Goal: Information Seeking & Learning: Learn about a topic

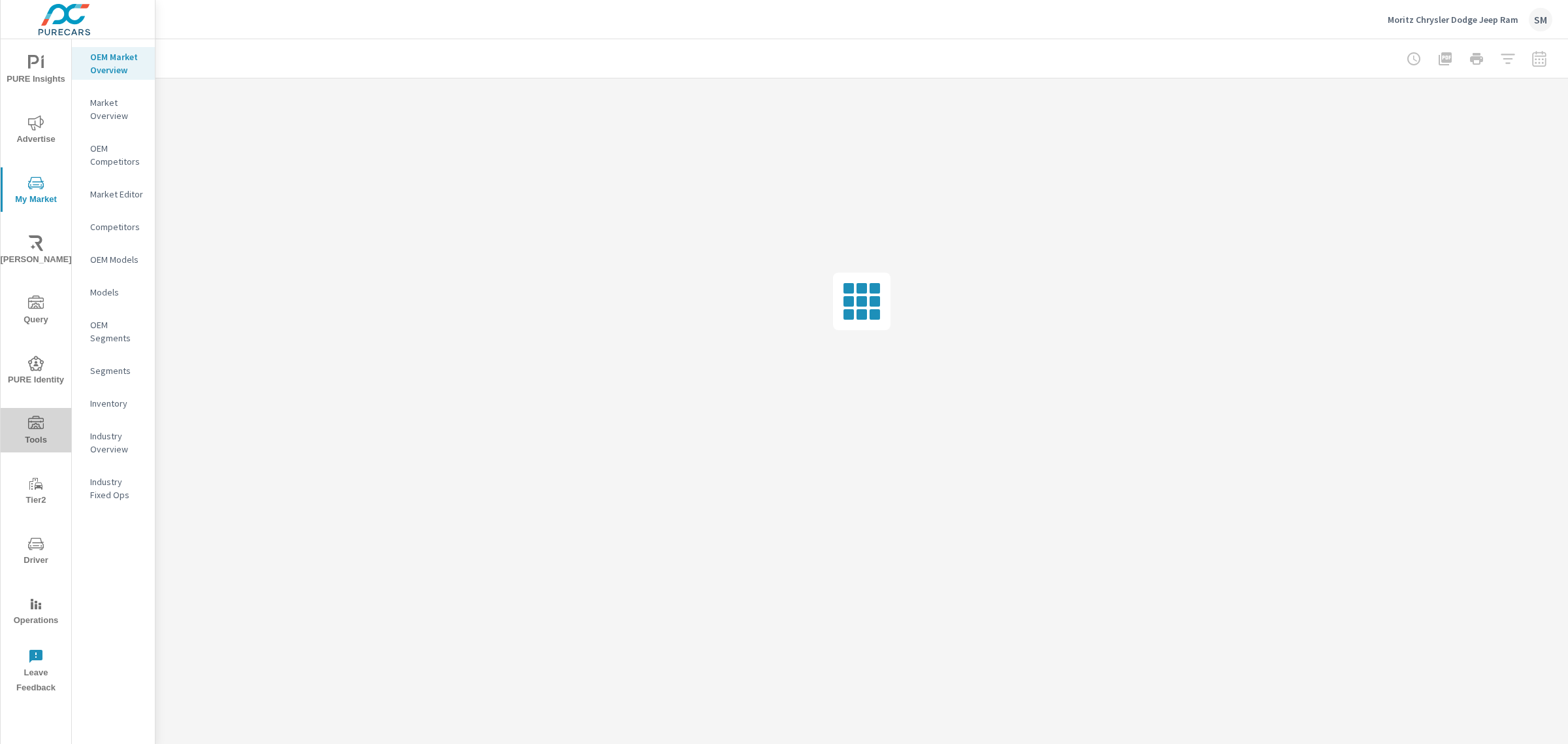
click at [32, 411] on button "Tools" at bounding box center [36, 429] width 70 height 44
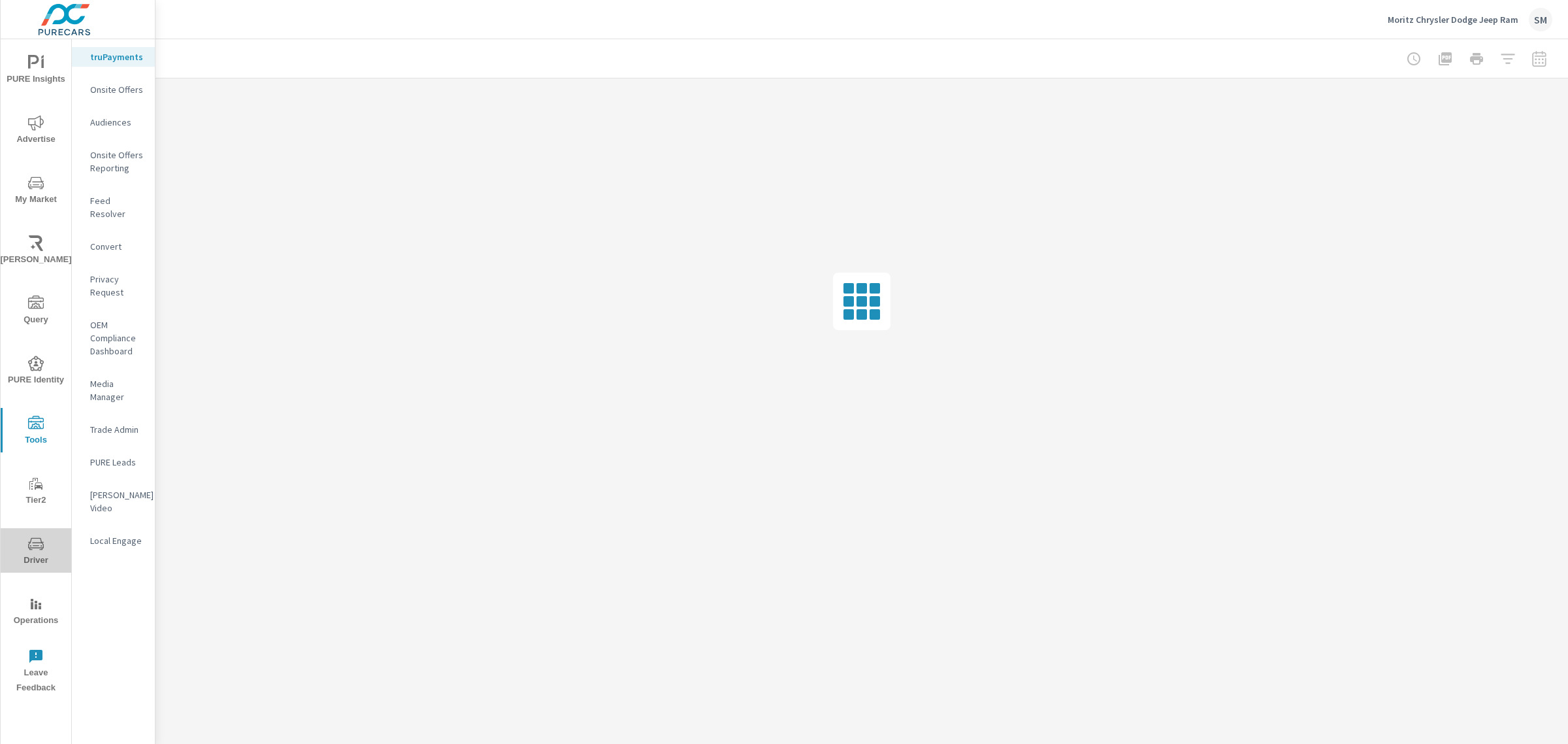
click at [32, 541] on icon "nav menu" at bounding box center [36, 544] width 15 height 15
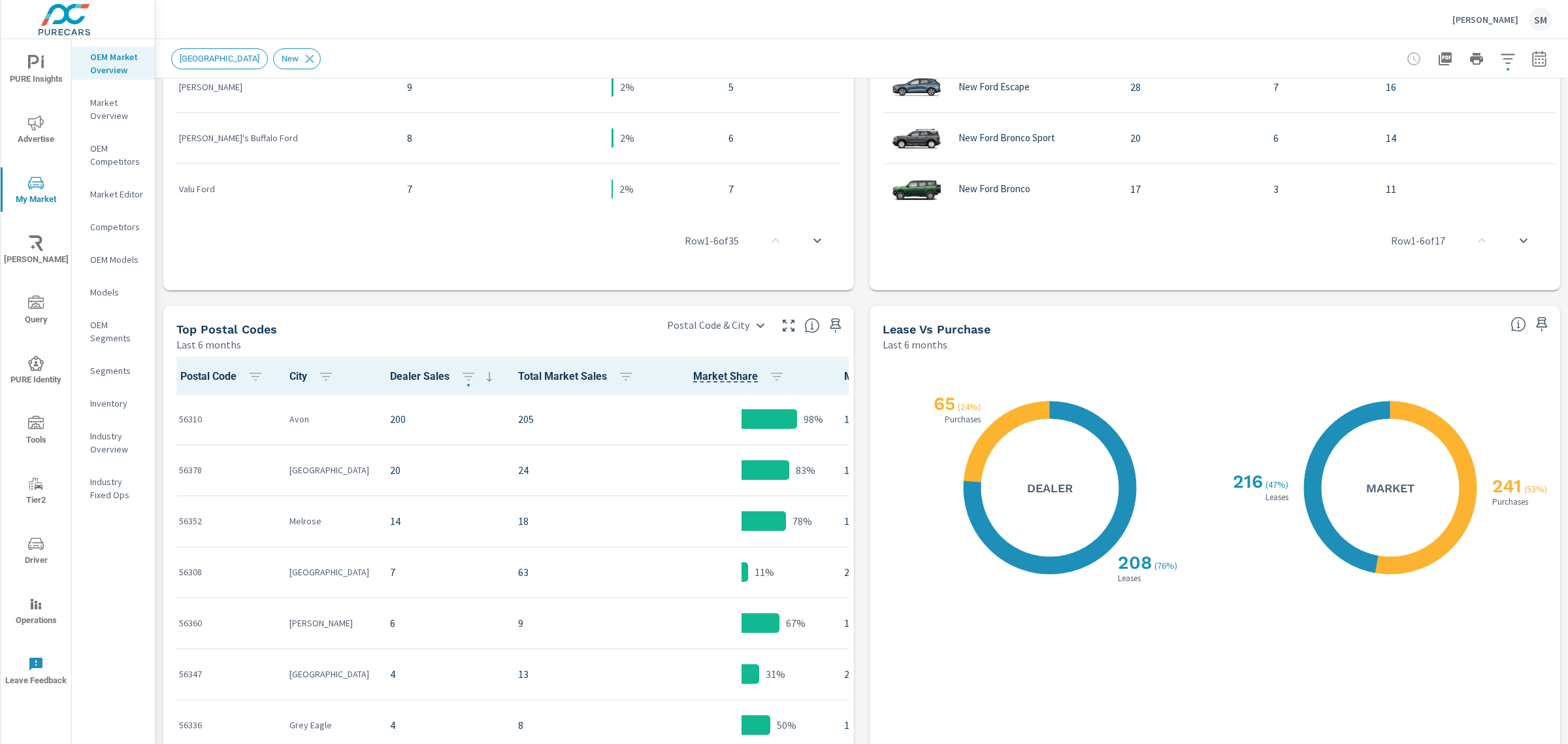
scroll to position [961, 0]
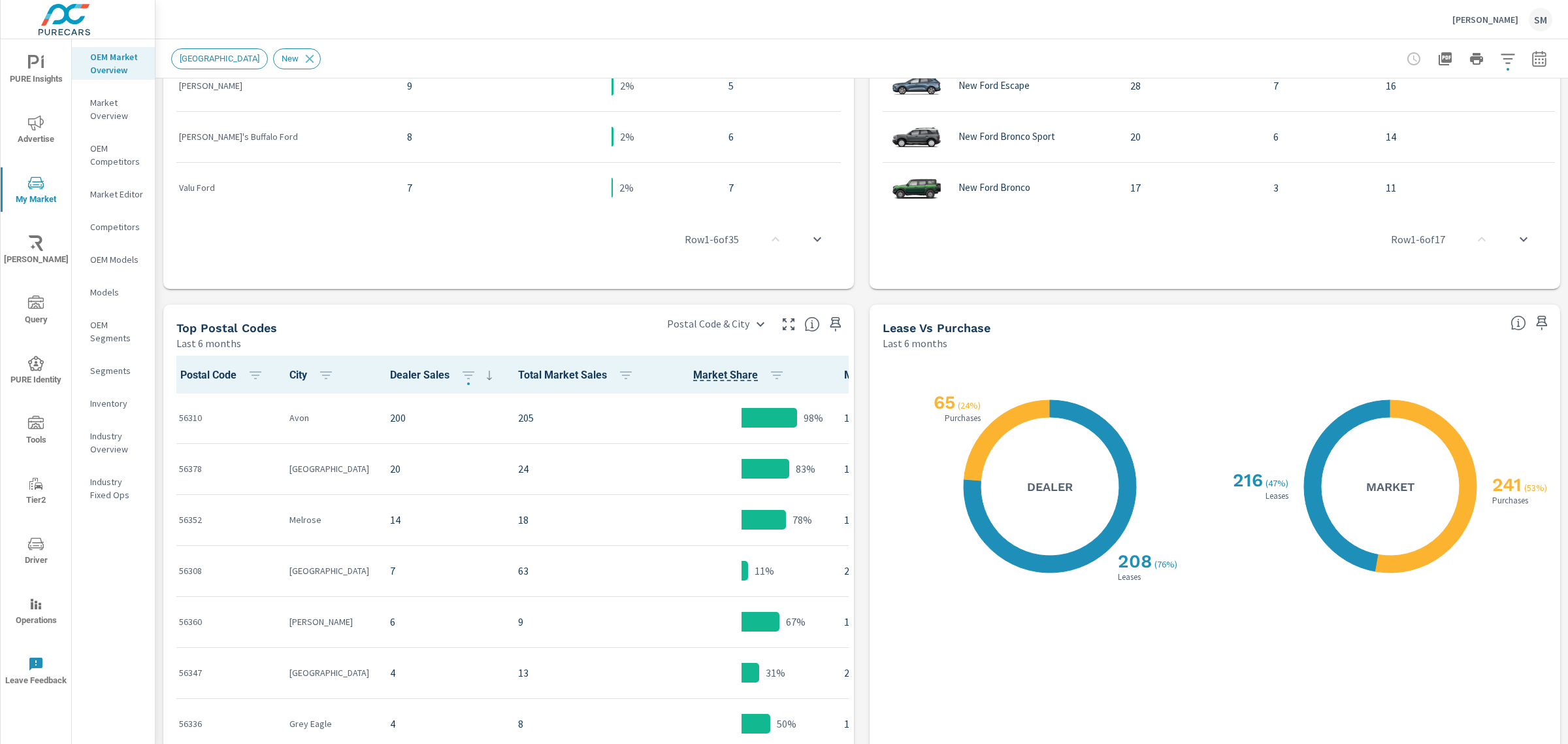
click at [36, 118] on icon "nav menu" at bounding box center [36, 122] width 15 height 15
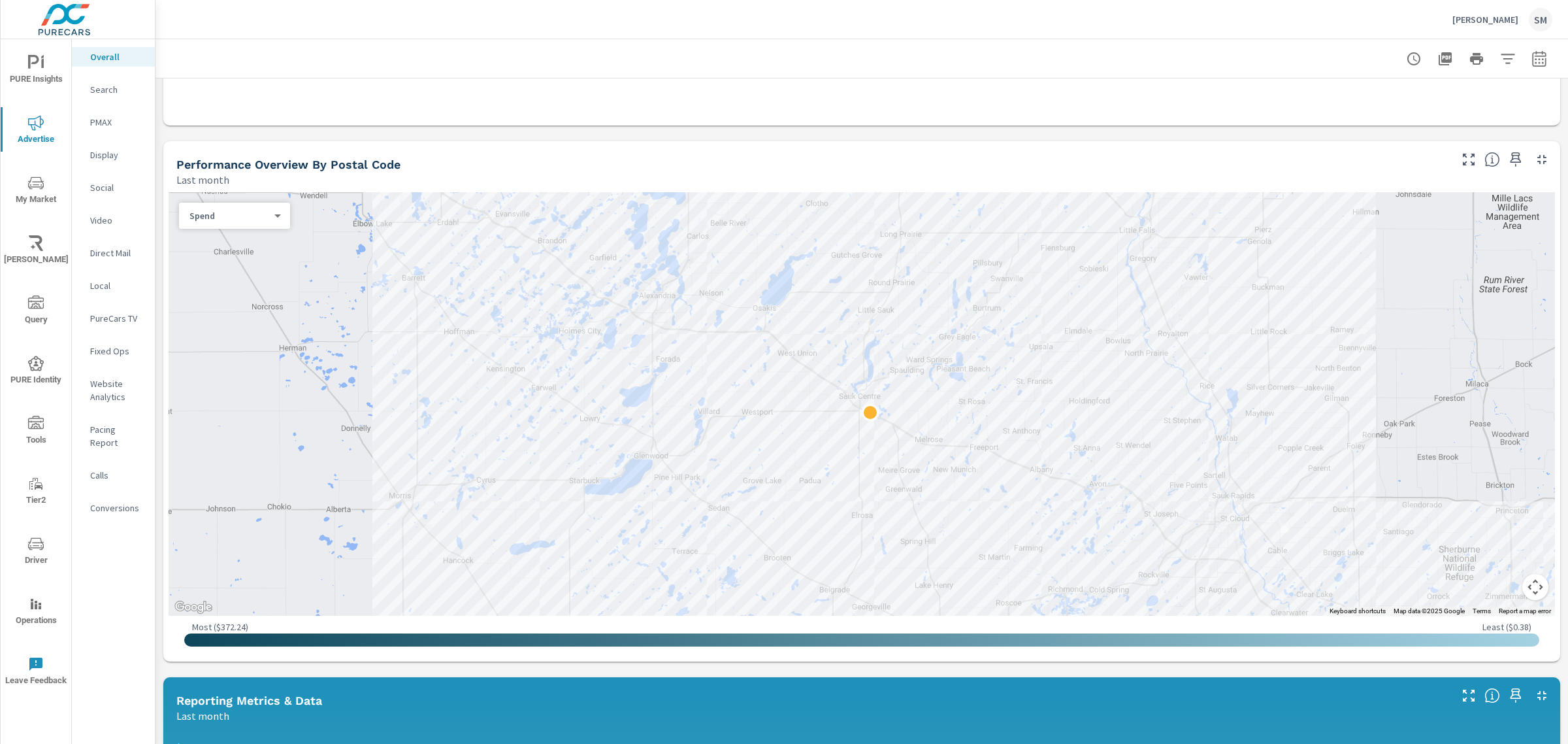
scroll to position [780, 0]
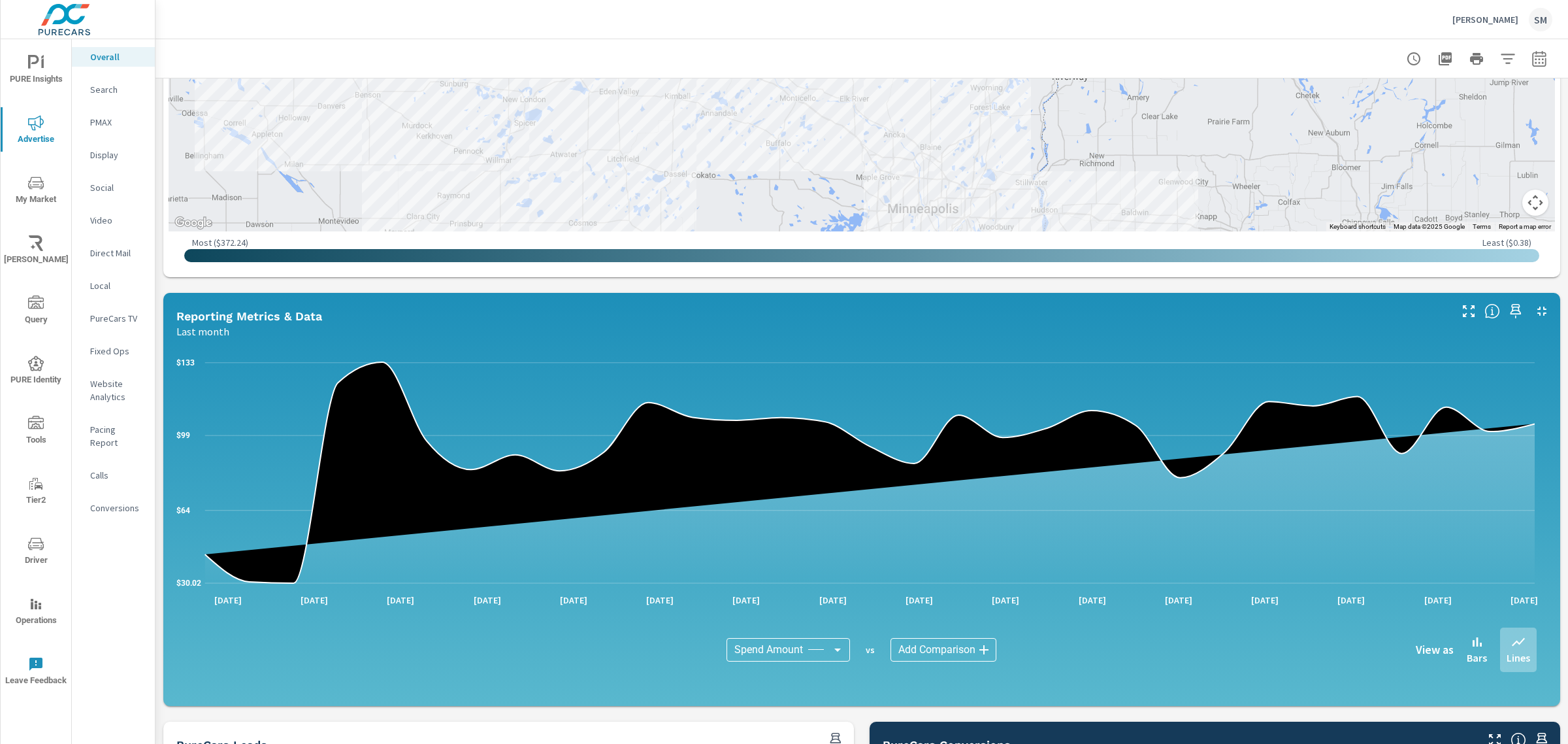
scroll to position [756, 0]
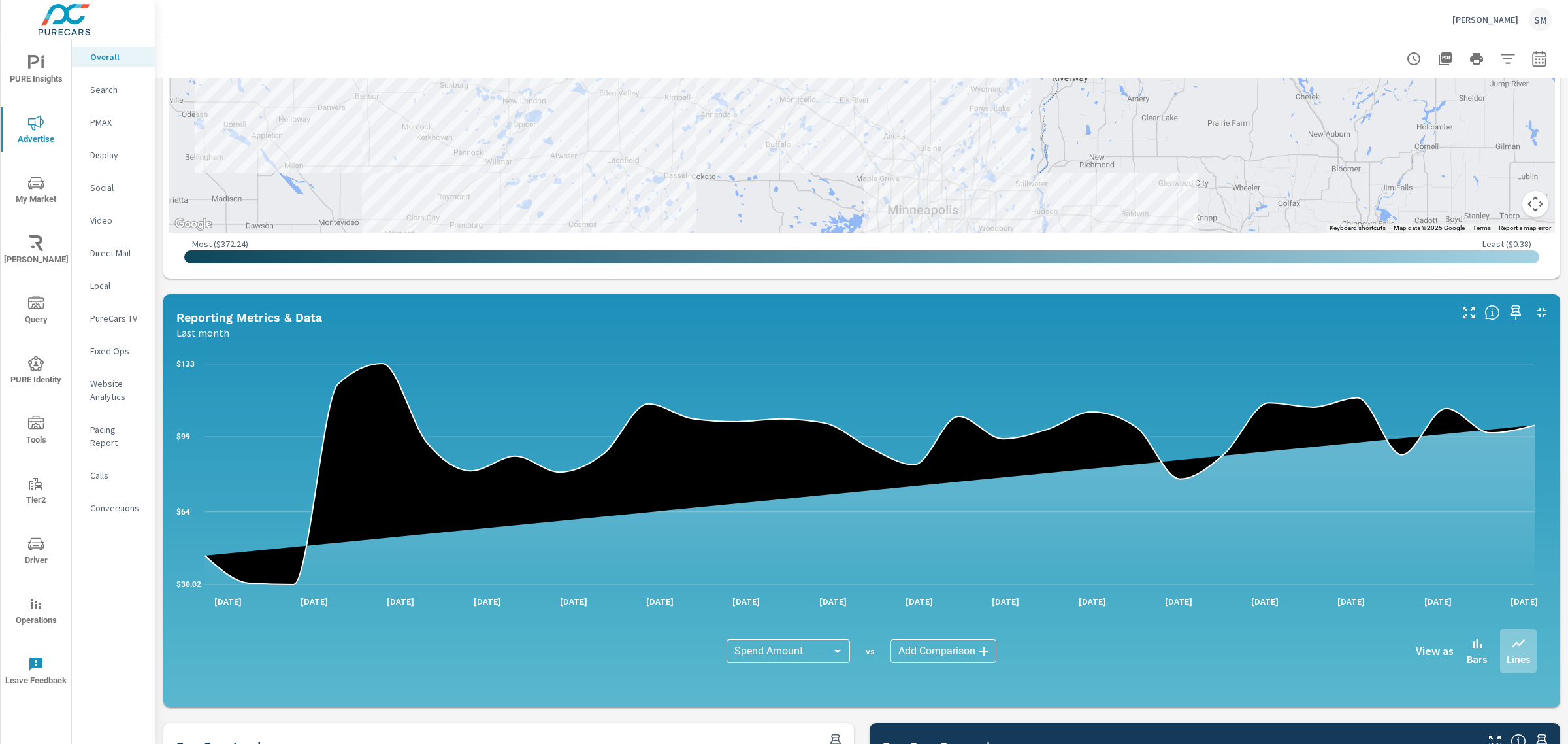
click at [107, 76] on nav "Overall Search PMAX Display Social Video Direct Mail Local PureCars TV Fixed Op…" at bounding box center [113, 288] width 83 height 497
click at [107, 82] on div "Search" at bounding box center [113, 89] width 83 height 19
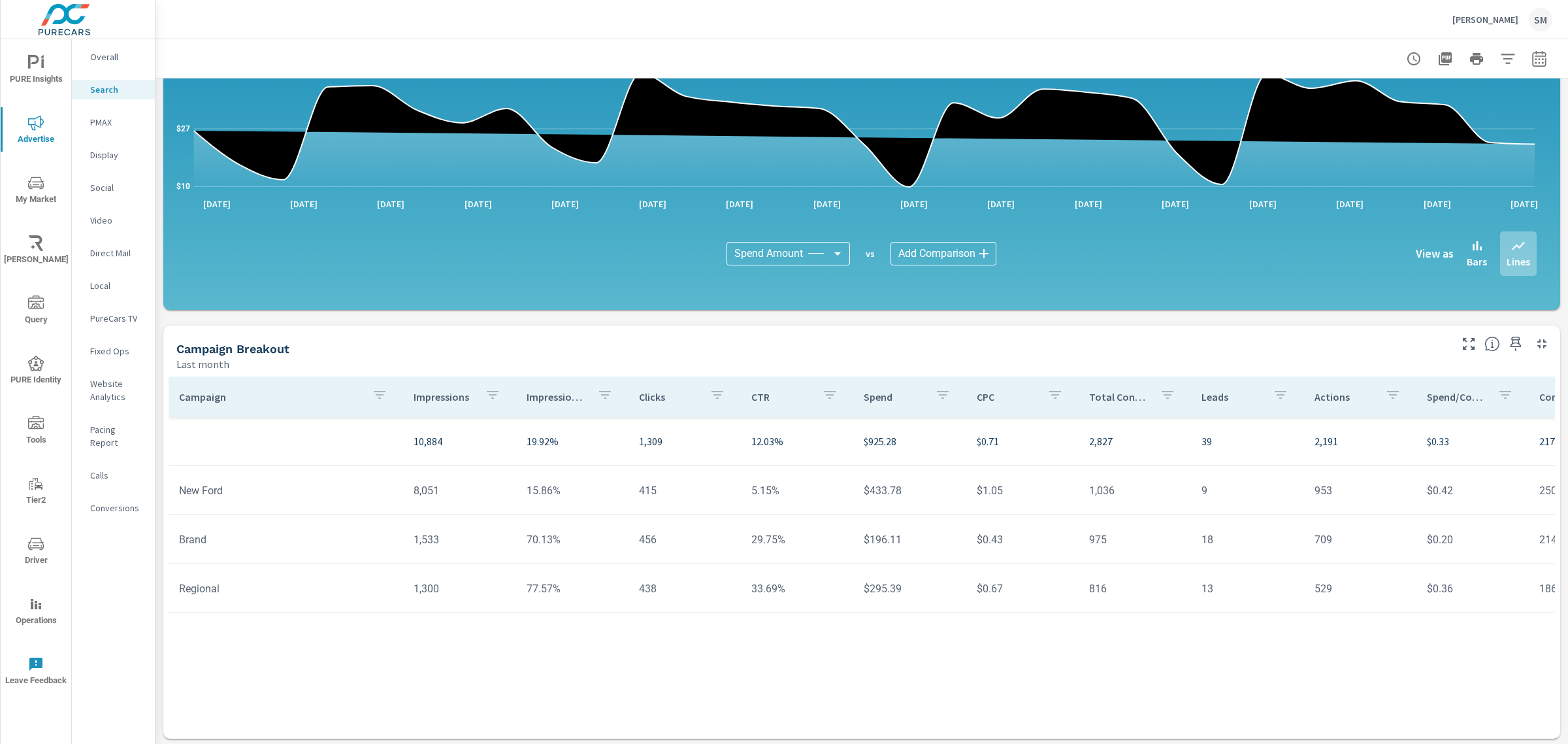
click at [96, 389] on p "Website Analytics" at bounding box center [118, 391] width 54 height 26
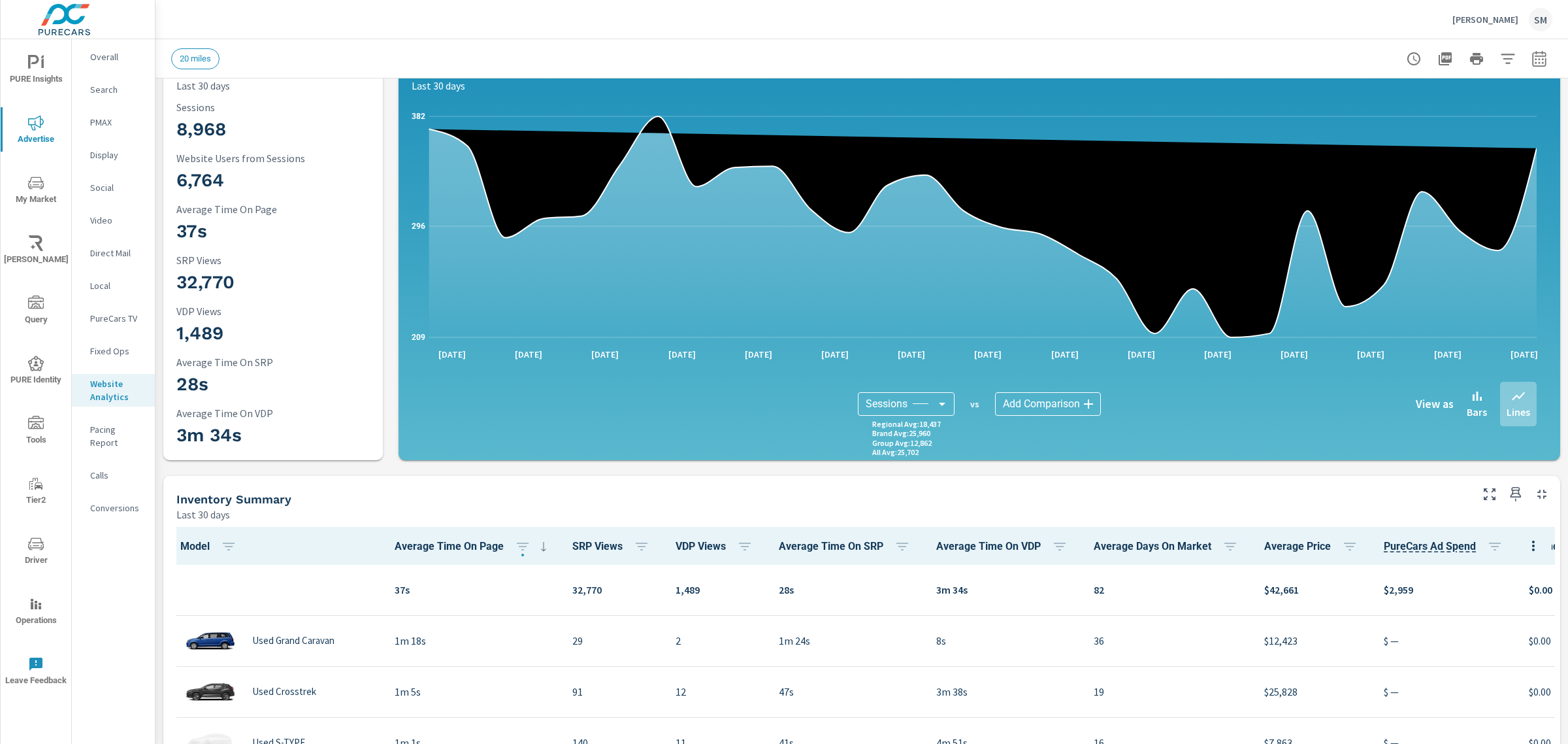
scroll to position [40, 0]
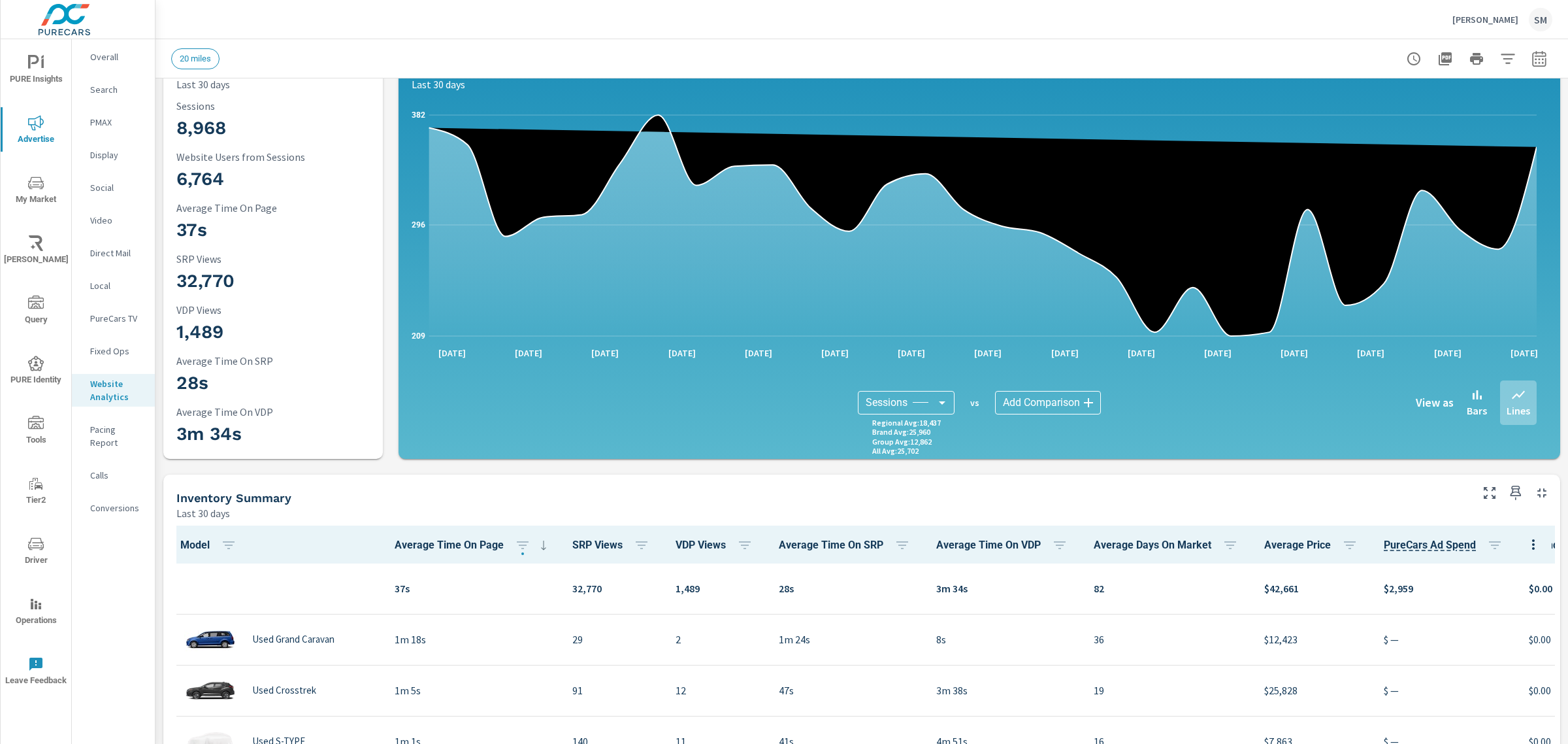
click at [103, 83] on p "Search" at bounding box center [118, 89] width 54 height 13
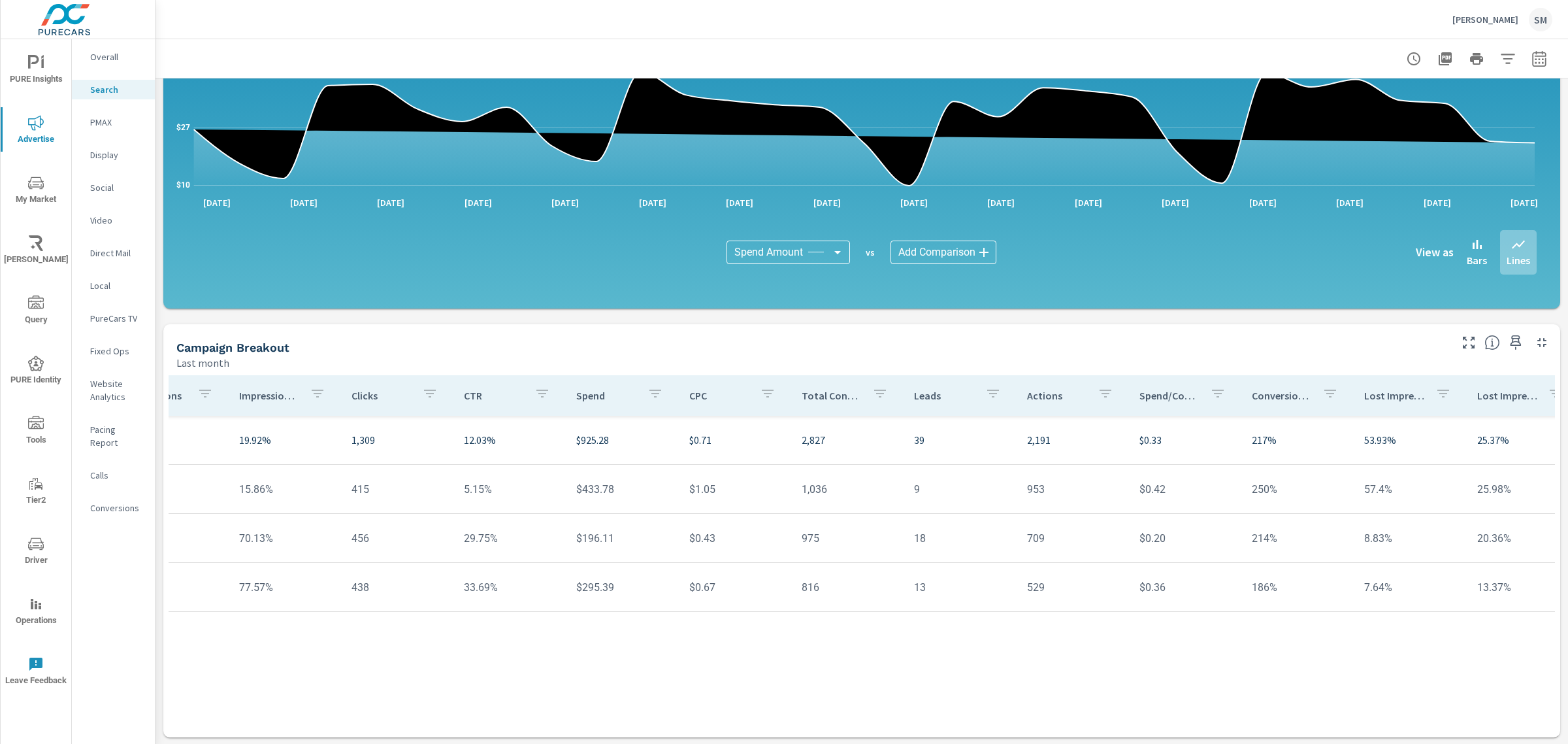
scroll to position [0, 302]
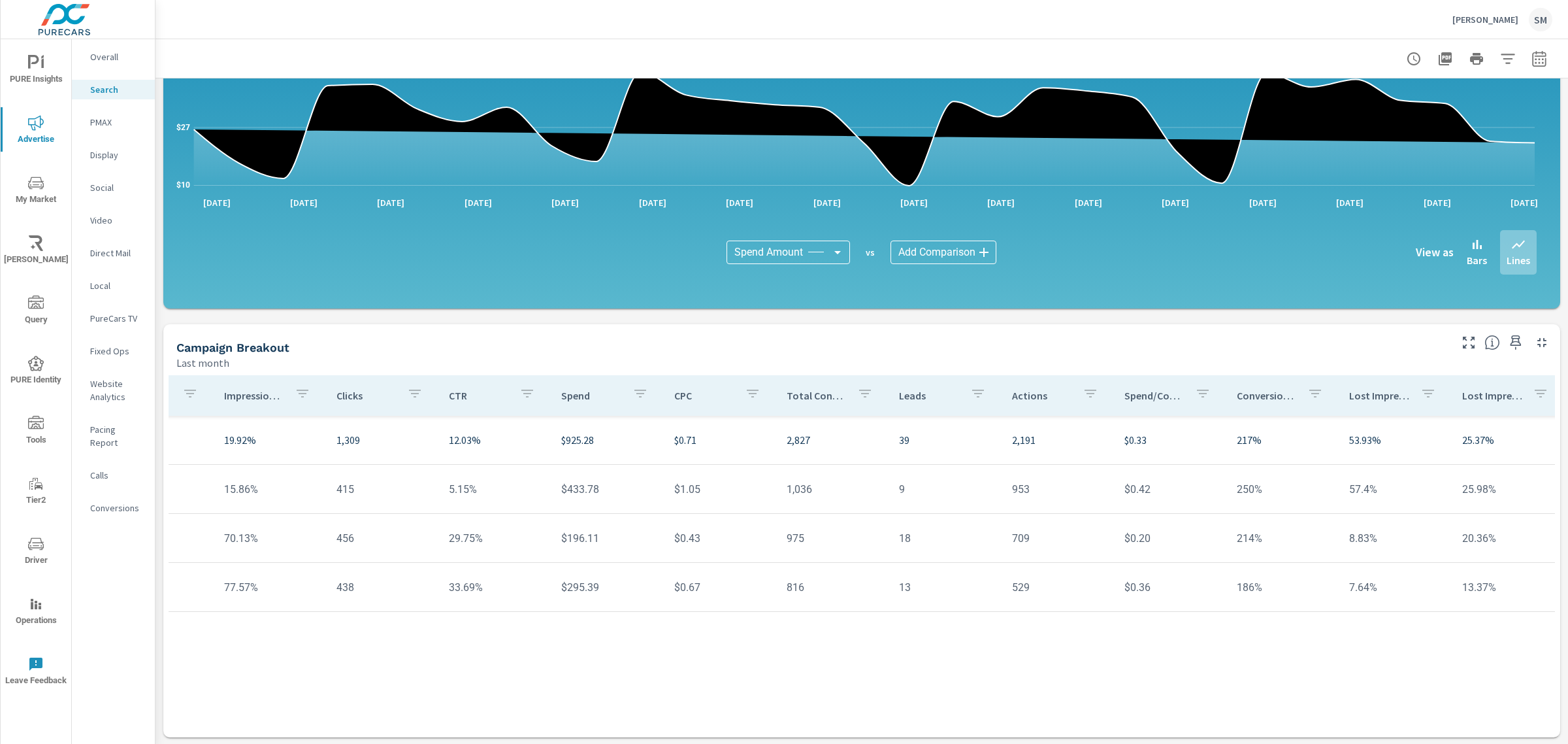
click at [1532, 395] on icon "button" at bounding box center [1540, 393] width 15 height 15
click at [1363, 377] on div at bounding box center [784, 372] width 1568 height 744
click at [112, 480] on nav "Overall Search PMAX Display Social Video Direct Mail Local PureCars TV Fixed Op…" at bounding box center [113, 288] width 83 height 497
click at [111, 501] on p "Conversions" at bounding box center [118, 507] width 54 height 13
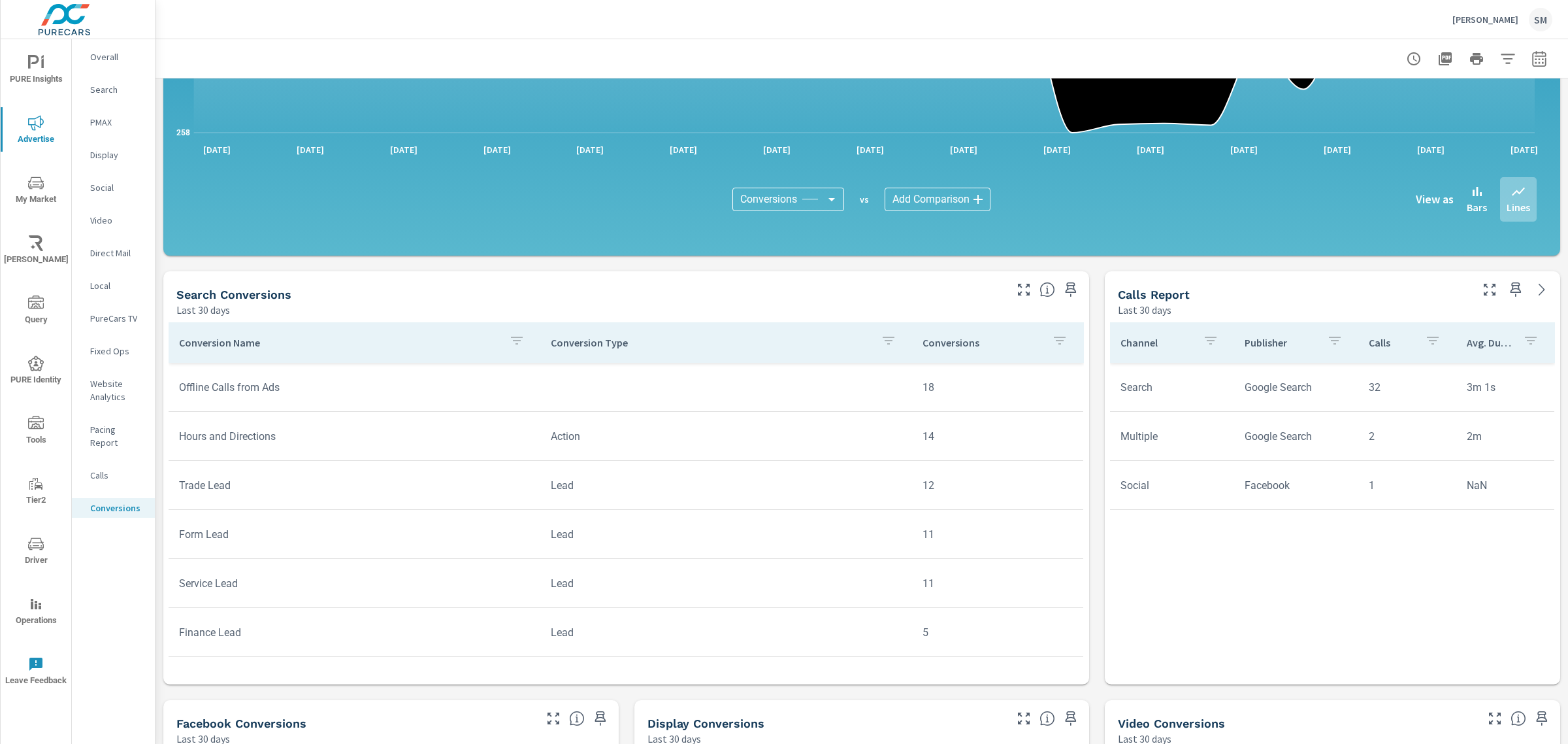
scroll to position [586, 0]
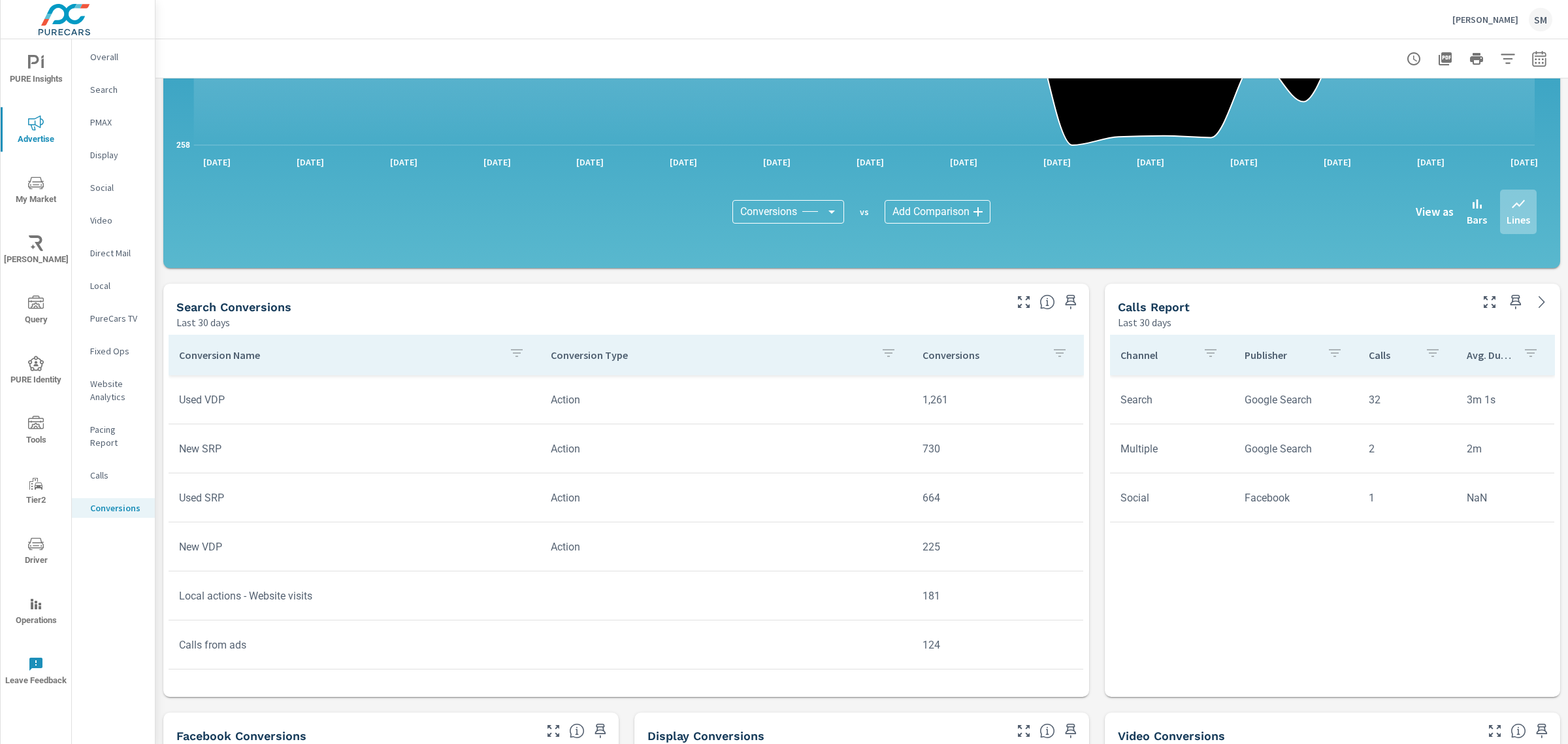
scroll to position [338, 0]
click at [1531, 53] on icon "button" at bounding box center [1539, 59] width 15 height 15
select select "Last 30 days"
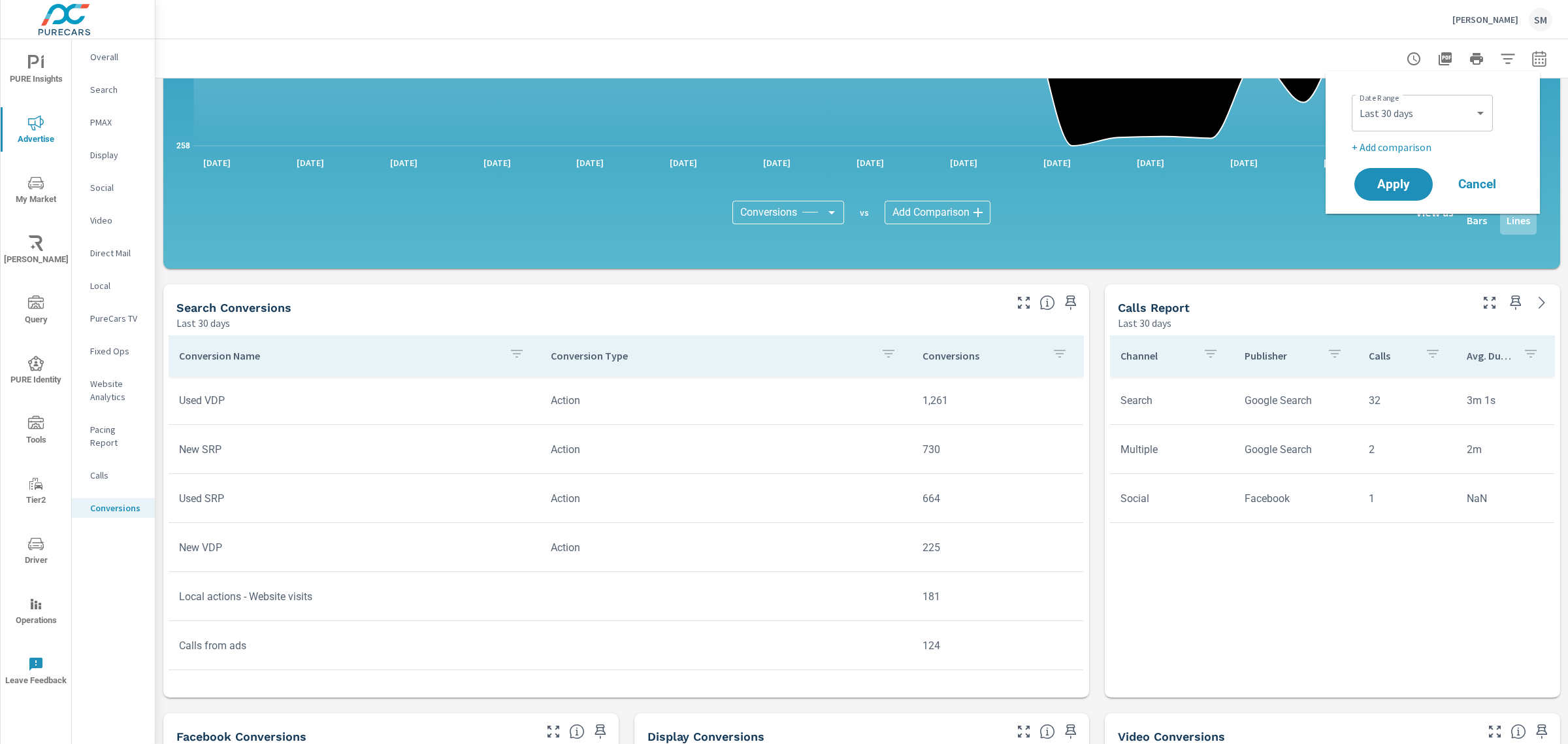
click at [1403, 147] on p "+ Add comparison" at bounding box center [1435, 147] width 167 height 15
select select "Previous period"
click at [1390, 234] on button "Apply" at bounding box center [1393, 221] width 81 height 34
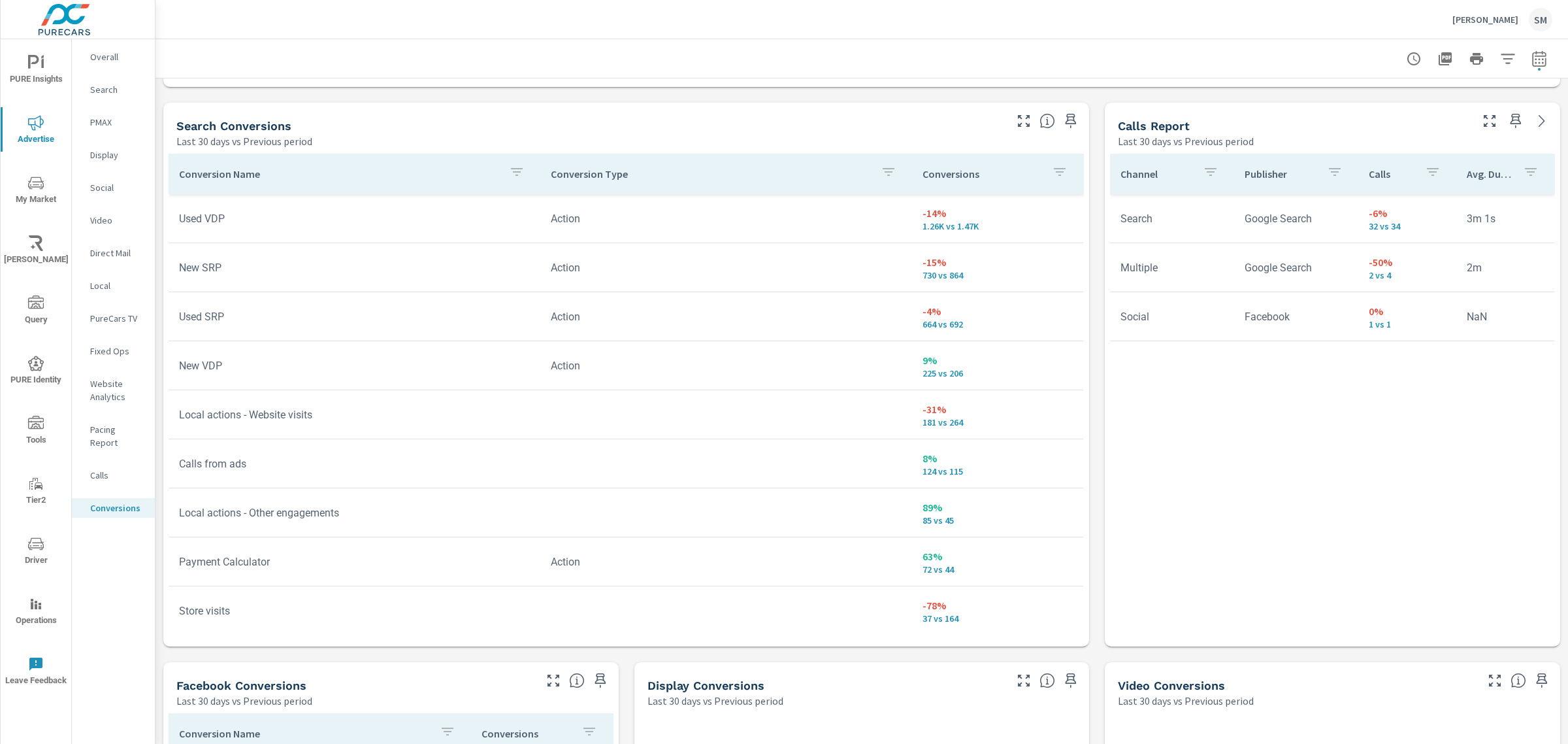
scroll to position [638, 0]
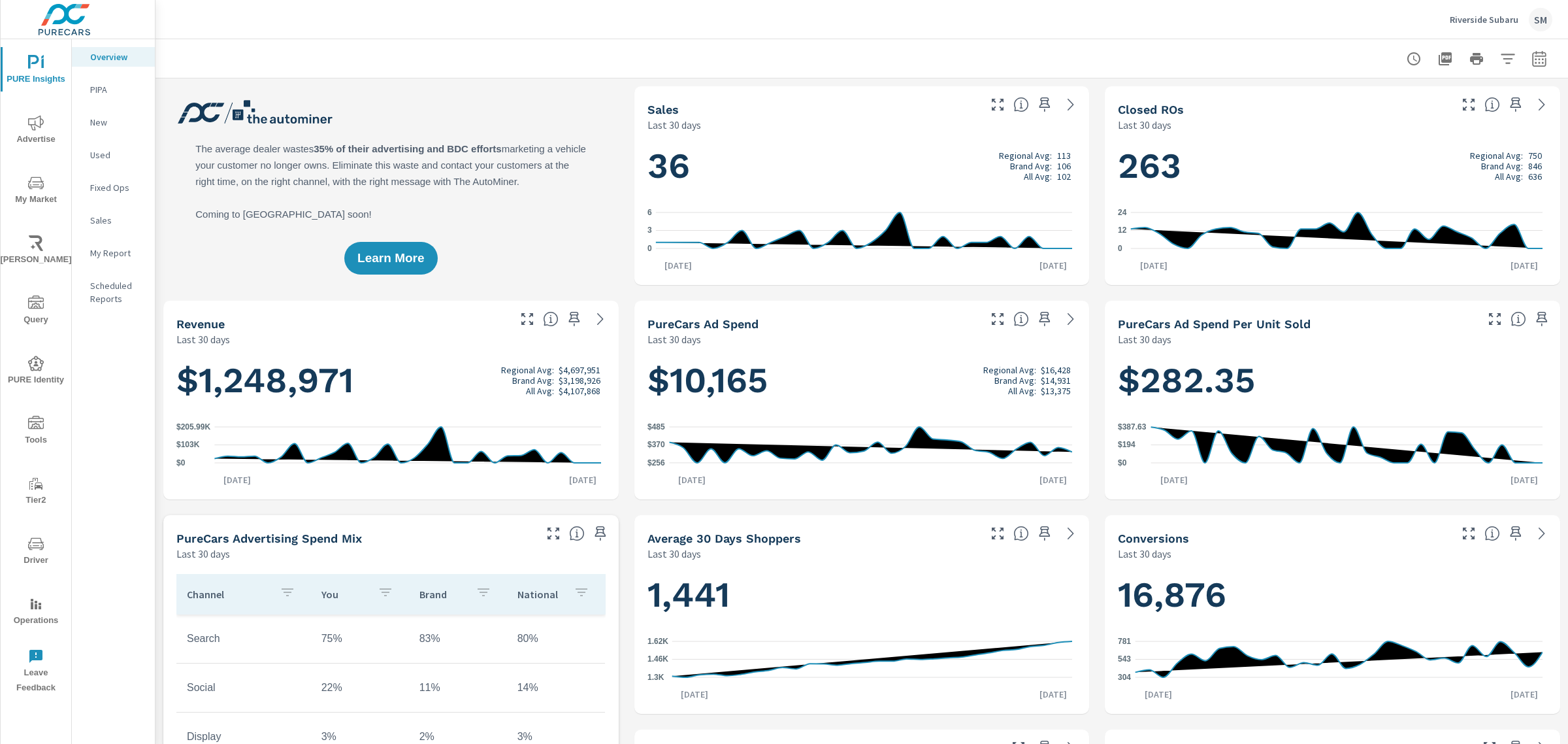
scroll to position [1, 0]
click at [39, 166] on div "PURE Insights Advertise My Market Riley AI Query PURE Identity Tools Tier2 Driv…" at bounding box center [36, 370] width 70 height 661
click at [35, 128] on icon "nav menu" at bounding box center [36, 122] width 15 height 15
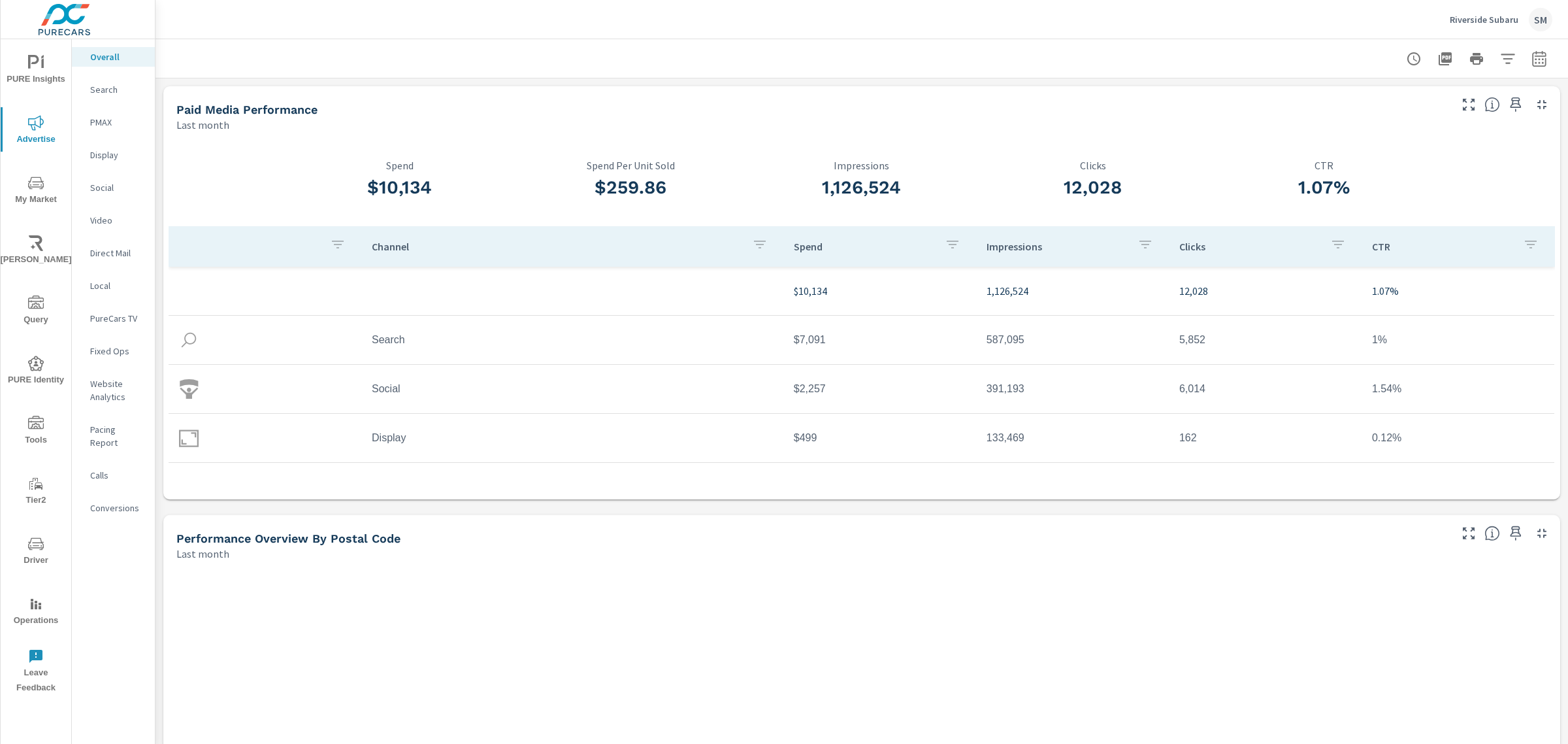
click at [35, 183] on icon "nav menu" at bounding box center [36, 183] width 15 height 15
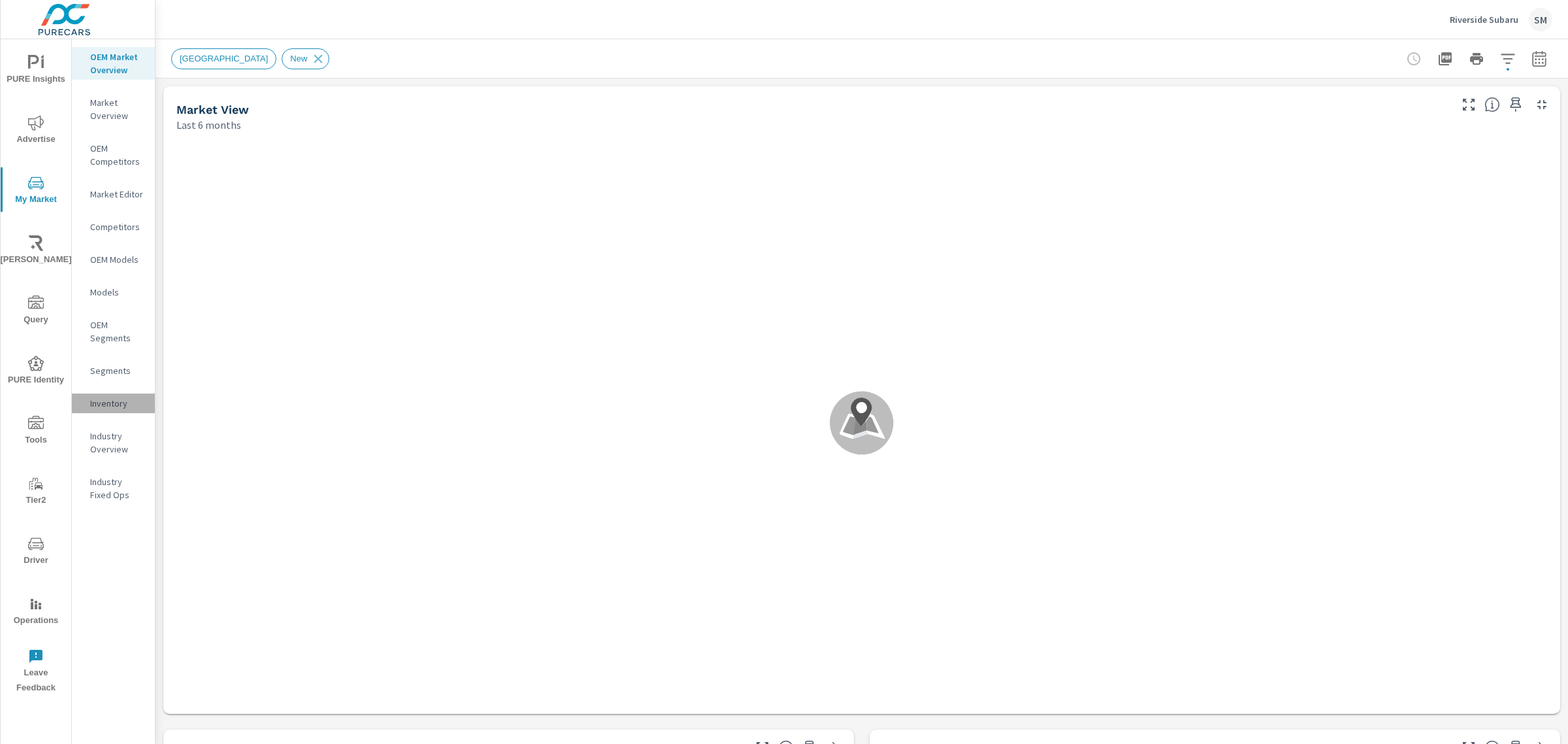
click at [101, 400] on p "Inventory" at bounding box center [118, 403] width 54 height 13
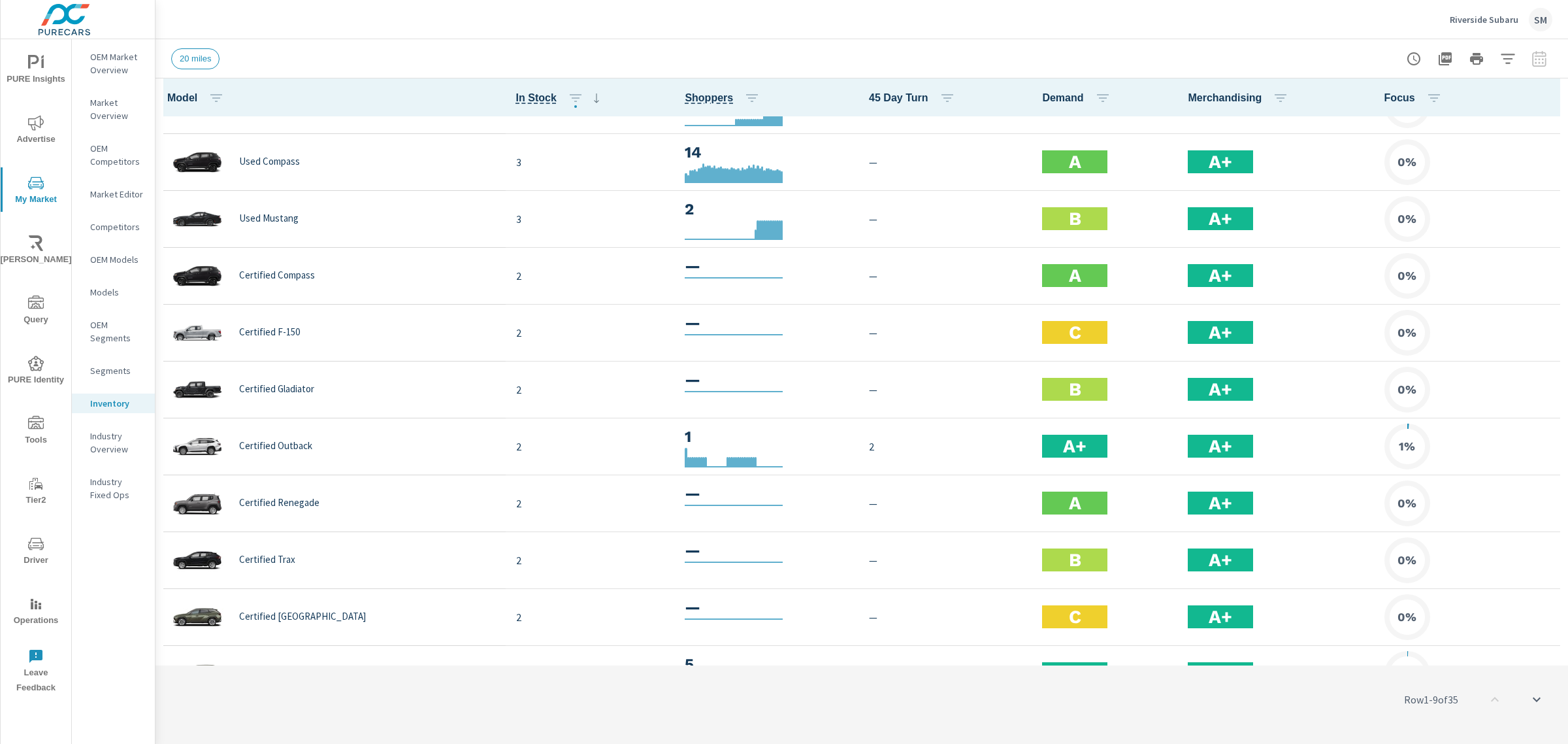
scroll to position [1445, 0]
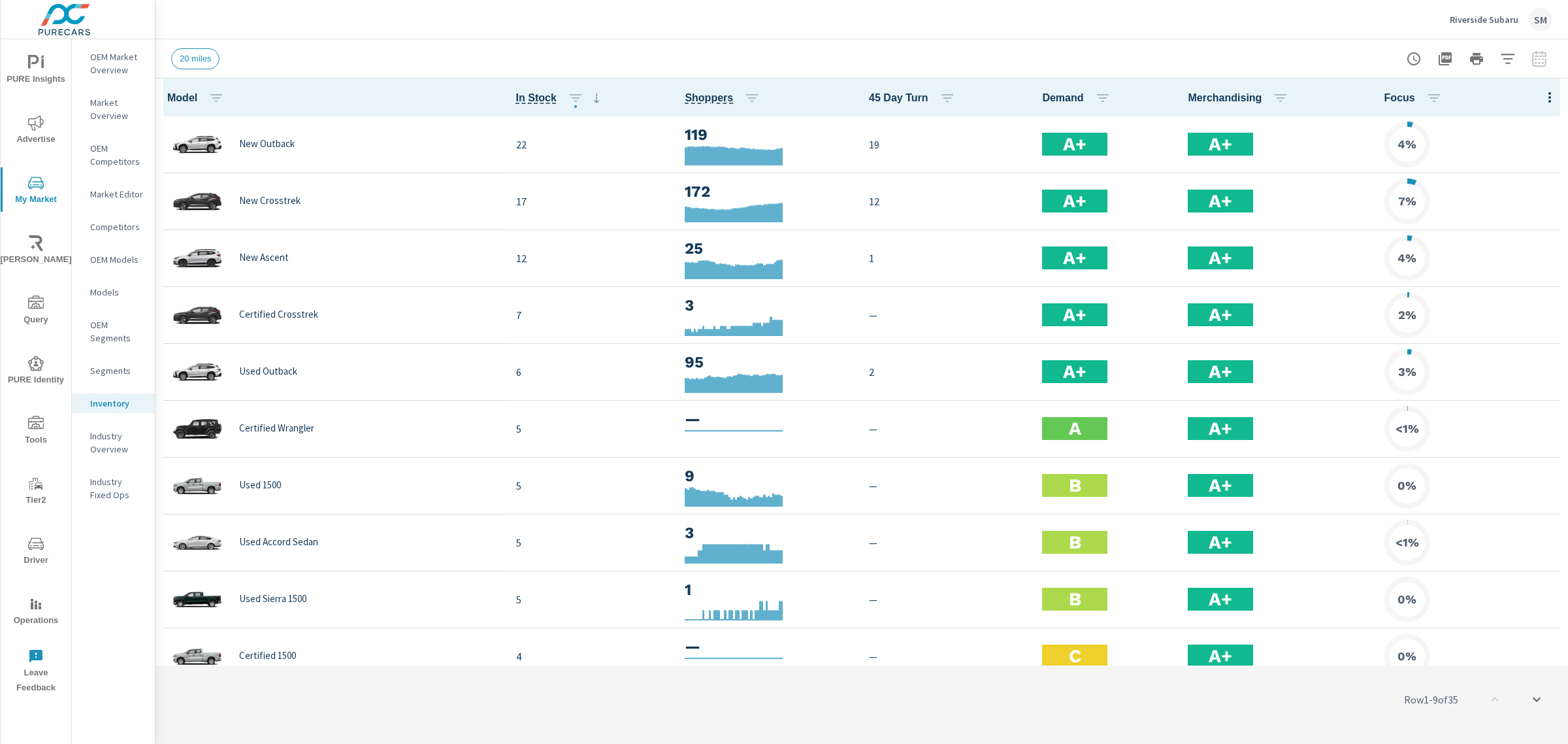
click at [1548, 97] on icon "button" at bounding box center [1549, 97] width 2 height 11
click at [1495, 302] on span "Customize columns..." at bounding box center [1507, 303] width 82 height 13
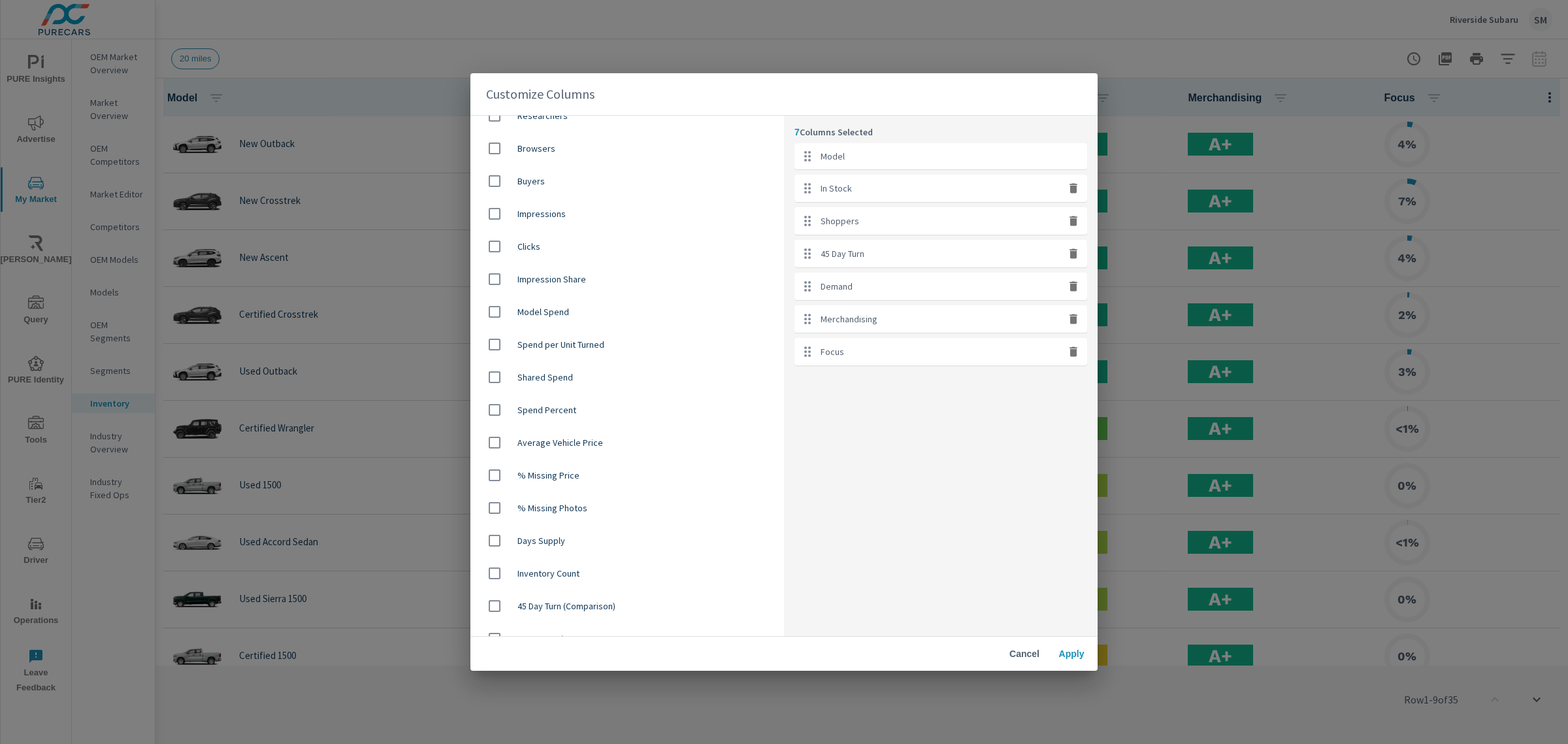
scroll to position [572, 0]
click at [497, 440] on input "checkbox" at bounding box center [494, 441] width 27 height 27
checkbox input "true"
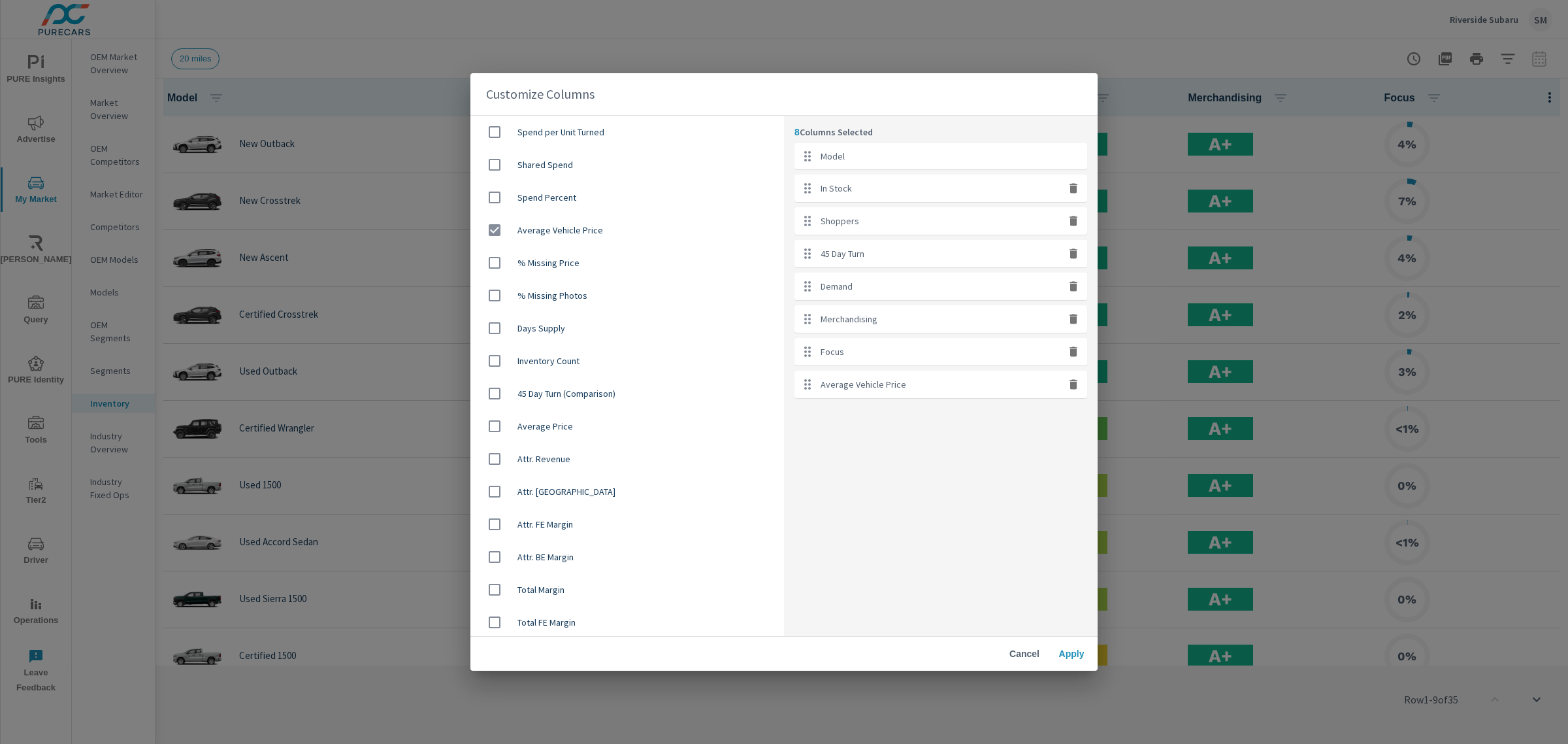
click at [489, 423] on input "checkbox" at bounding box center [494, 425] width 27 height 27
checkbox input "true"
click at [1075, 660] on button "Apply" at bounding box center [1072, 654] width 42 height 23
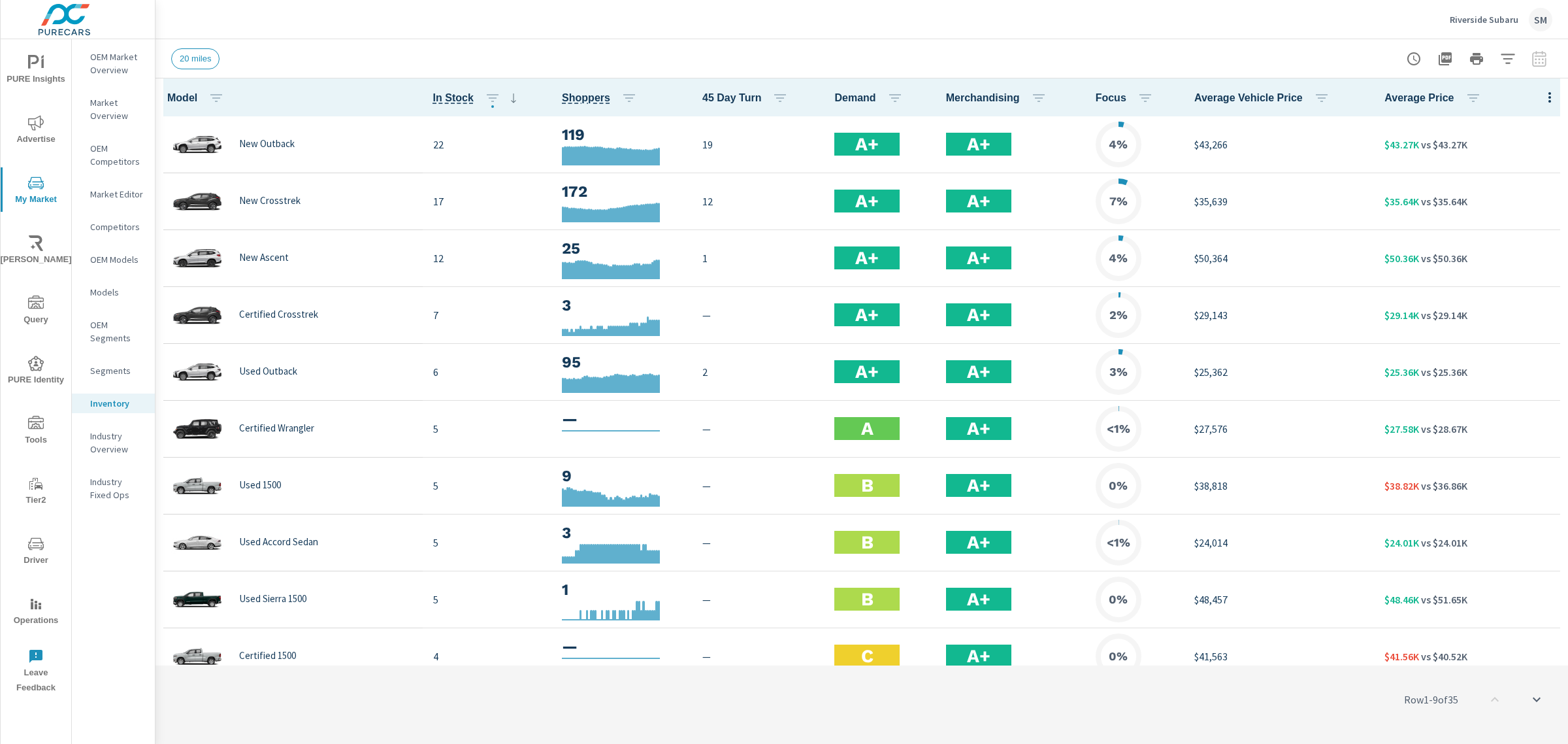
click at [1542, 95] on icon "button" at bounding box center [1549, 97] width 15 height 15
click at [1481, 302] on span "Customize columns..." at bounding box center [1507, 303] width 82 height 13
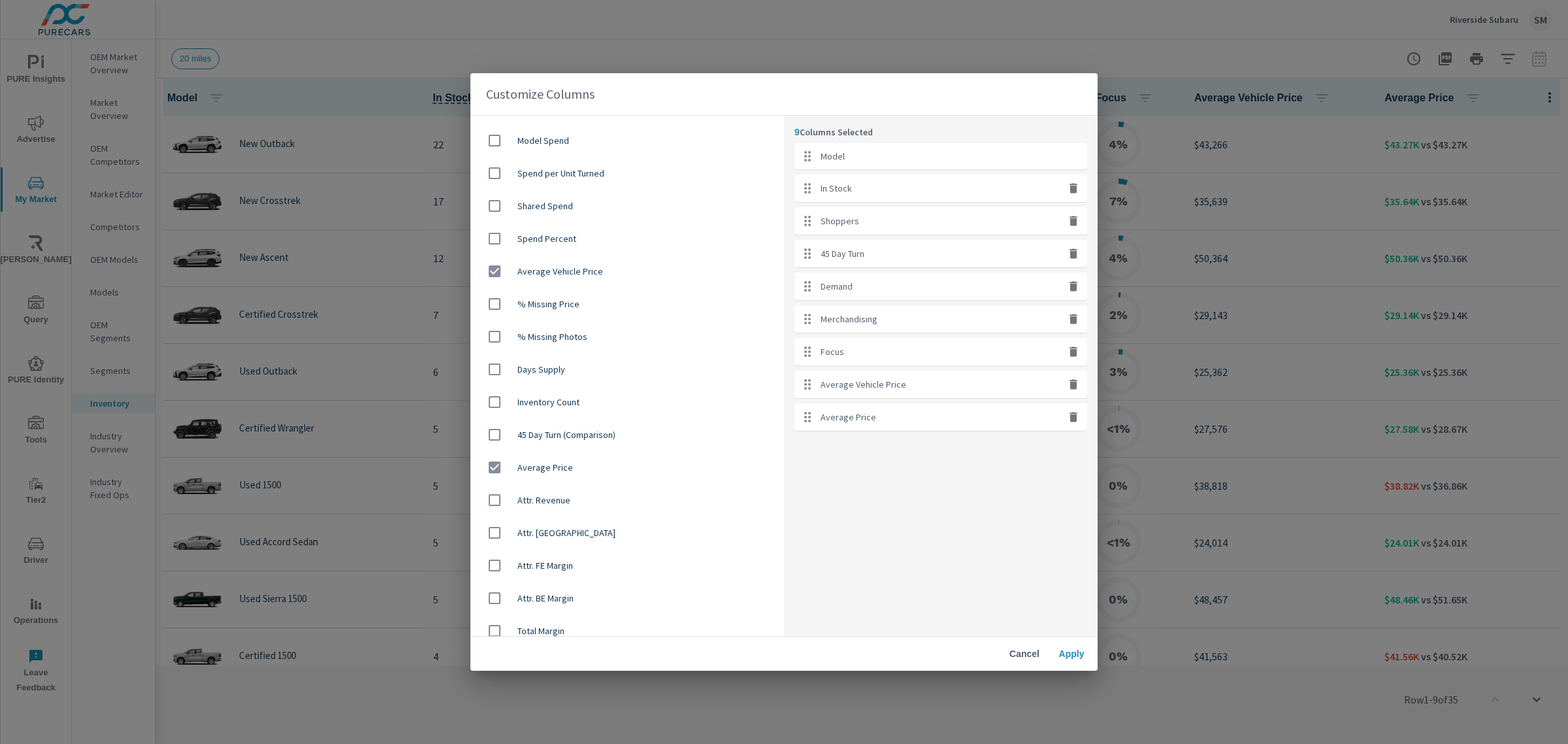
scroll to position [744, 0]
click at [497, 469] on input "checkbox" at bounding box center [494, 466] width 27 height 27
checkbox input "false"
click at [1073, 658] on span "Apply" at bounding box center [1071, 653] width 32 height 12
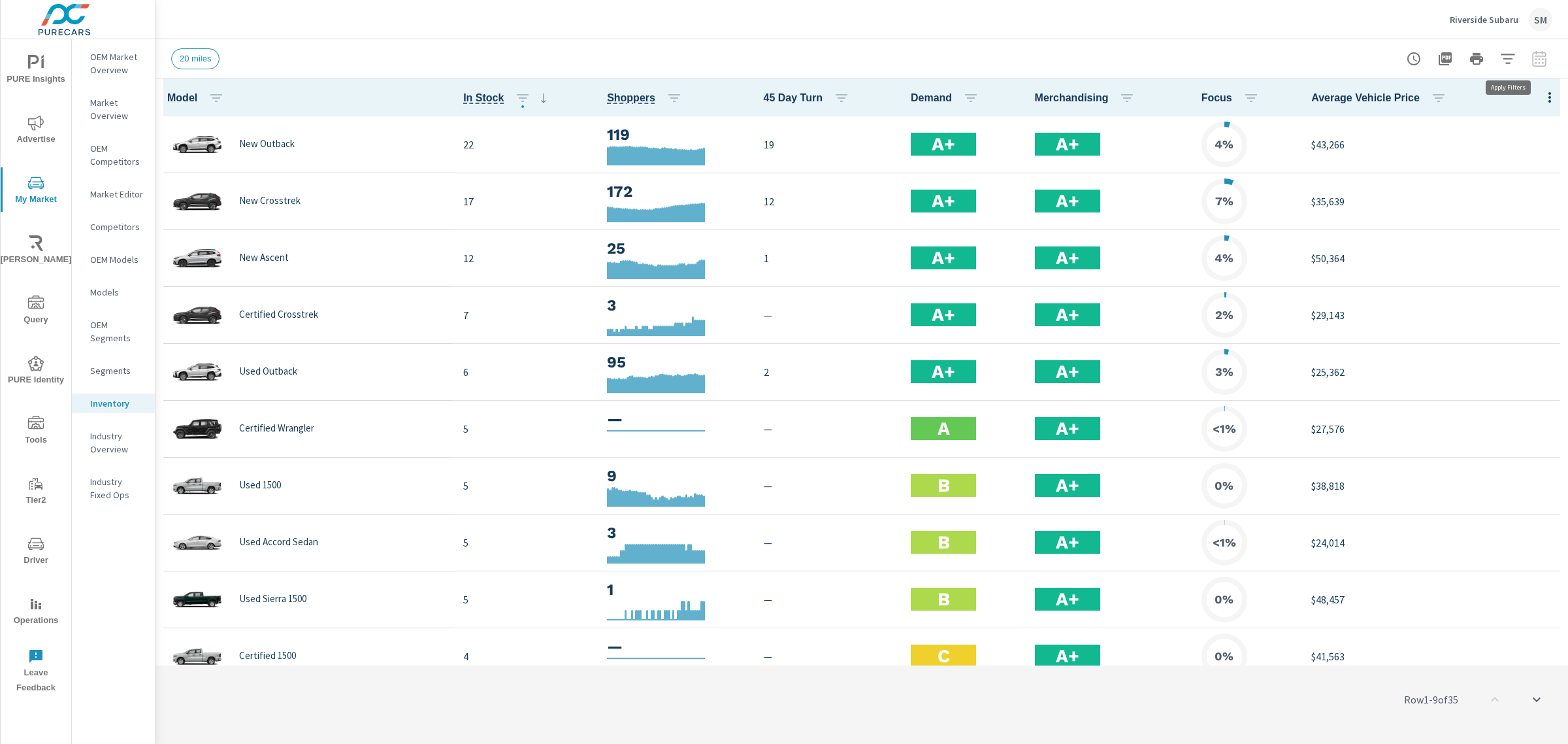
click at [1506, 60] on icon "button" at bounding box center [1508, 59] width 15 height 15
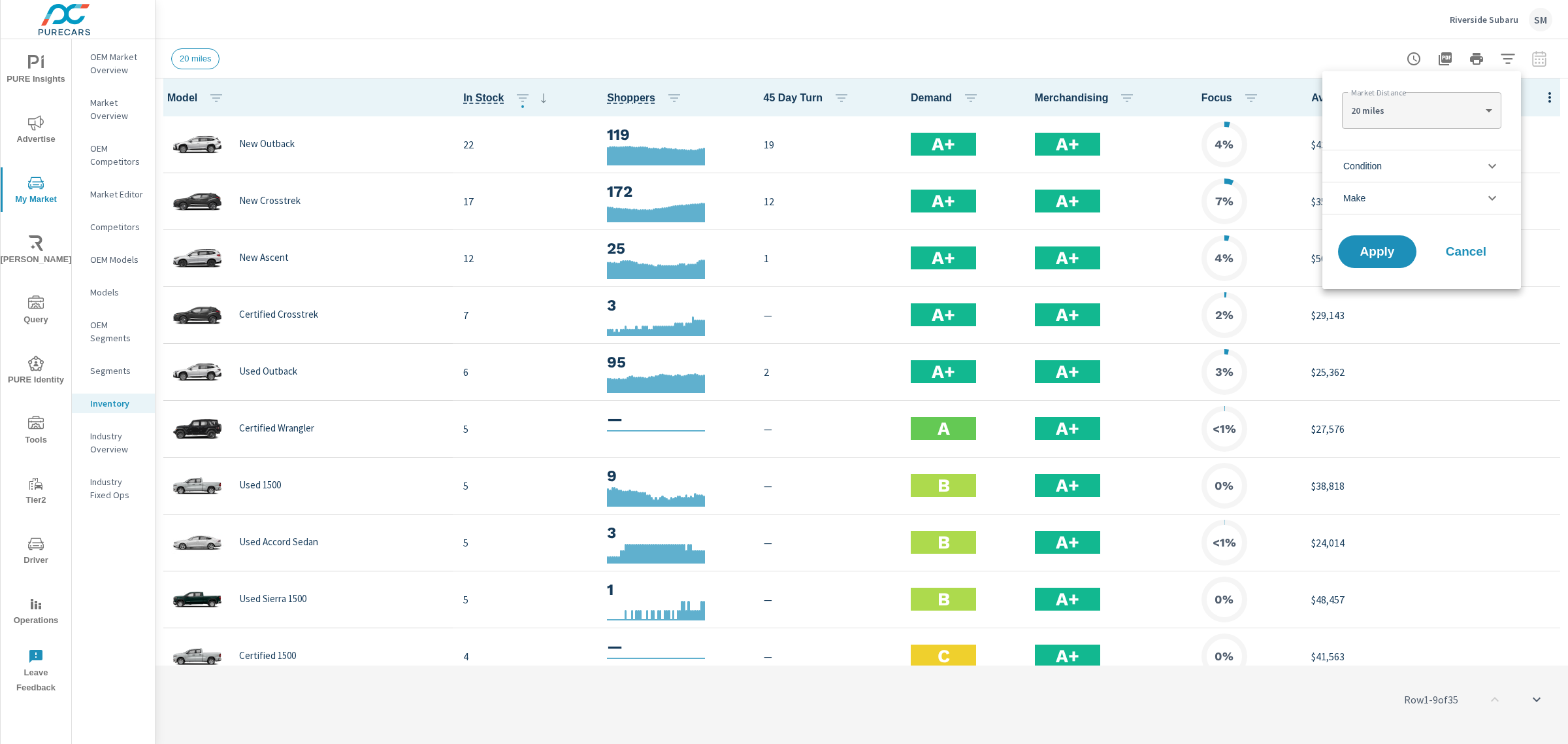
click at [1411, 114] on body "PURE Insights Advertise My Market Riley AI Query PURE Identity Tools Tier2 Driv…" at bounding box center [784, 372] width 1568 height 744
click at [1379, 185] on li "100 miles" at bounding box center [1420, 193] width 159 height 21
type Distance "100"
click at [1376, 247] on span "Apply" at bounding box center [1376, 252] width 53 height 12
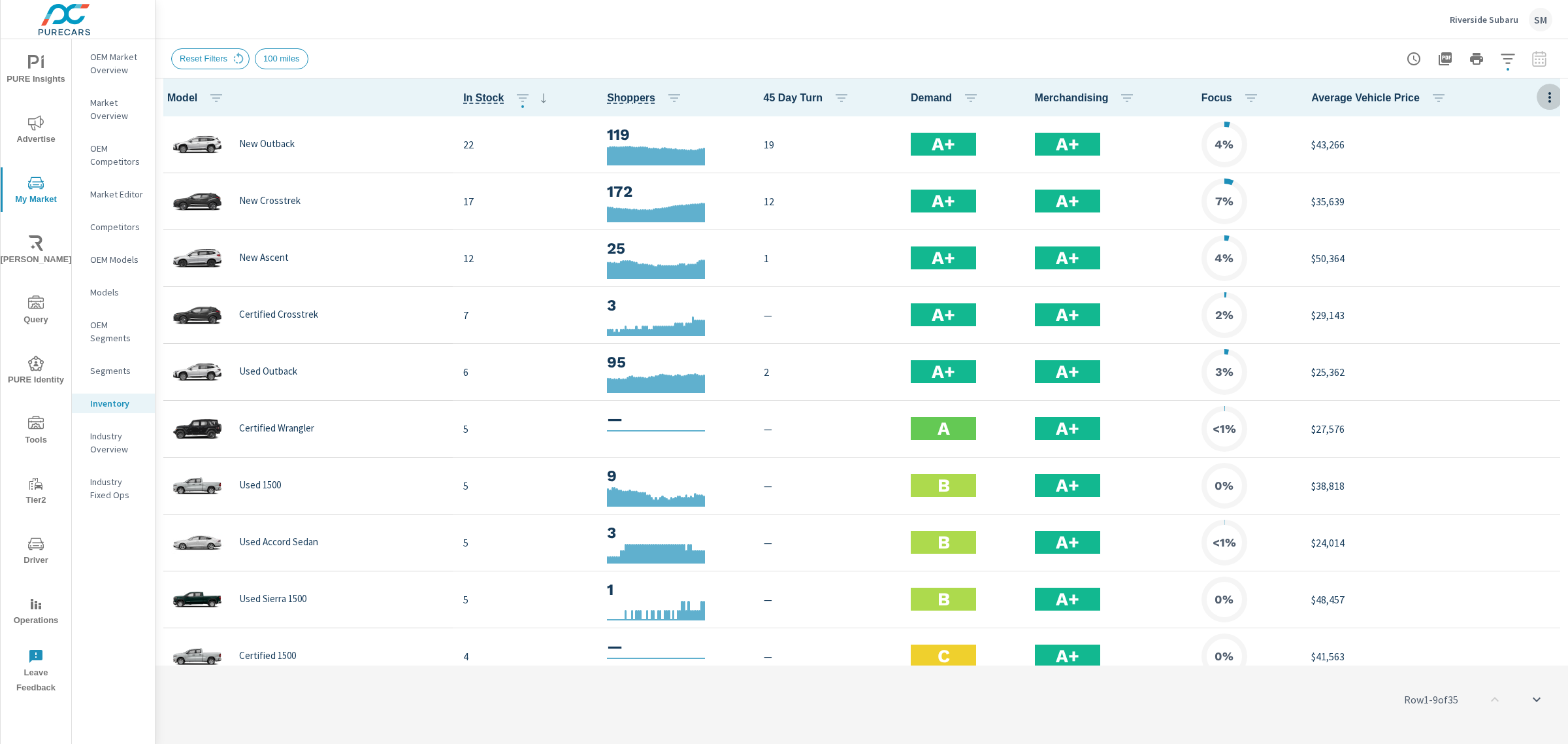
click at [1542, 98] on icon "button" at bounding box center [1549, 97] width 15 height 15
click at [1489, 292] on div "Customize columns..." at bounding box center [1506, 303] width 103 height 23
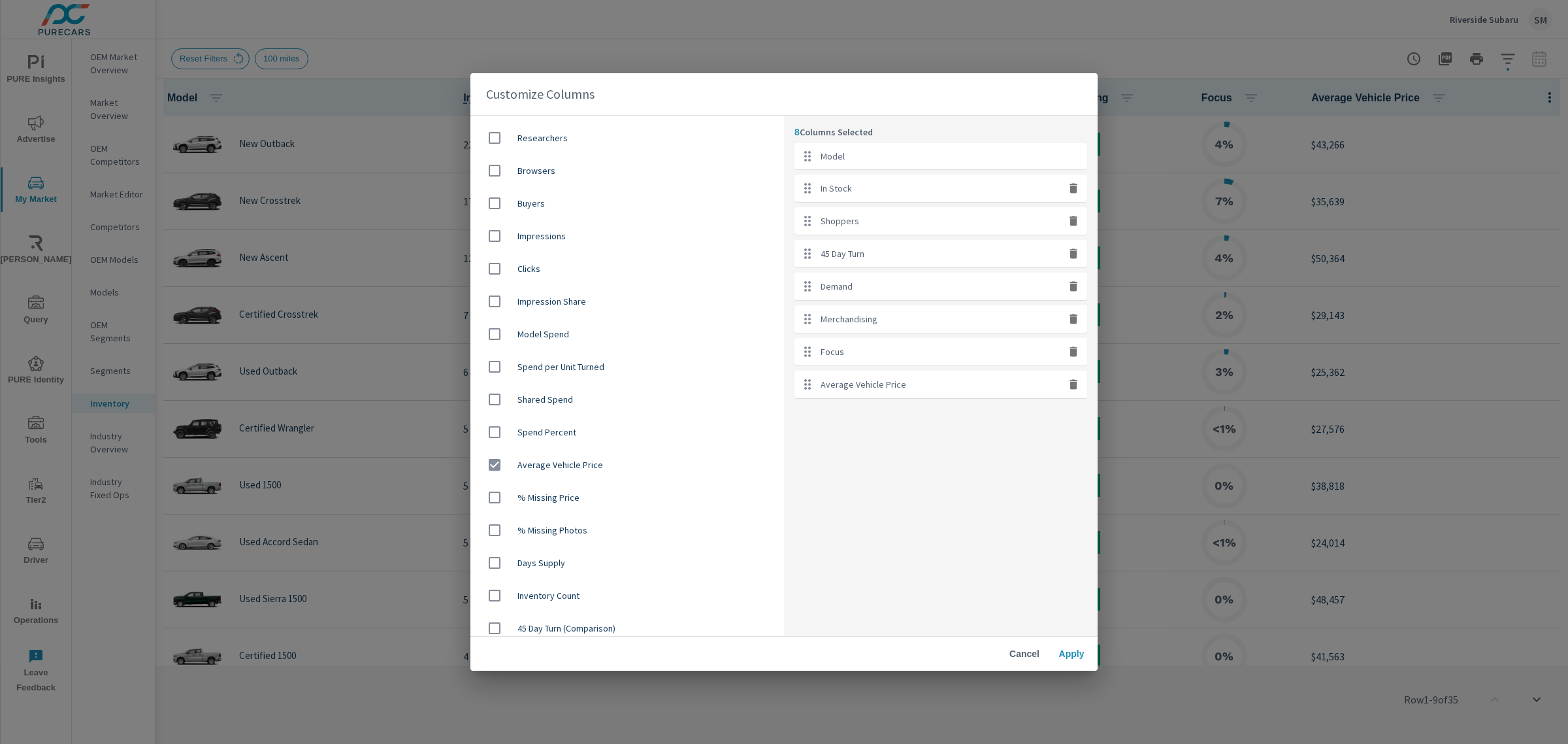
scroll to position [559, 0]
click at [497, 452] on input "checkbox" at bounding box center [494, 454] width 27 height 27
checkbox input "false"
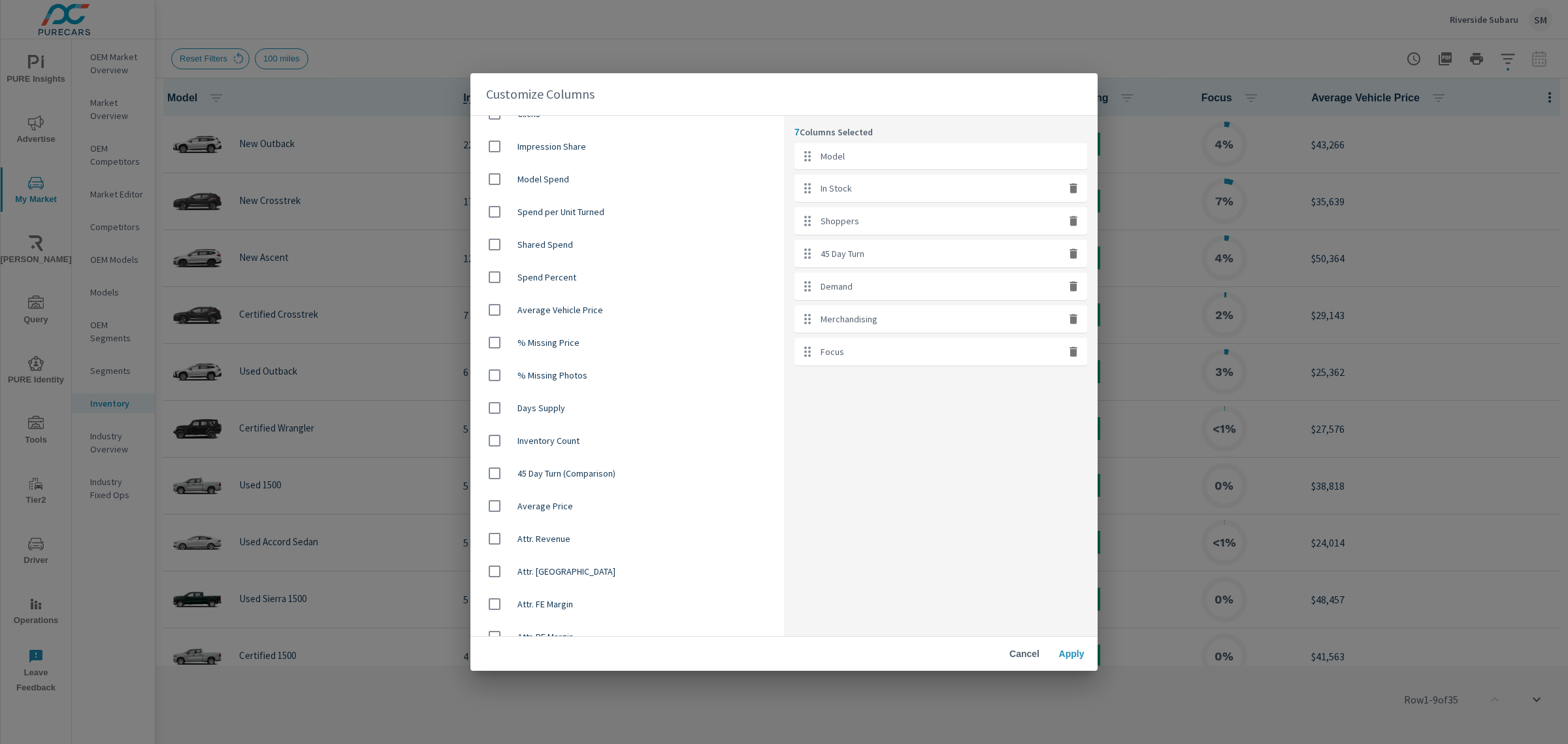
scroll to position [705, 0]
click at [491, 504] on input "checkbox" at bounding box center [494, 504] width 27 height 27
checkbox input "true"
click at [1062, 654] on span "Apply" at bounding box center [1071, 653] width 32 height 12
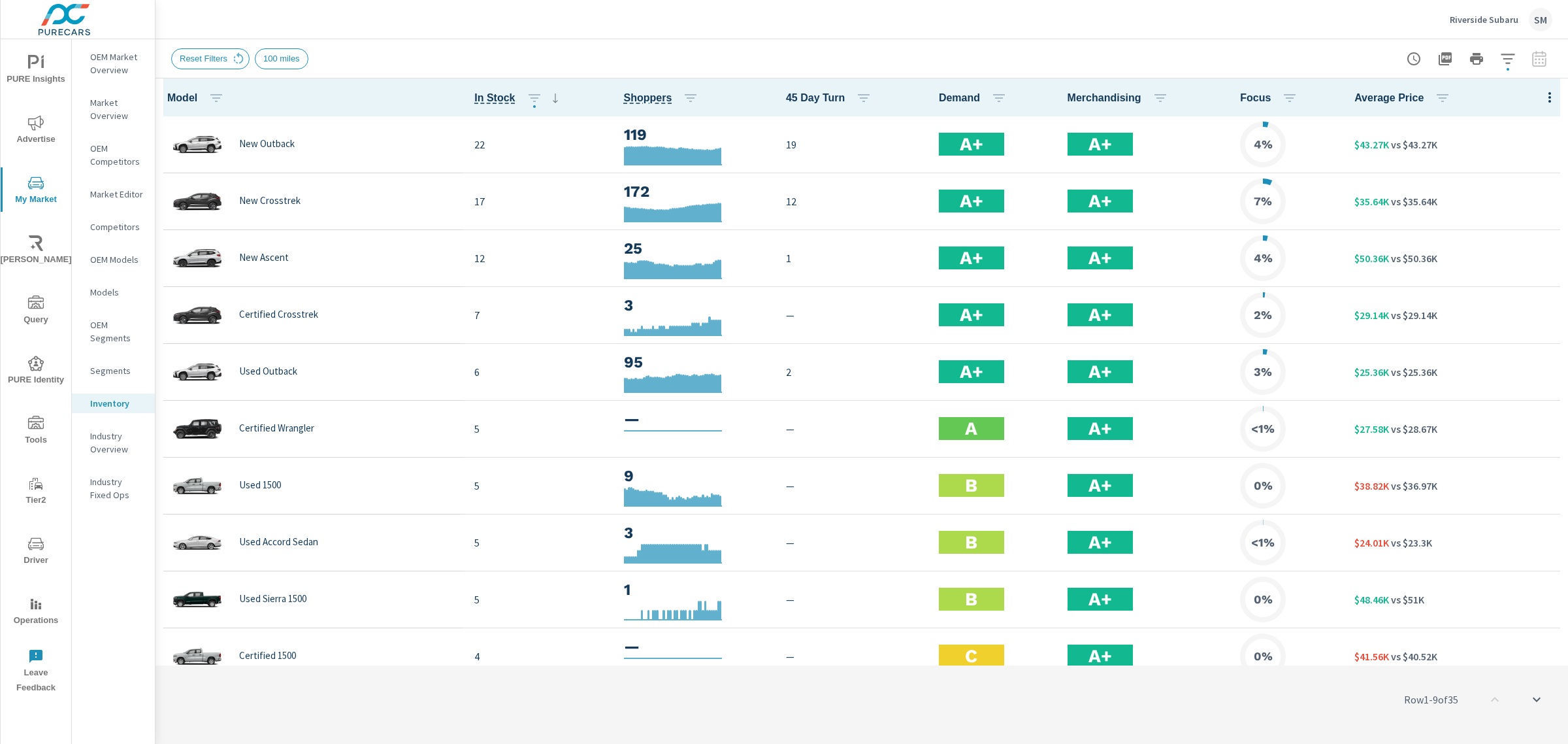
click at [1514, 60] on icon "button" at bounding box center [1508, 59] width 15 height 15
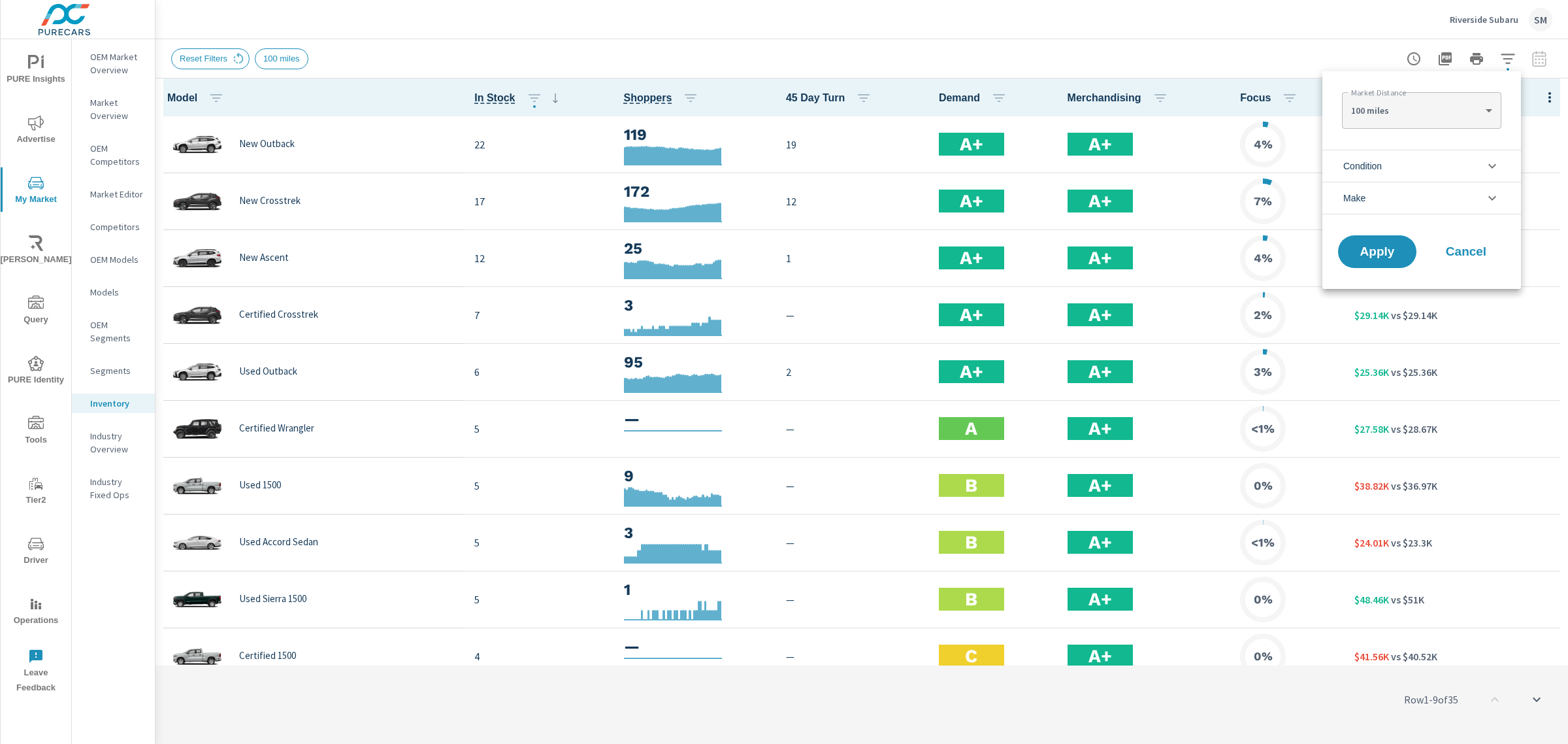
click at [1419, 108] on body "PURE Insights Advertise My Market Riley AI Query PURE Identity Tools Tier2 Driv…" at bounding box center [784, 372] width 1568 height 744
click at [1295, 49] on div at bounding box center [784, 372] width 1568 height 744
click at [1475, 18] on div at bounding box center [784, 372] width 1568 height 744
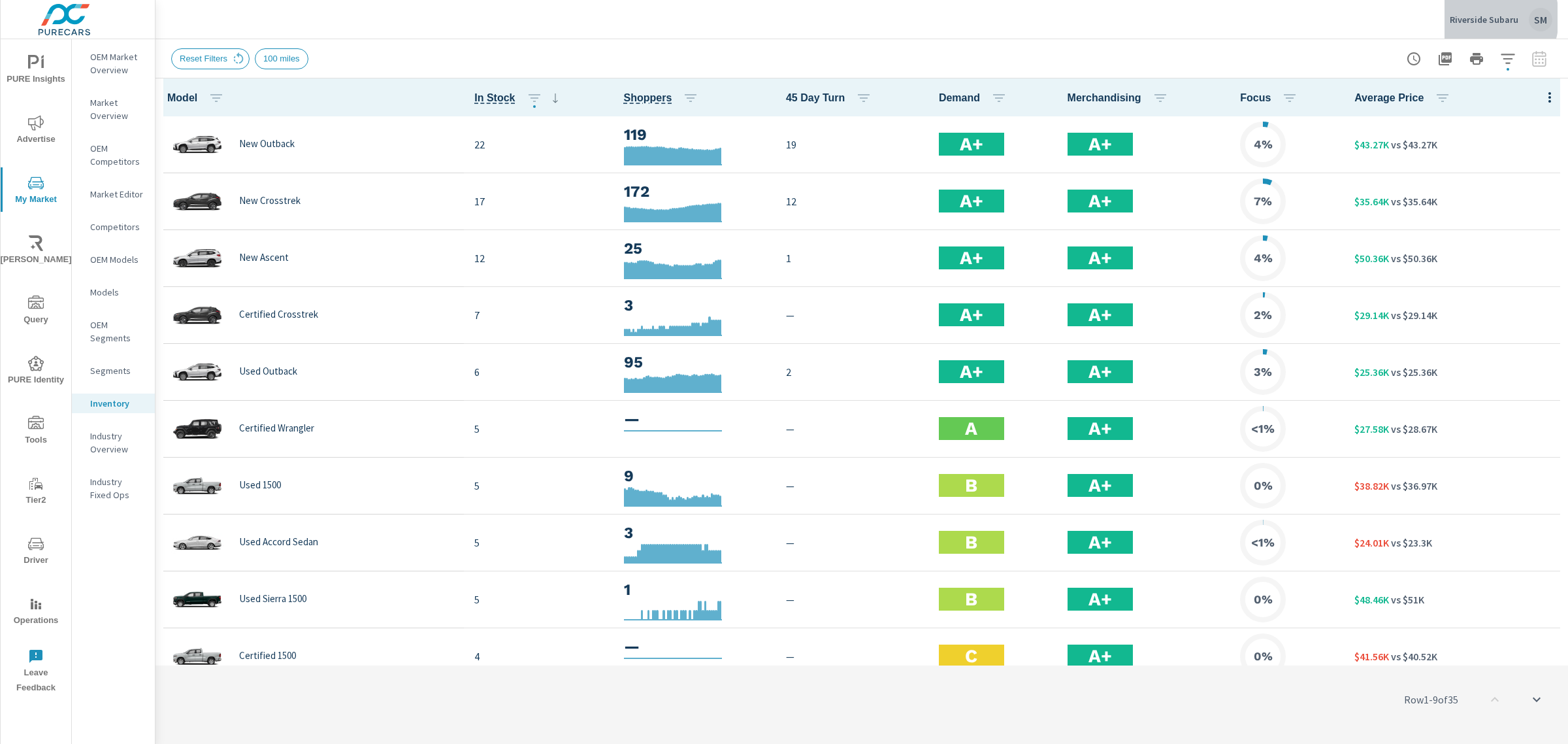
click at [1475, 18] on p "Riverside Subaru" at bounding box center [1484, 19] width 69 height 12
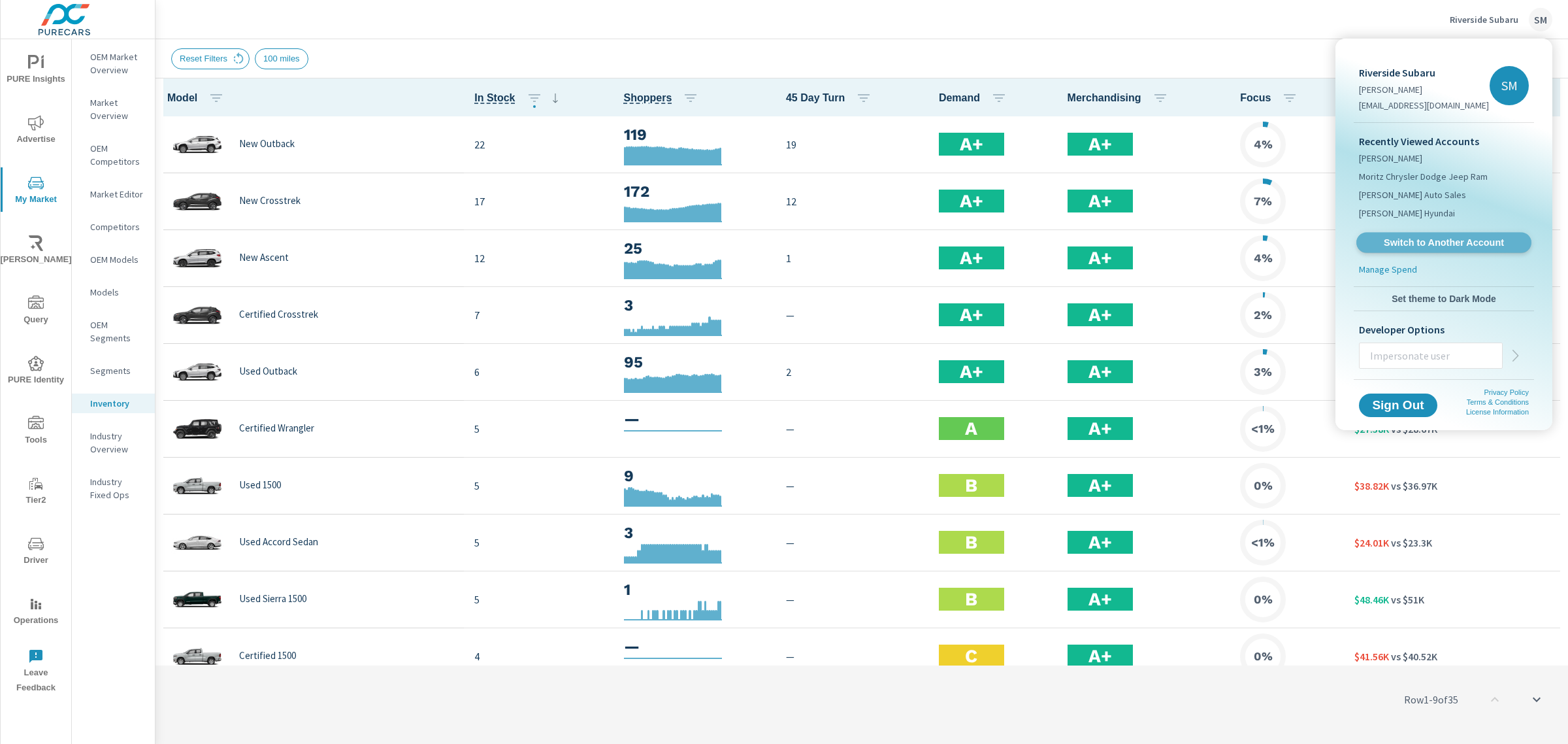
click at [1401, 239] on span "Switch to Another Account" at bounding box center [1443, 243] width 160 height 12
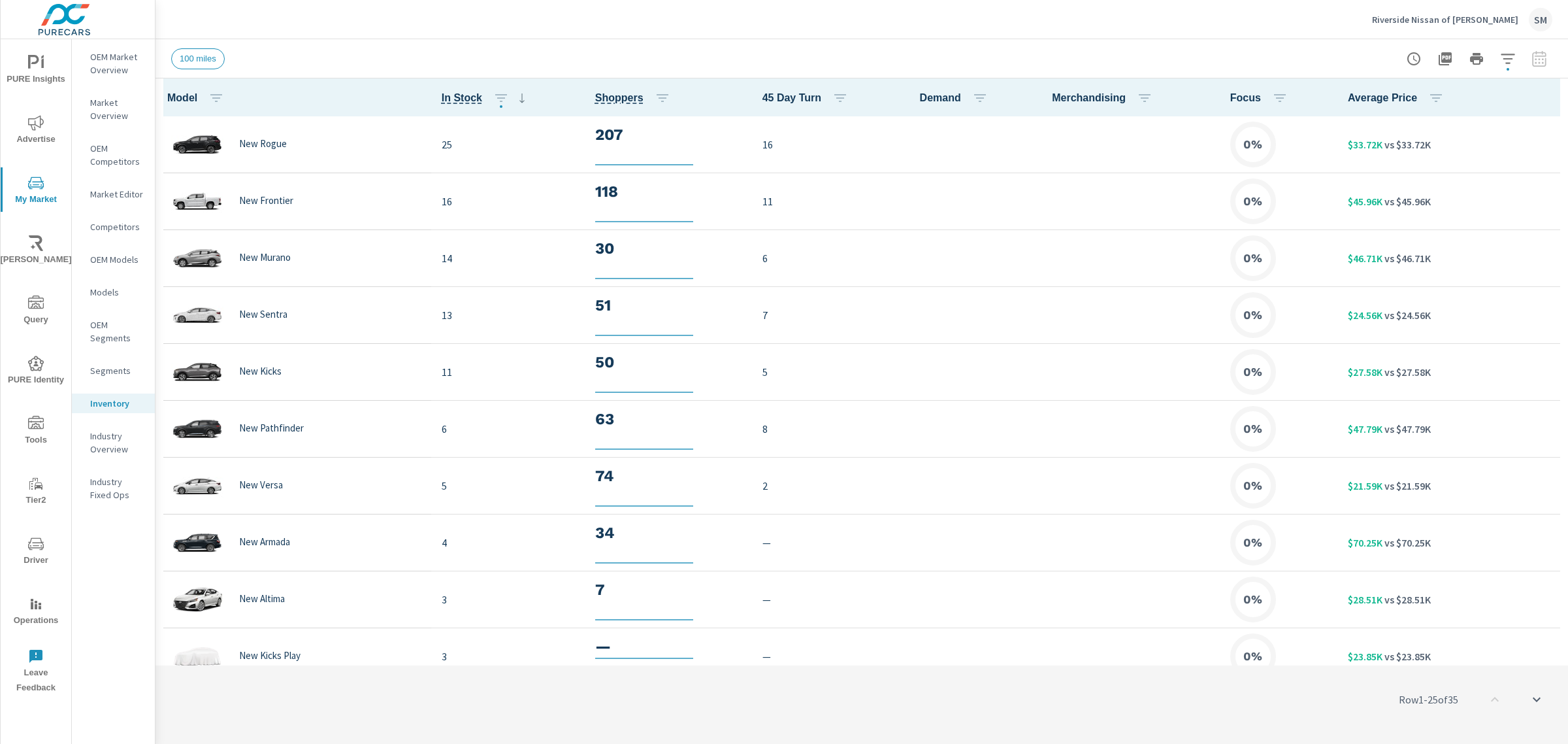
scroll to position [1, 0]
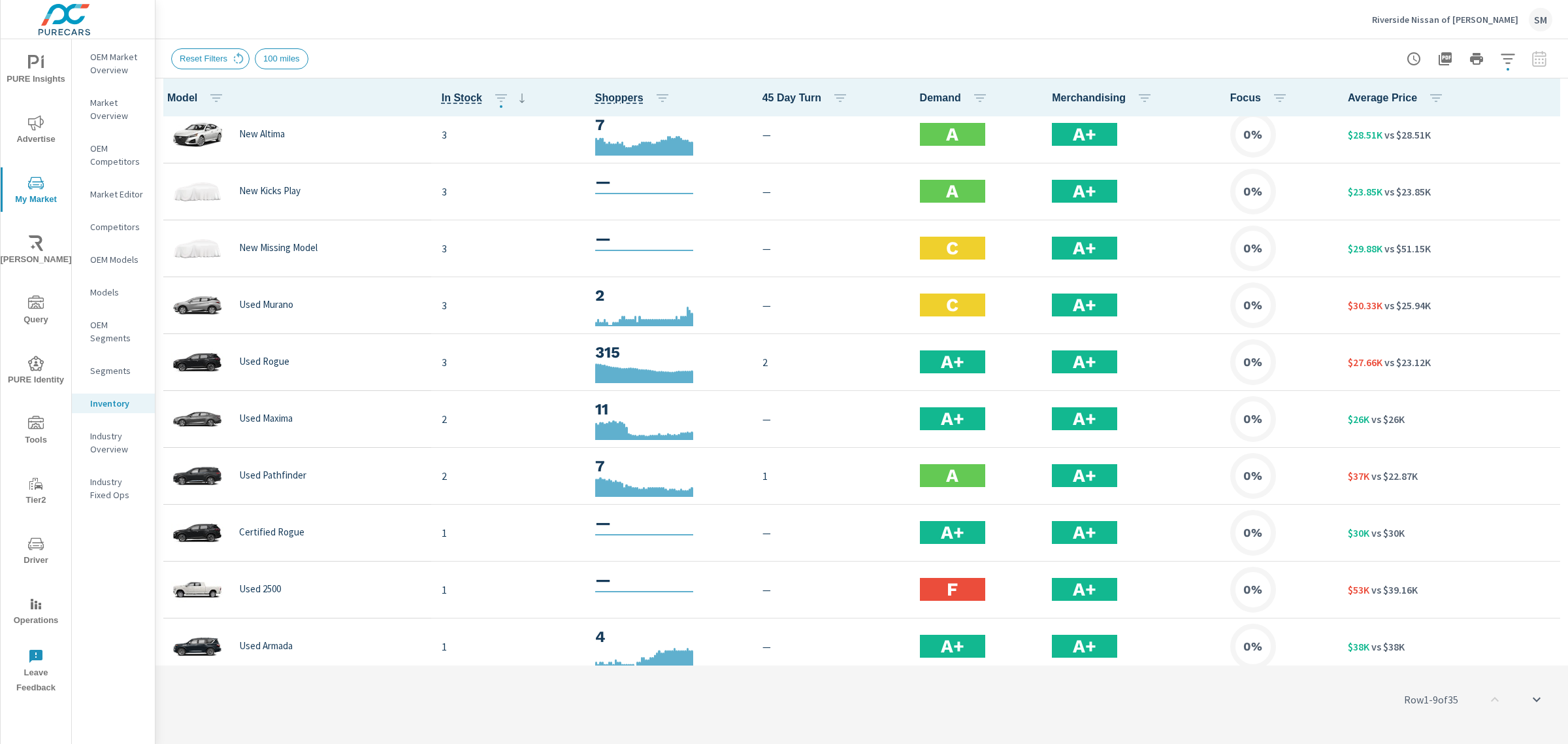
scroll to position [465, 0]
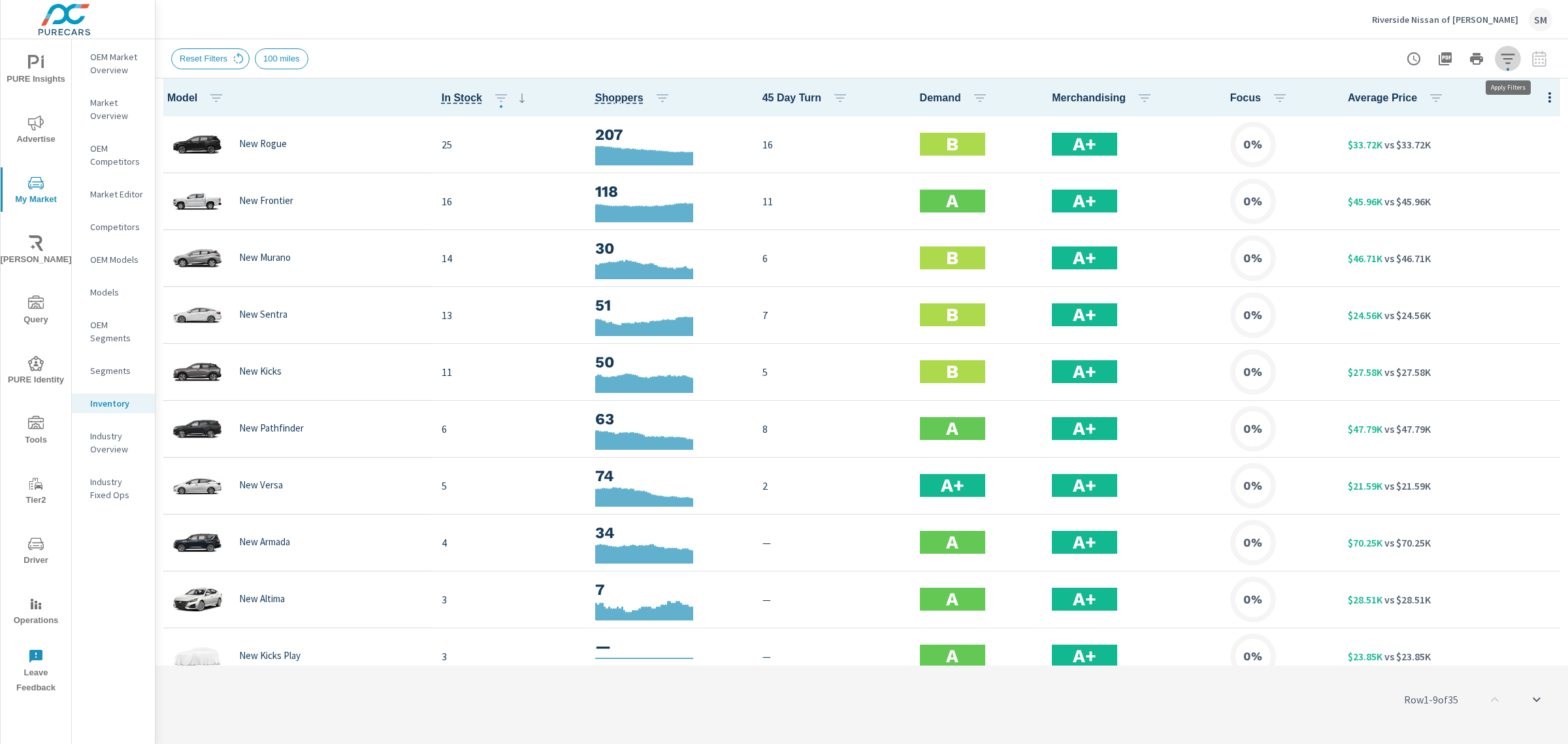
click at [1511, 54] on icon "button" at bounding box center [1508, 58] width 14 height 10
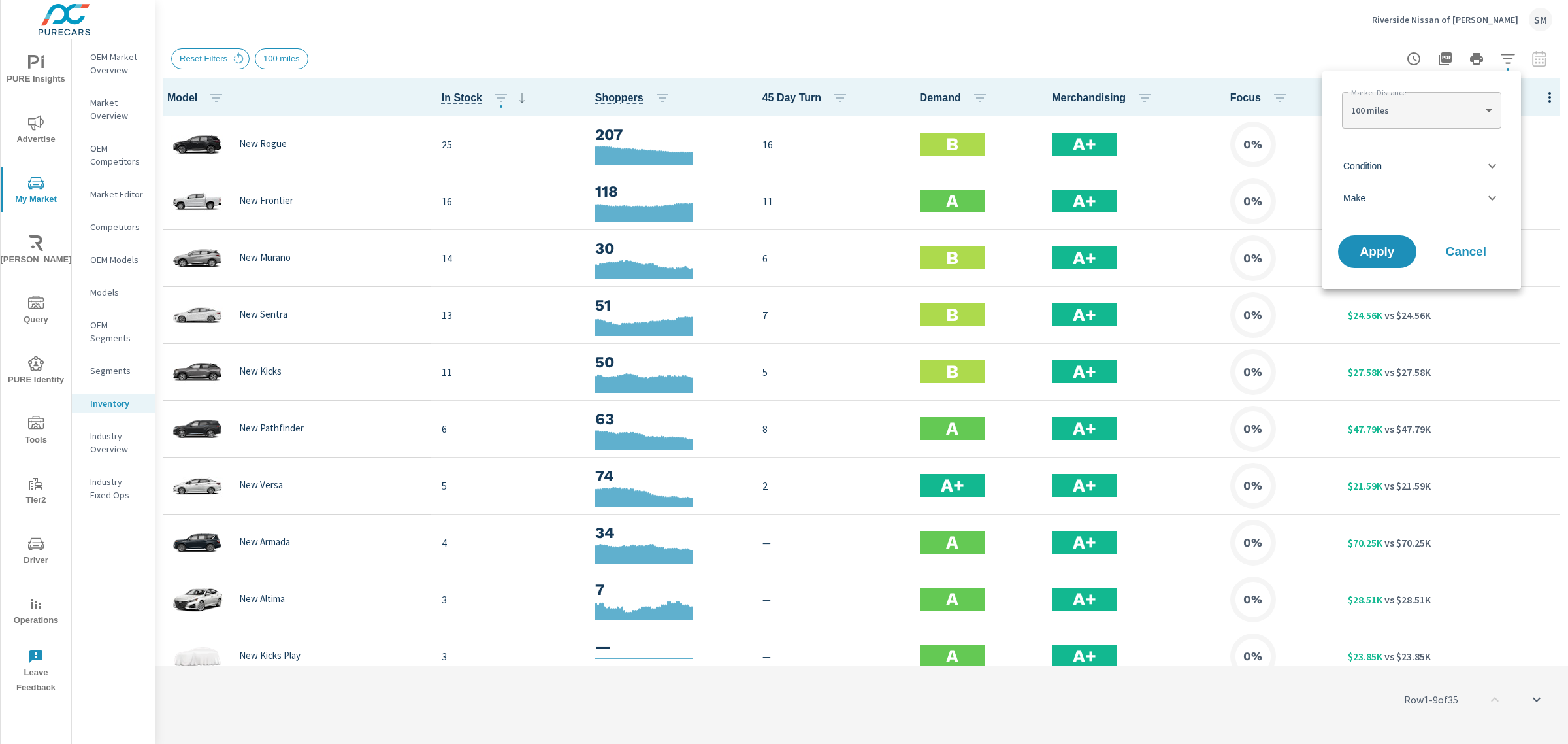
click at [1409, 96] on div "100 miles 100 ​" at bounding box center [1420, 110] width 159 height 36
click at [1408, 125] on div "100 miles 100 ​" at bounding box center [1420, 110] width 159 height 36
click at [1409, 108] on body "PURE Insights Advertise My Market Riley AI Query PURE Identity Tools Tier2 Driv…" at bounding box center [784, 372] width 1568 height 744
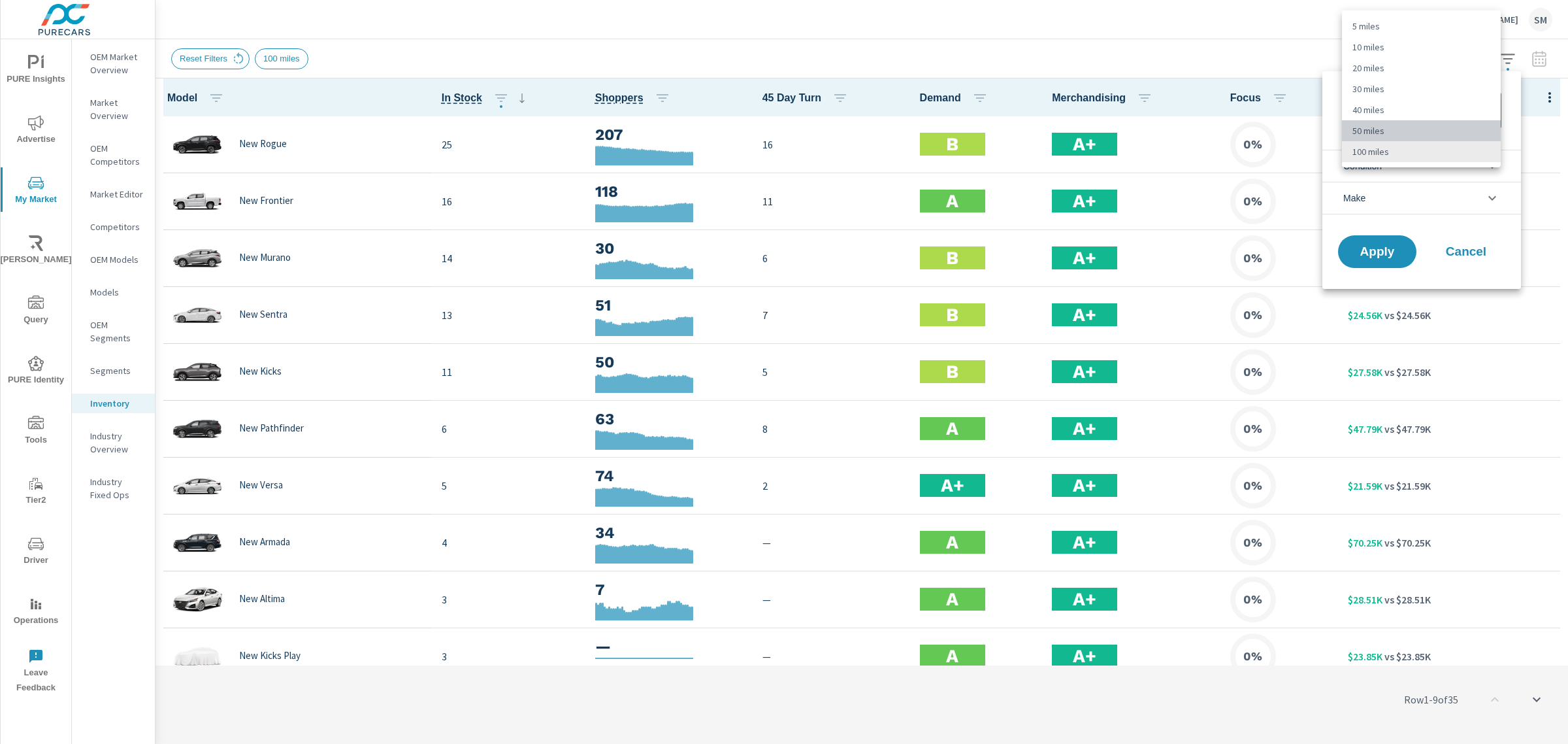
click at [1388, 132] on li "50 miles" at bounding box center [1420, 130] width 159 height 21
type Distance "50"
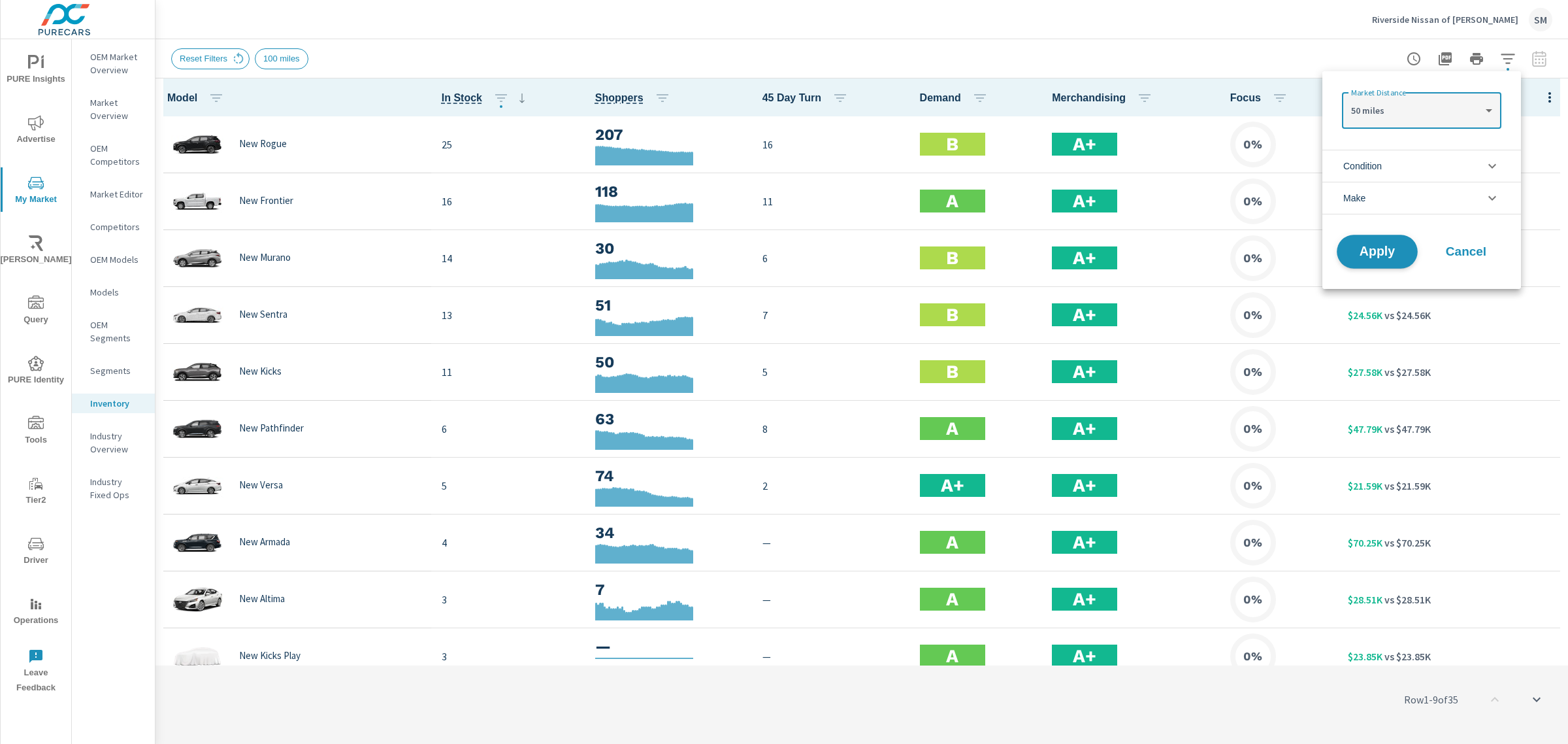
click at [1372, 246] on span "Apply" at bounding box center [1376, 252] width 53 height 12
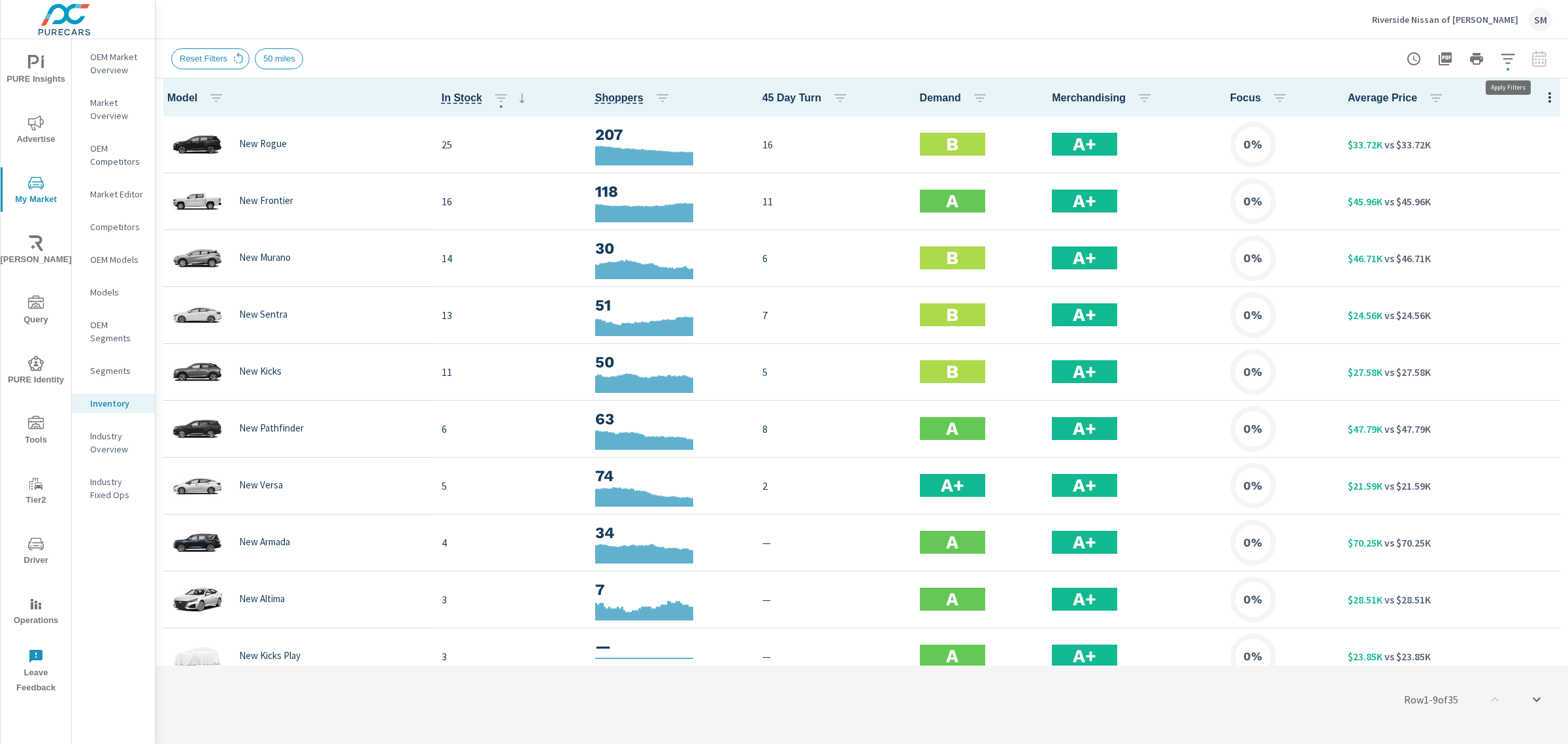
click at [1509, 57] on icon "button" at bounding box center [1508, 58] width 14 height 10
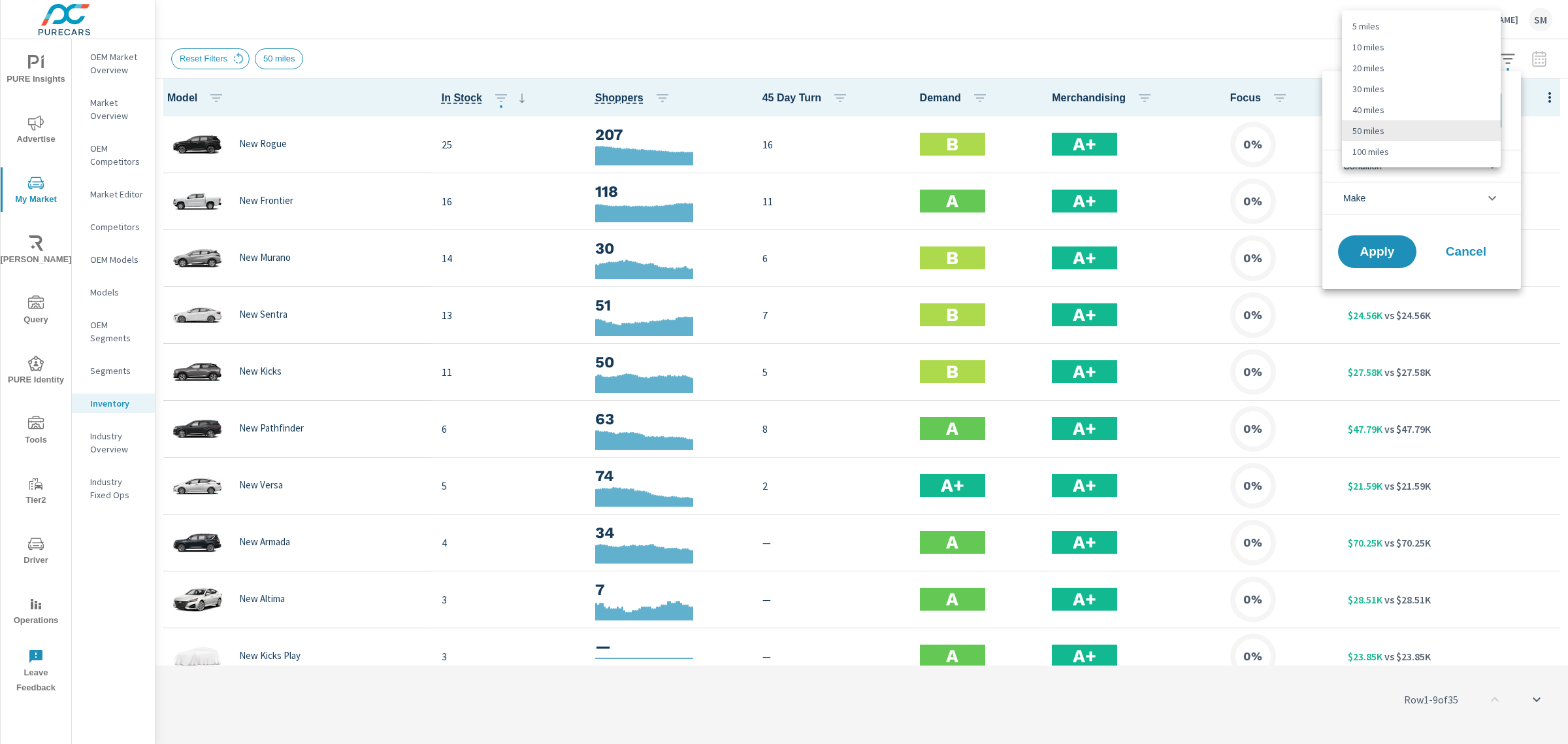
click at [1406, 106] on body "PURE Insights Advertise My Market Riley AI Query PURE Identity Tools Tier2 Driv…" at bounding box center [784, 372] width 1568 height 744
click at [1387, 145] on li "100 miles" at bounding box center [1420, 151] width 159 height 21
type Distance "100"
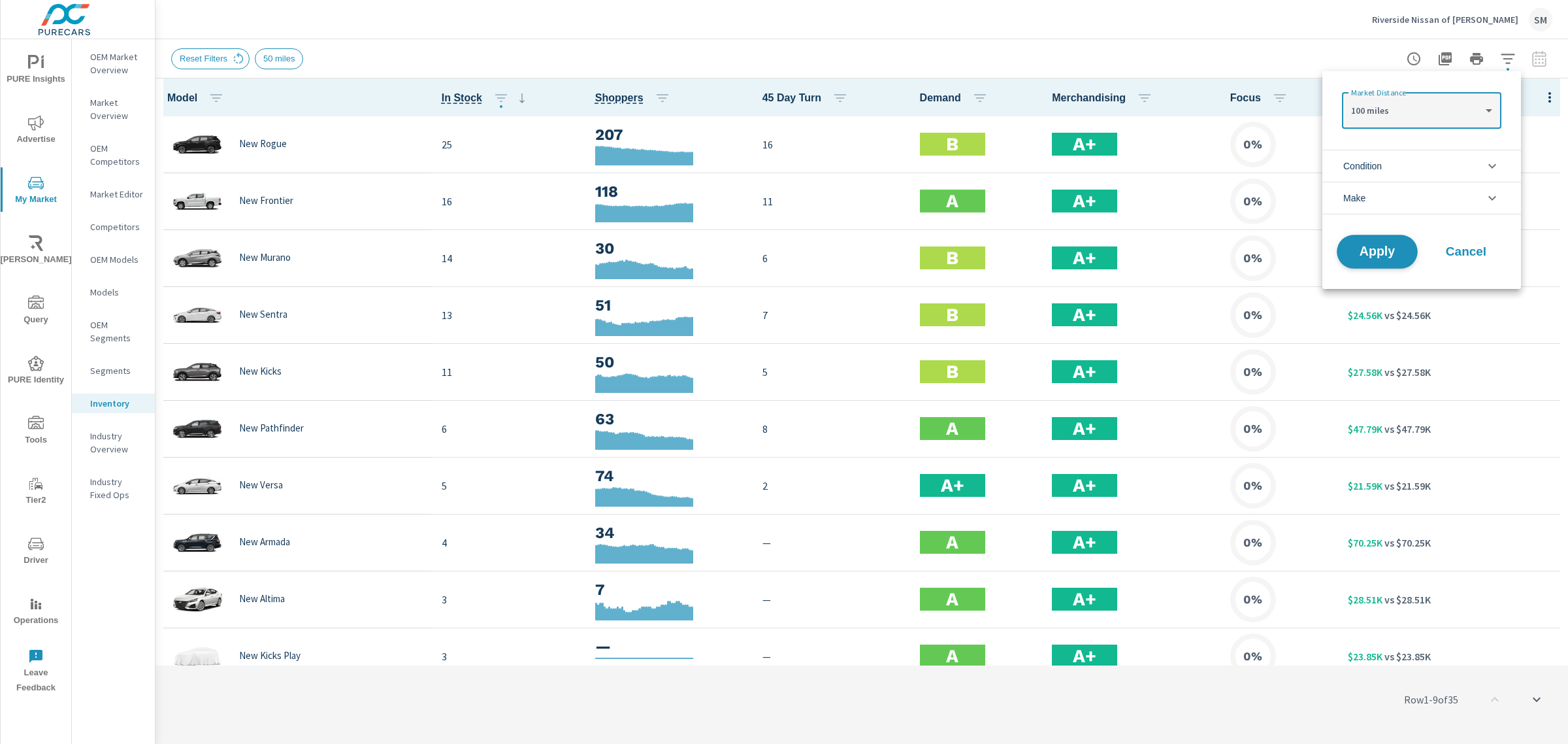
click at [1375, 249] on span "Apply" at bounding box center [1376, 252] width 53 height 12
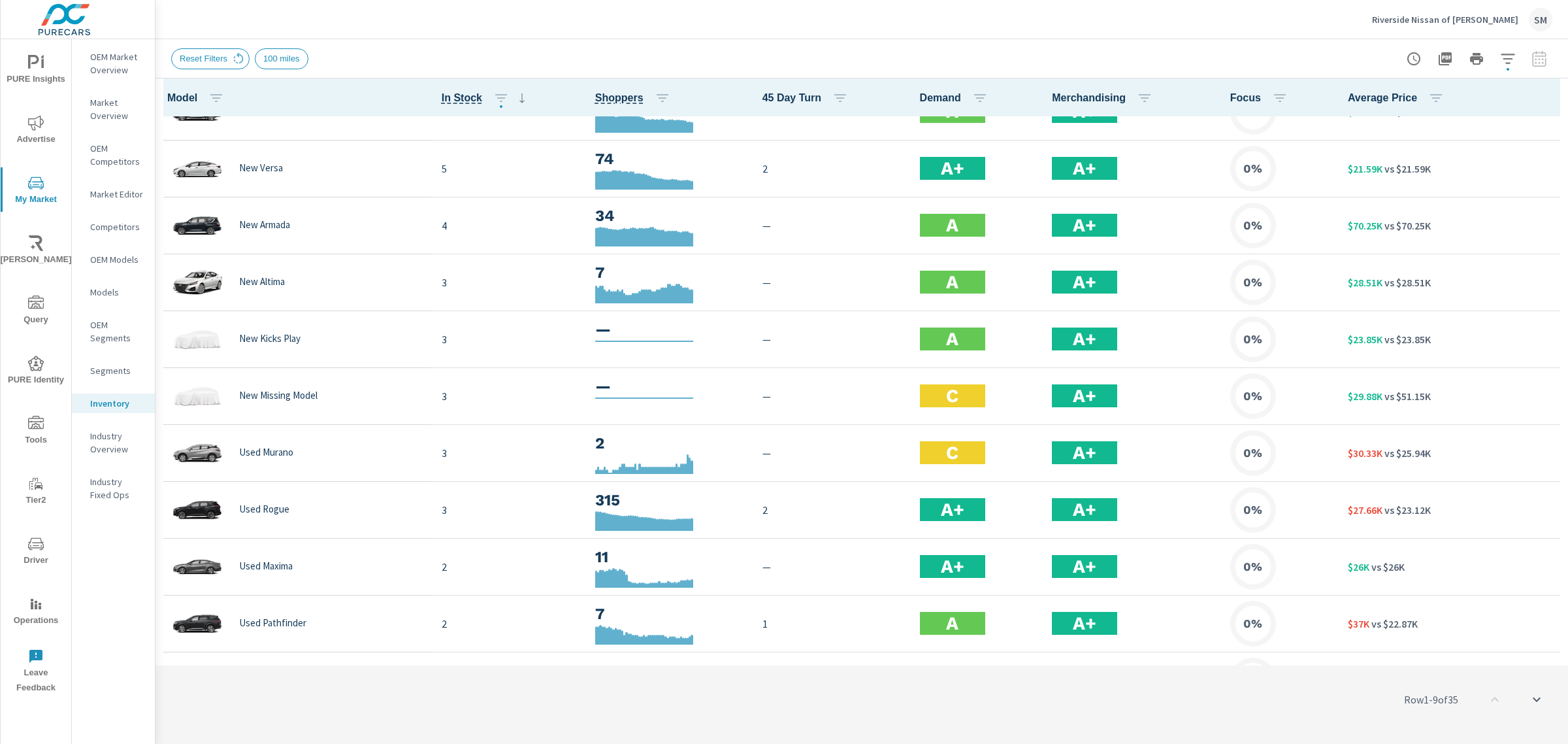
scroll to position [317, 0]
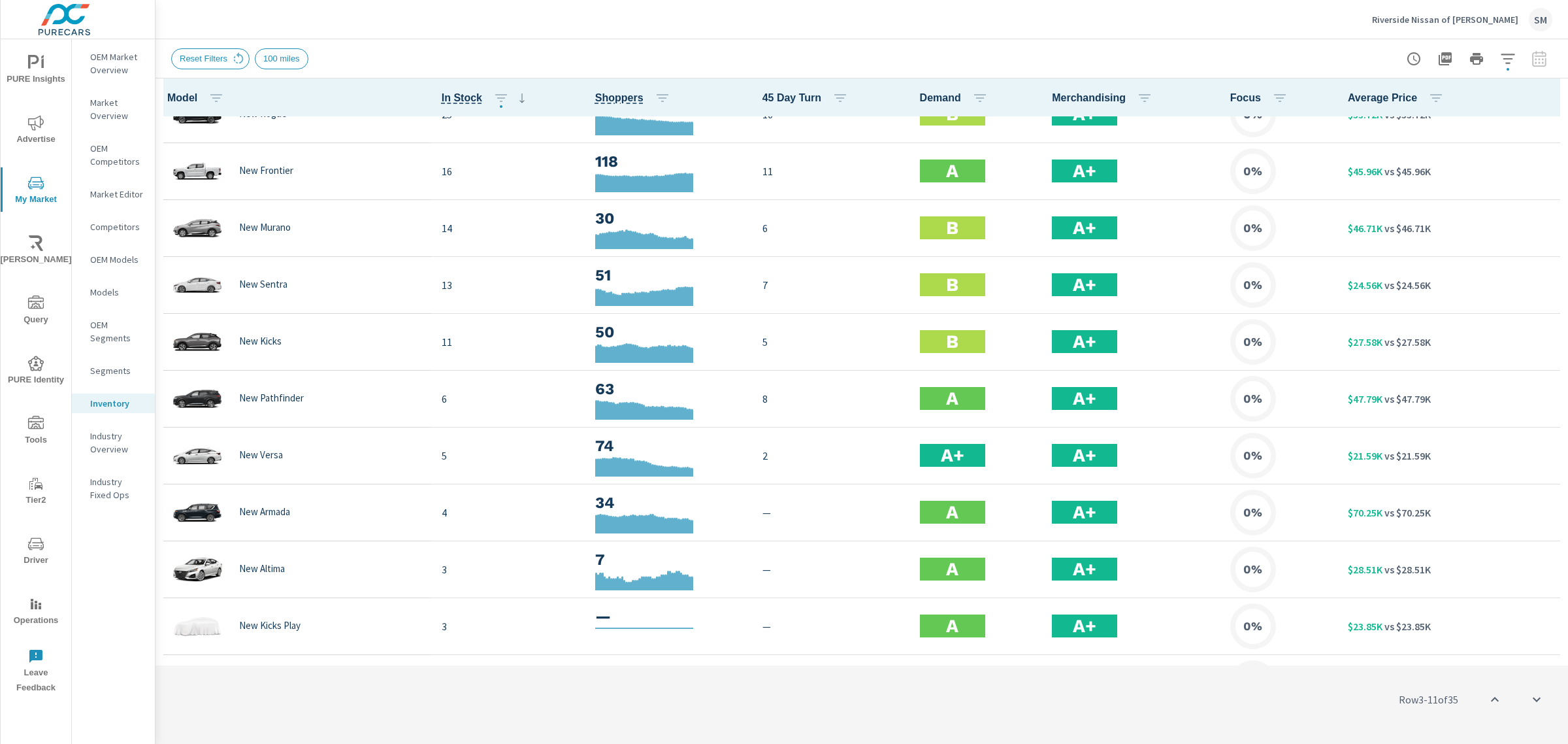
scroll to position [29, 0]
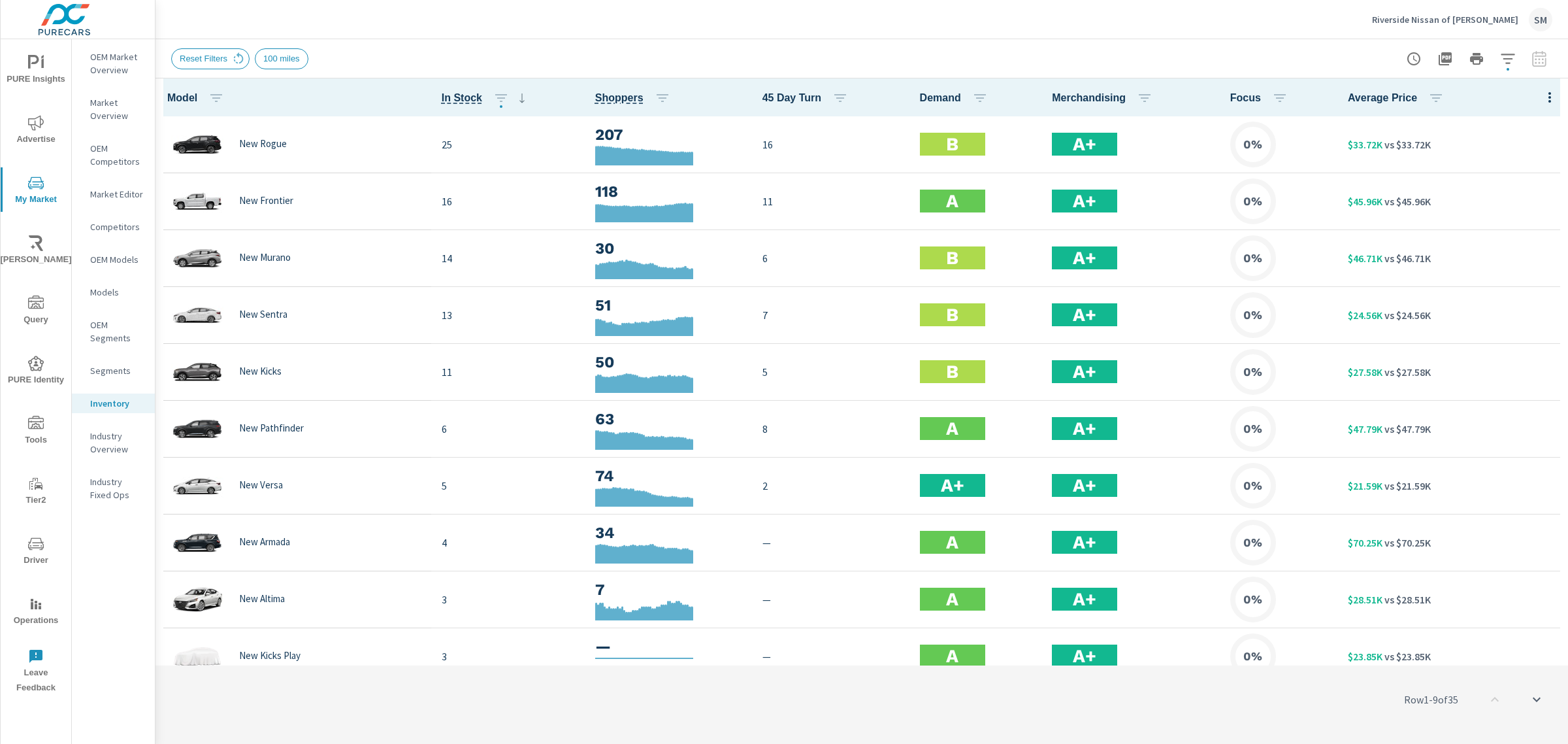
click at [1507, 65] on icon "button" at bounding box center [1508, 59] width 15 height 15
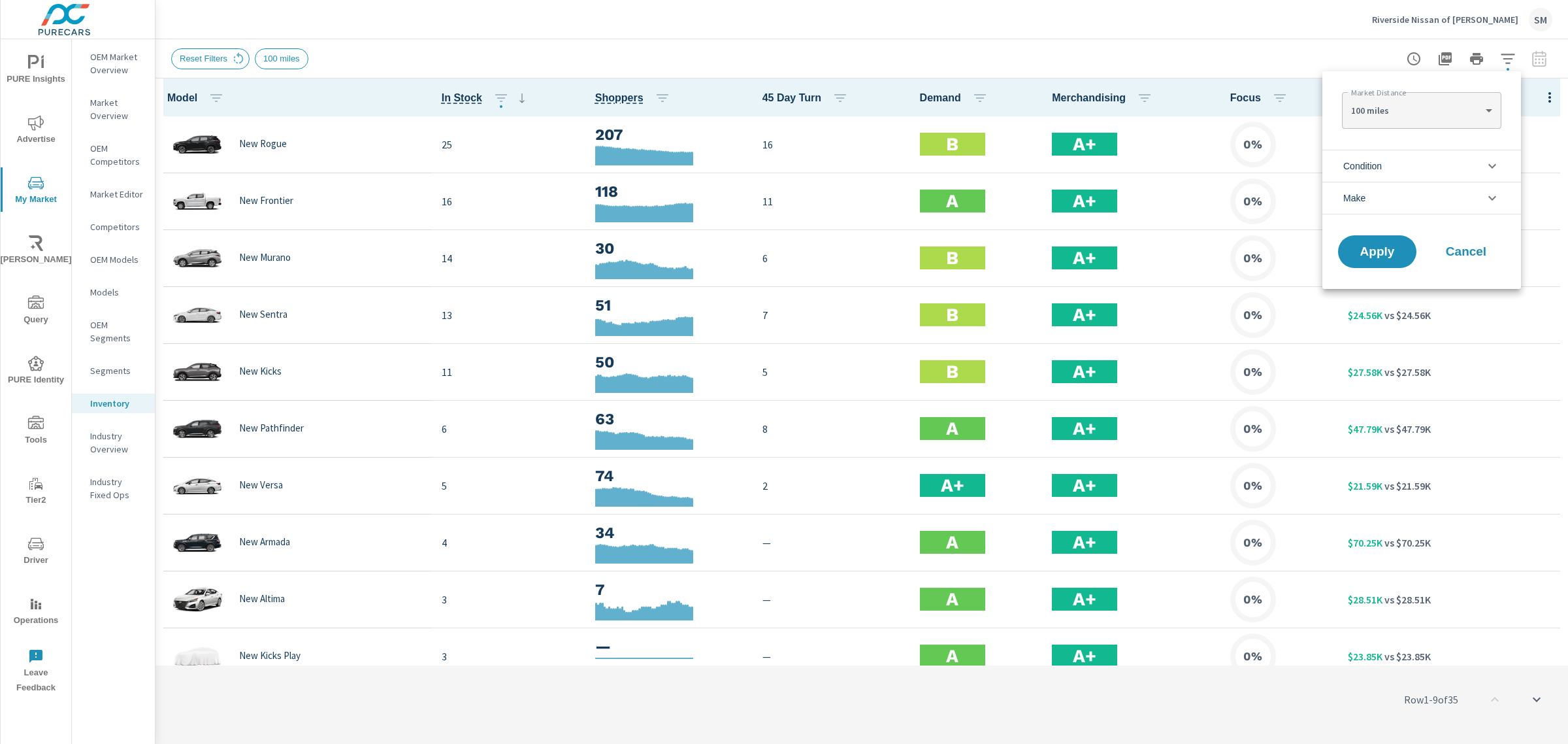
click at [1392, 160] on li "Condition" at bounding box center [1421, 165] width 199 height 32
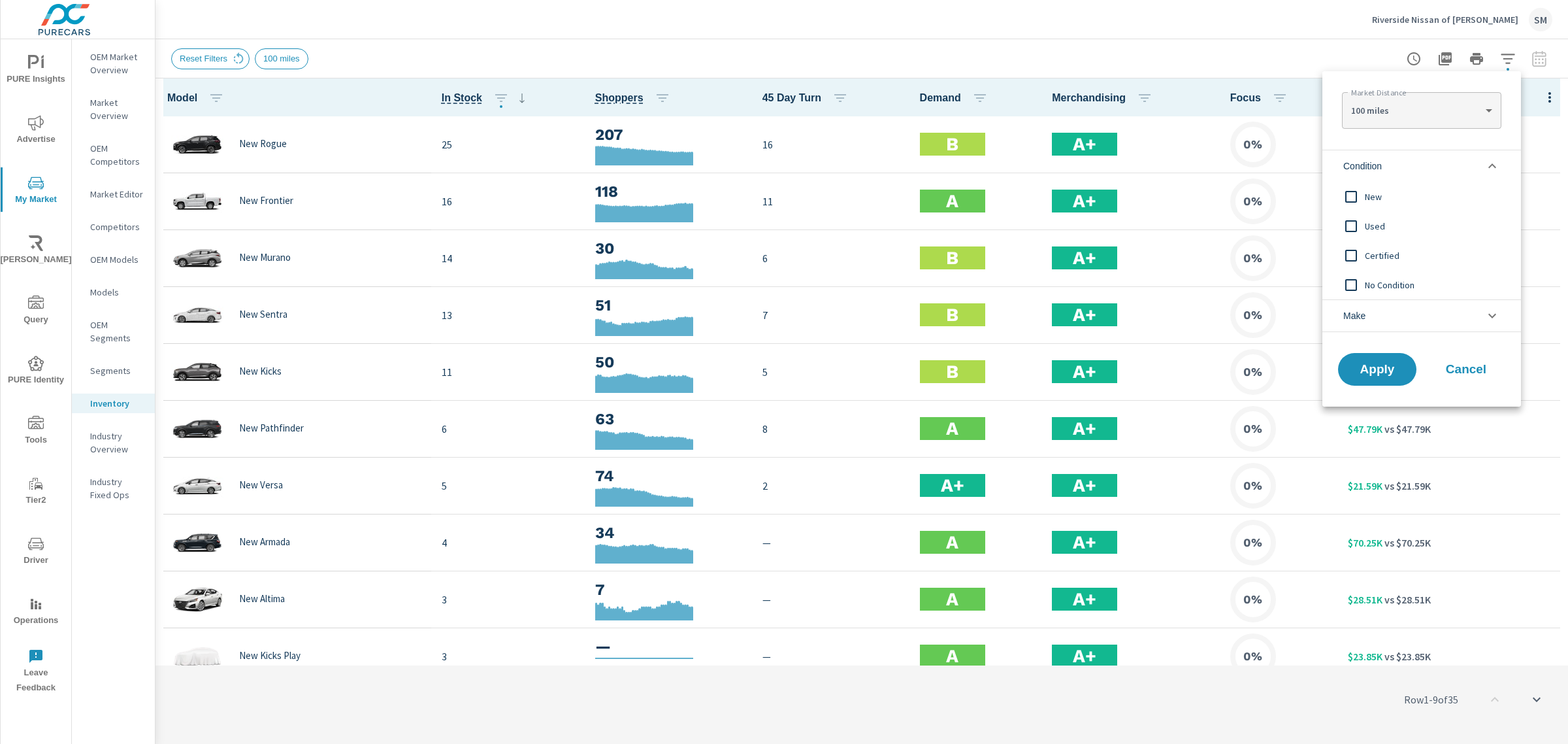
click at [1353, 195] on input "filter options" at bounding box center [1351, 196] width 27 height 27
click at [1349, 194] on input "filter options" at bounding box center [1351, 196] width 27 height 27
click at [1372, 367] on span "Apply" at bounding box center [1376, 370] width 53 height 12
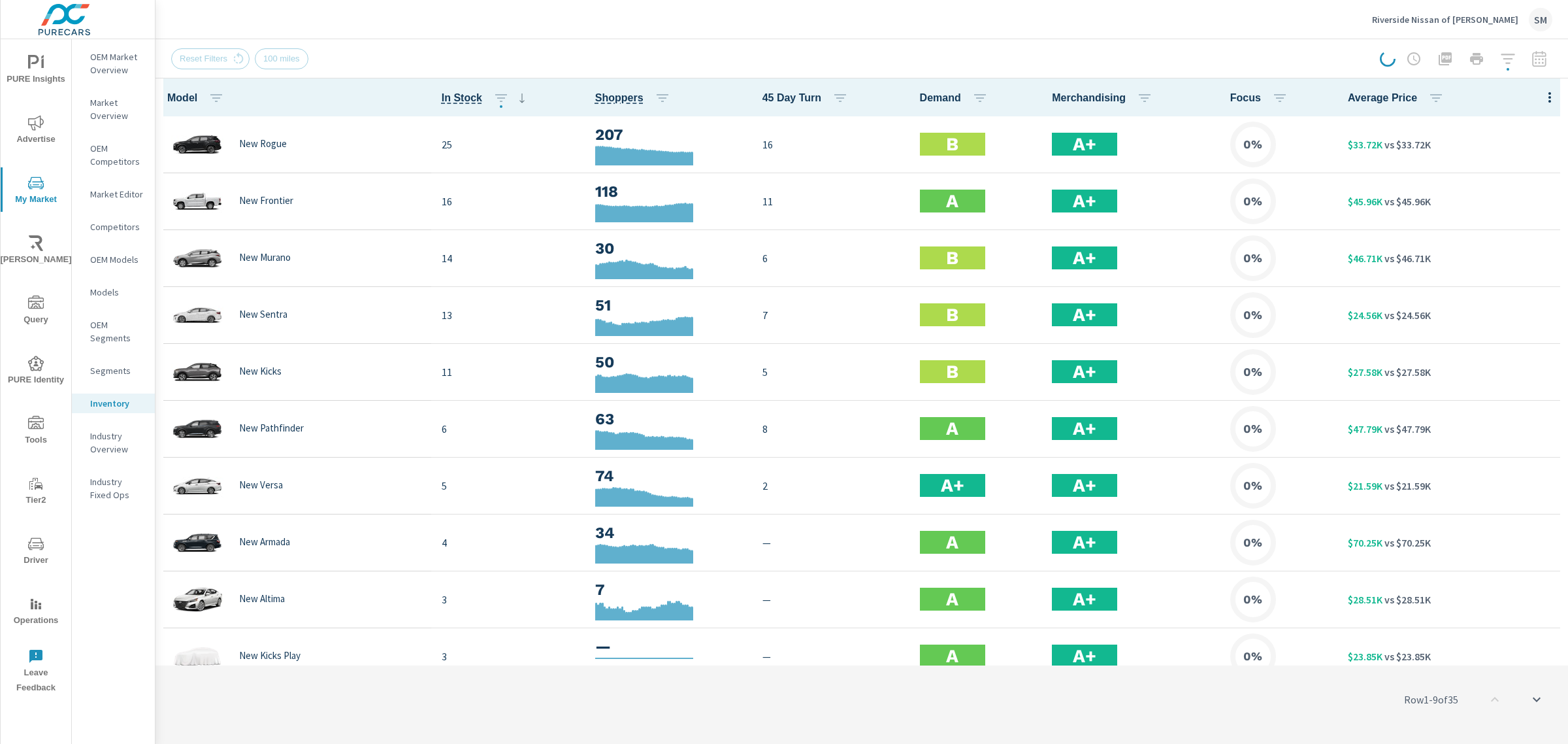
click at [1287, 19] on div "Riverside Nissan of Newbern SM" at bounding box center [861, 19] width 1381 height 39
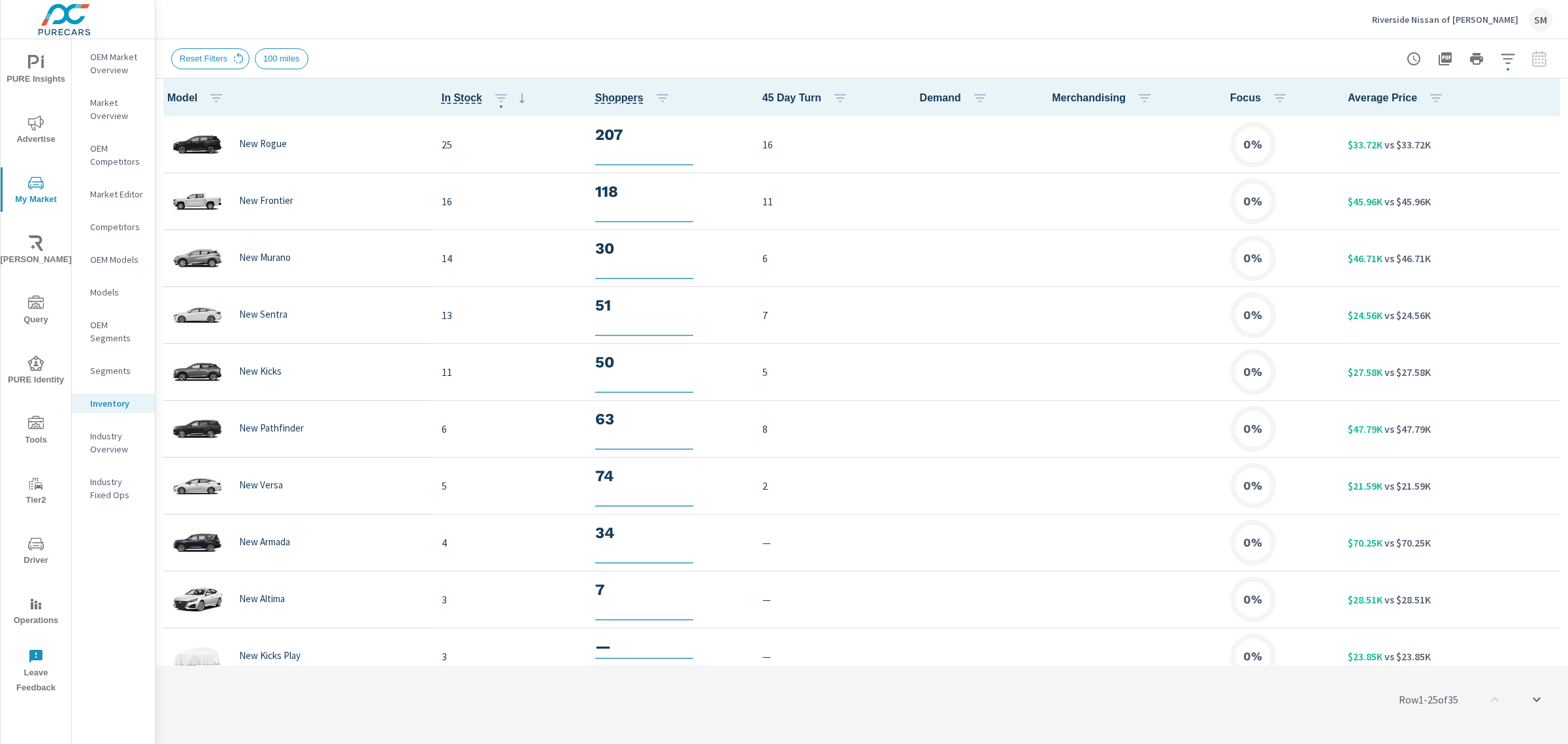
scroll to position [1, 0]
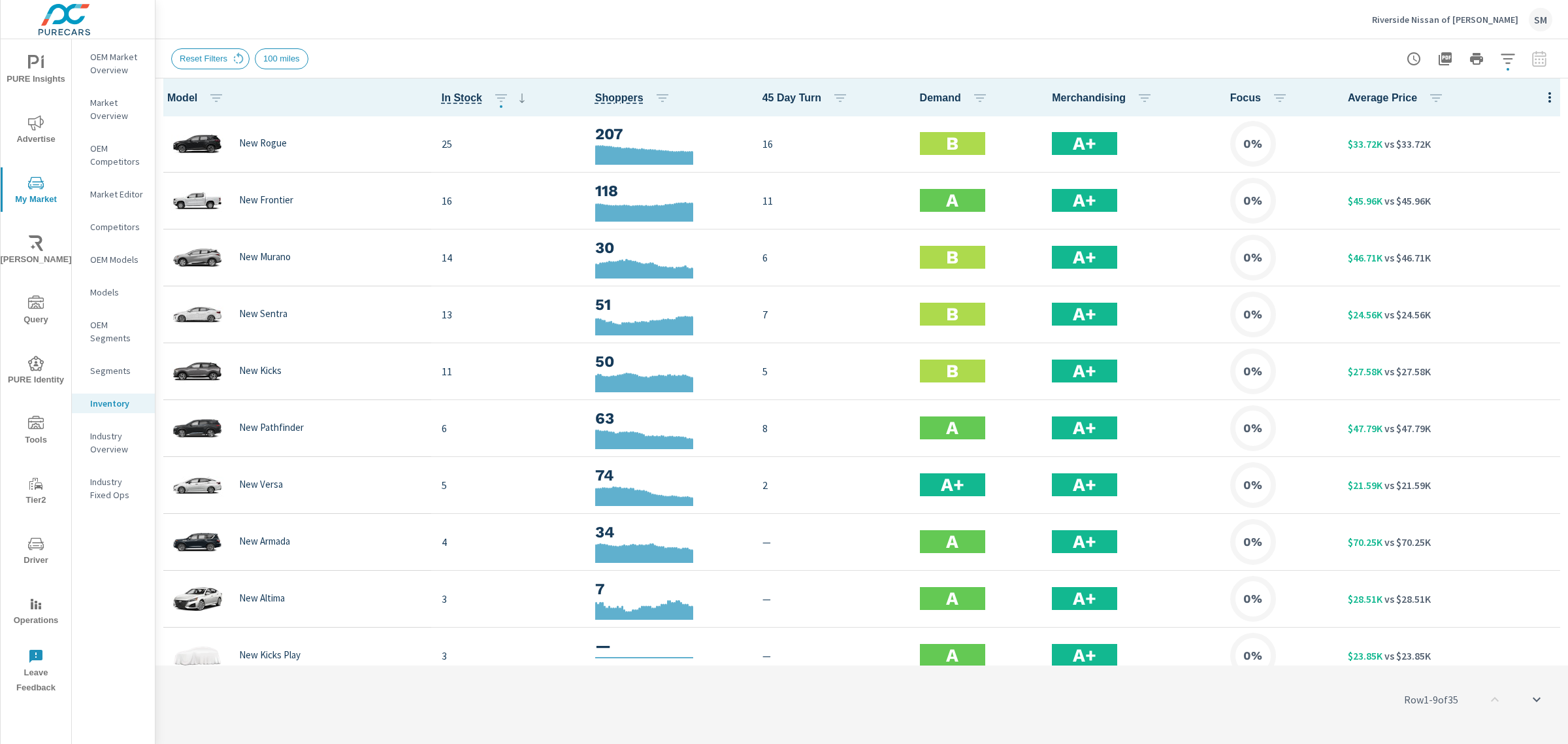
click at [1460, 15] on p "Riverside Nissan of [PERSON_NAME]" at bounding box center [1444, 19] width 146 height 12
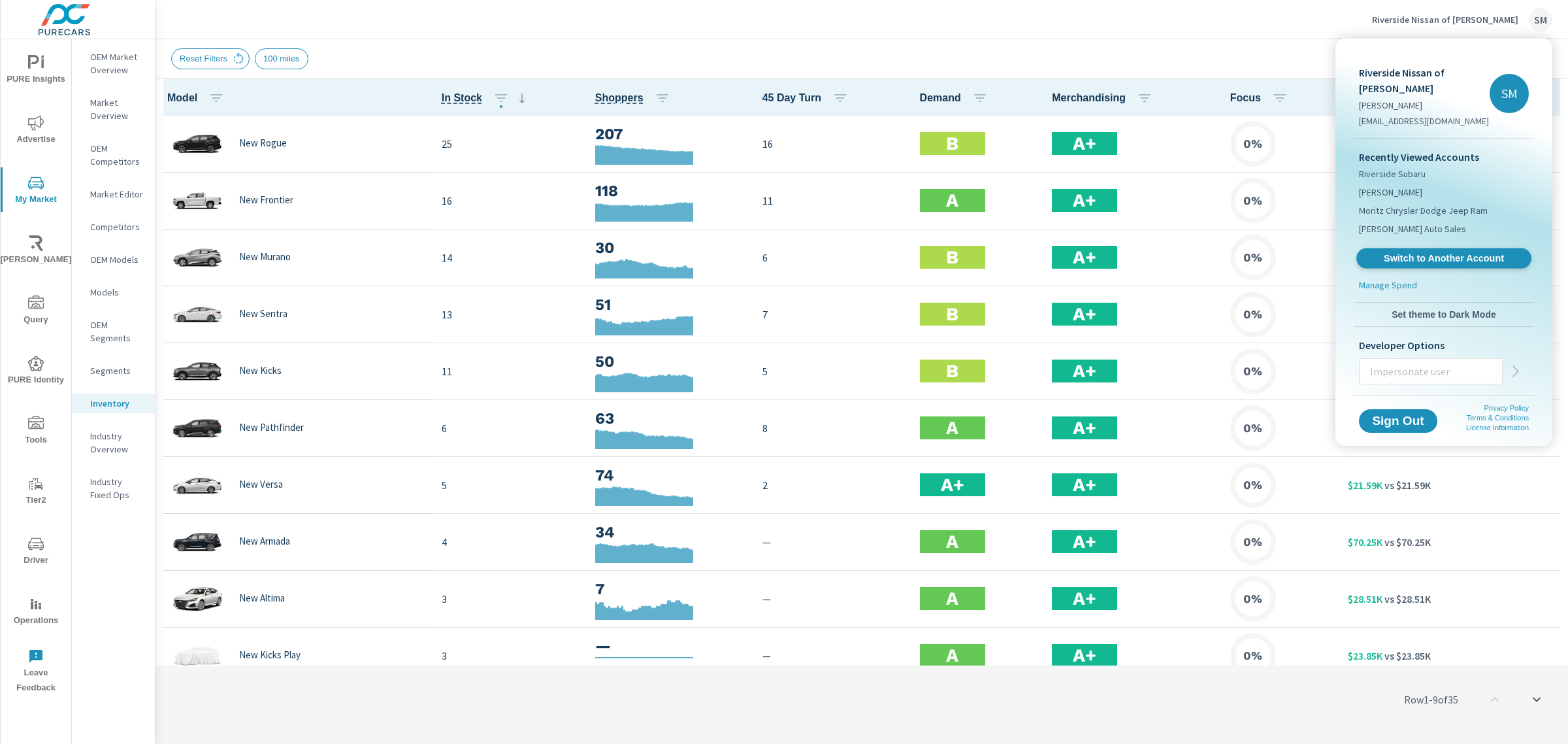
click at [1422, 252] on span "Switch to Another Account" at bounding box center [1443, 258] width 160 height 12
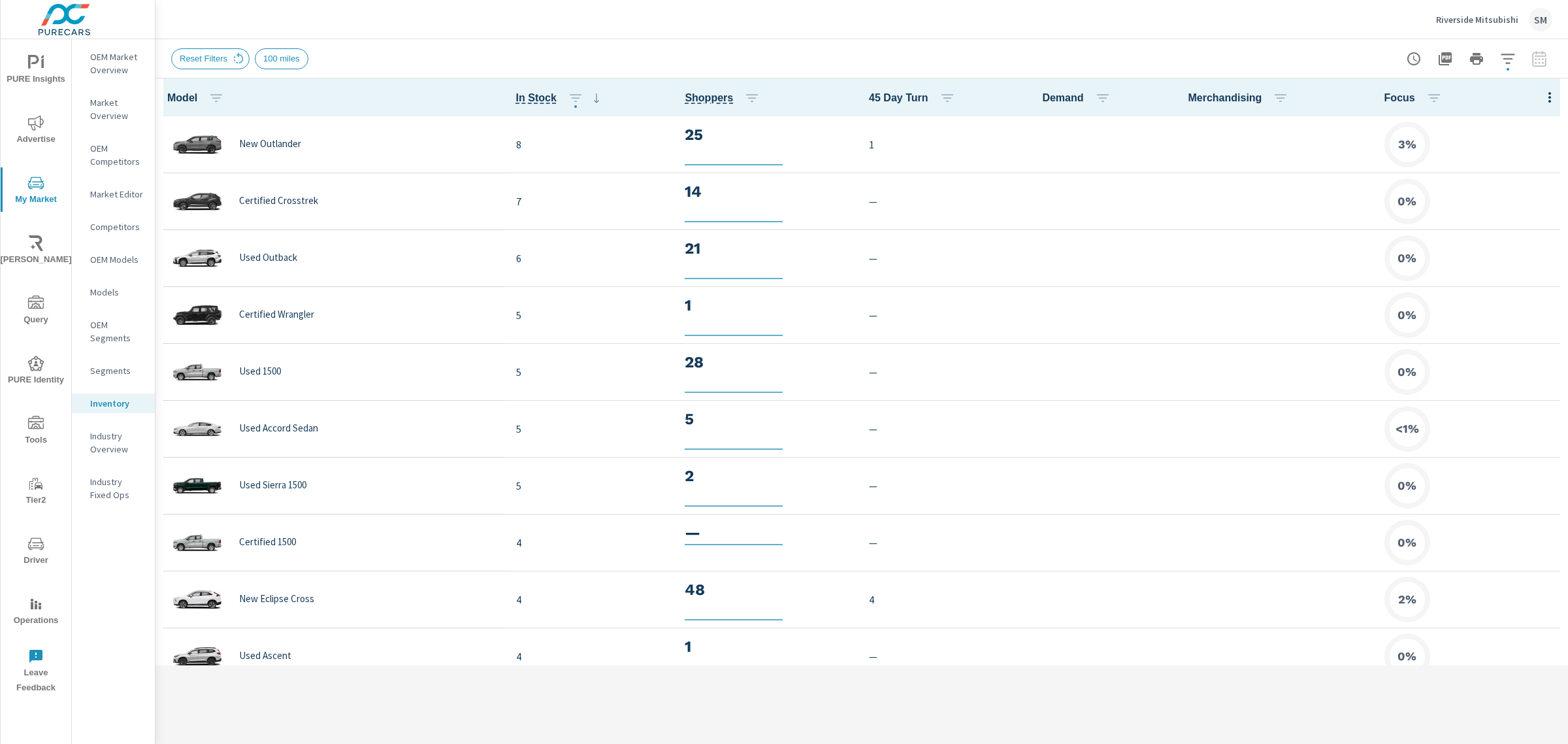
scroll to position [1, 0]
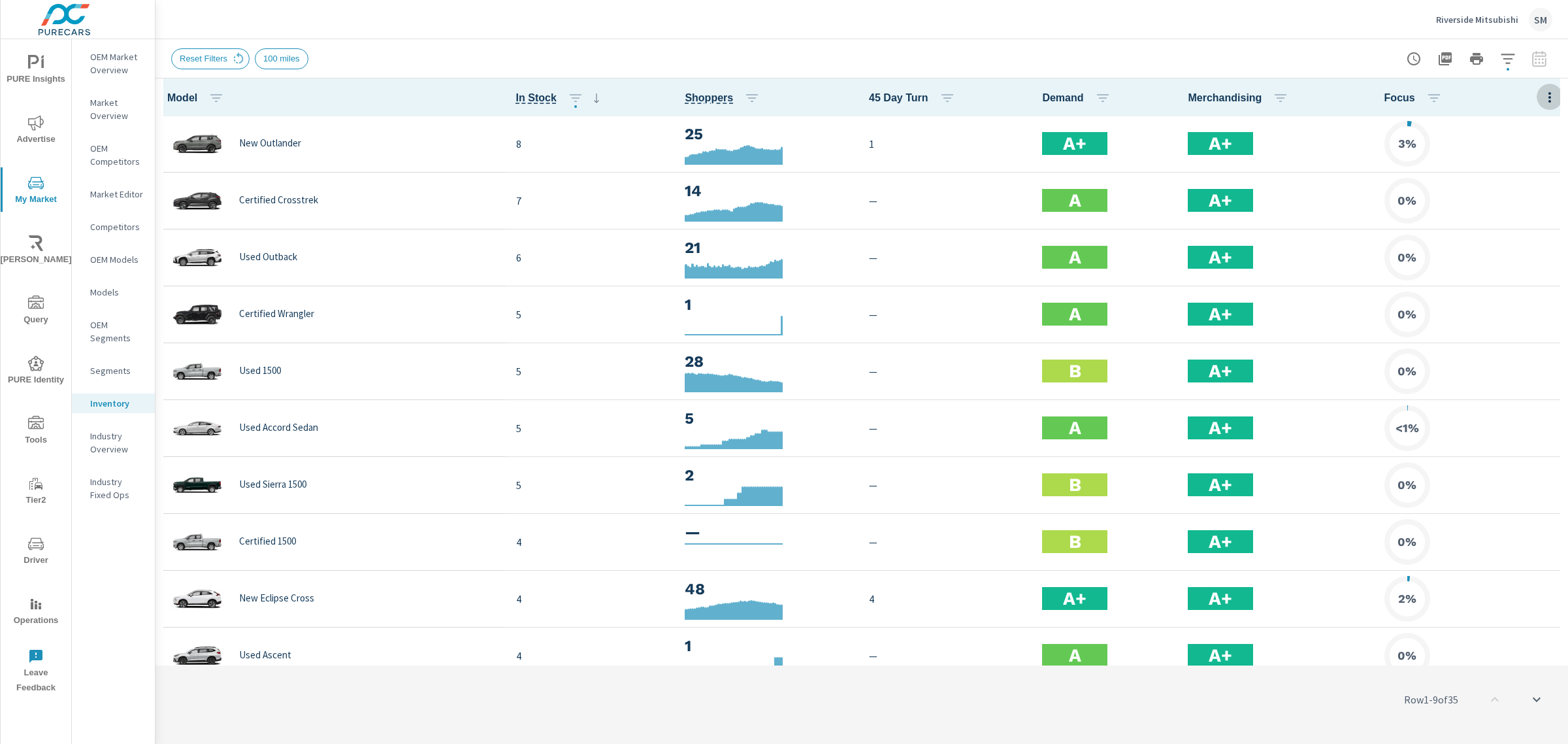
click at [1542, 100] on icon "button" at bounding box center [1549, 97] width 15 height 15
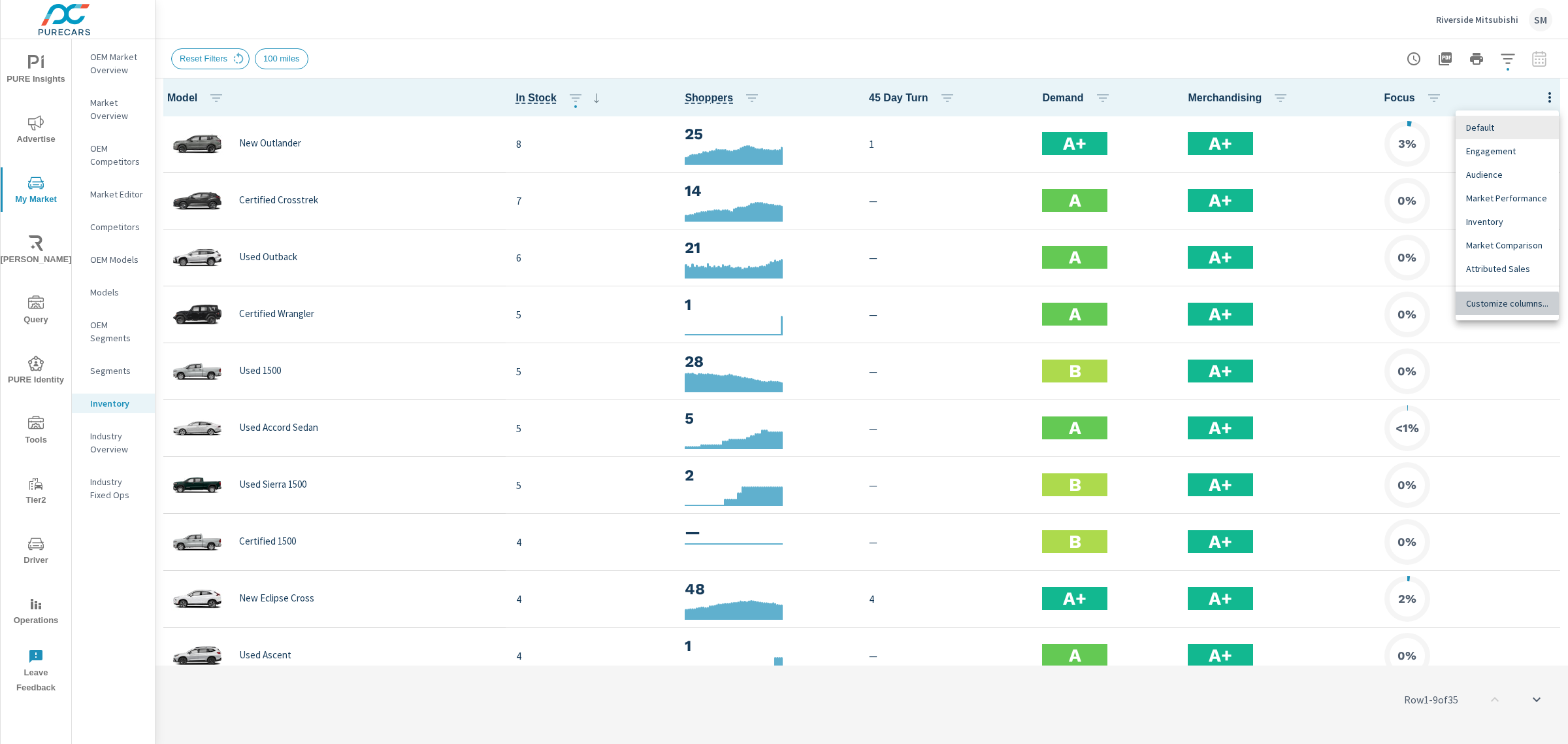
click at [1488, 307] on span "Customize columns..." at bounding box center [1507, 303] width 82 height 13
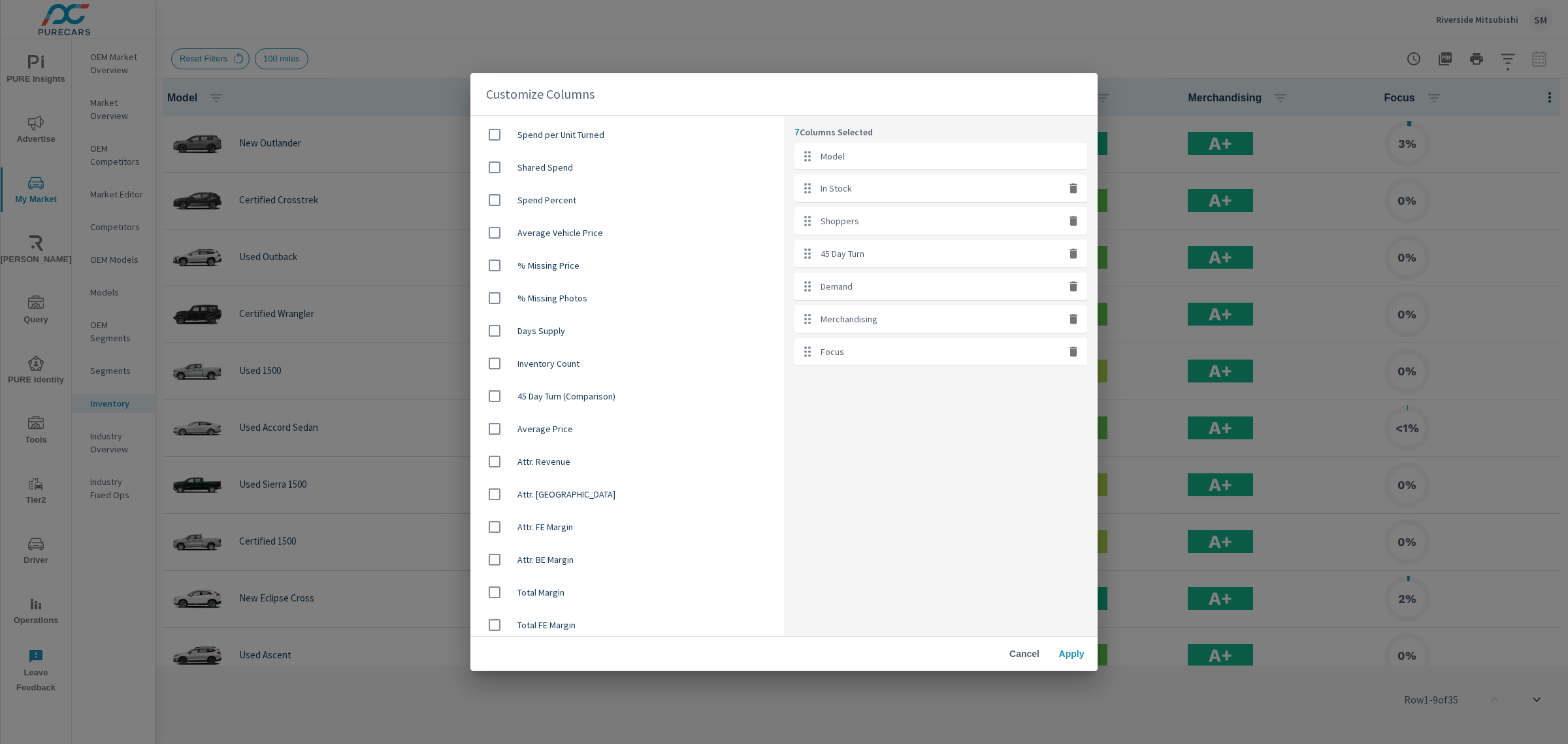
scroll to position [790, 0]
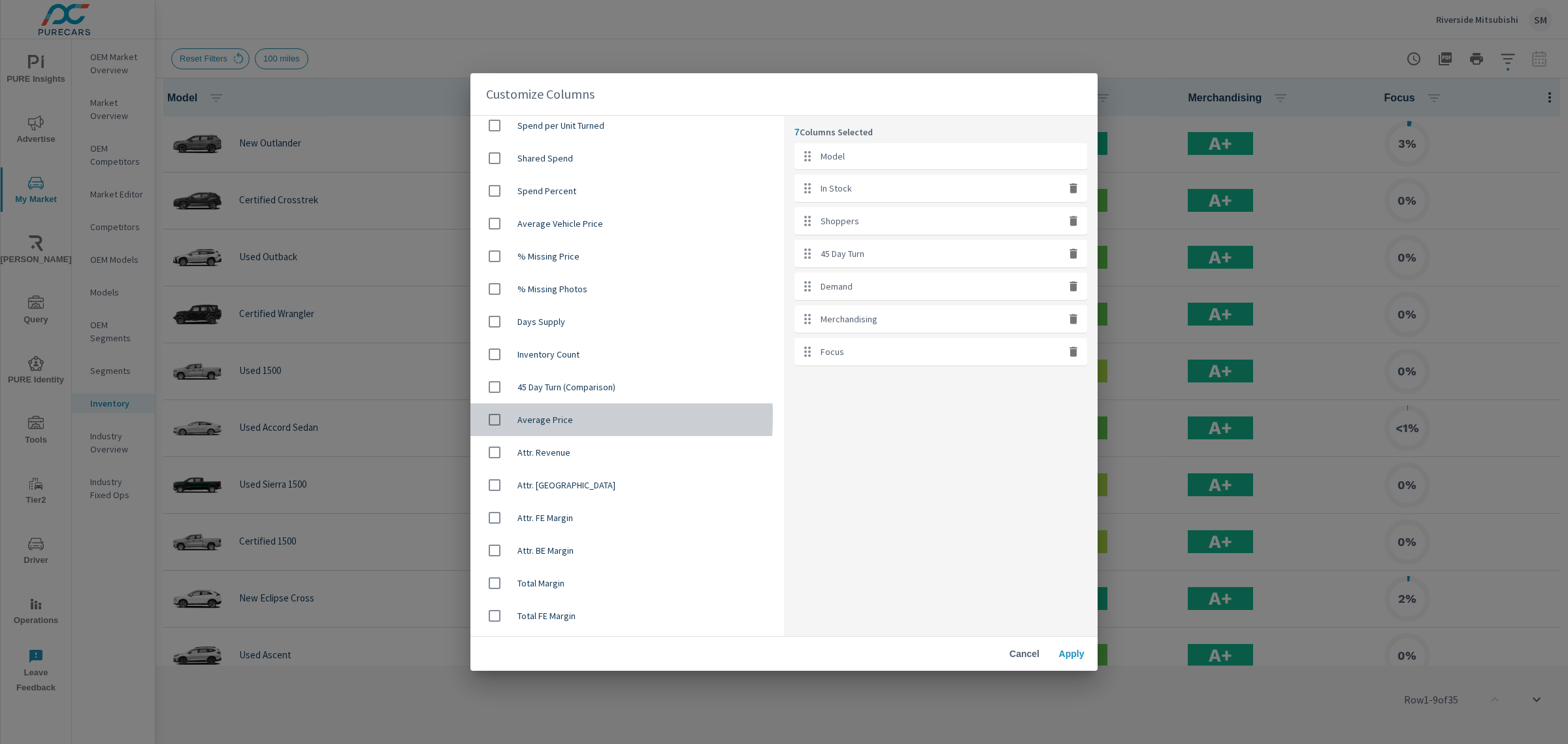
click at [495, 414] on input "checkbox" at bounding box center [494, 419] width 27 height 27
checkbox input "true"
click at [1072, 655] on span "Apply" at bounding box center [1071, 653] width 32 height 12
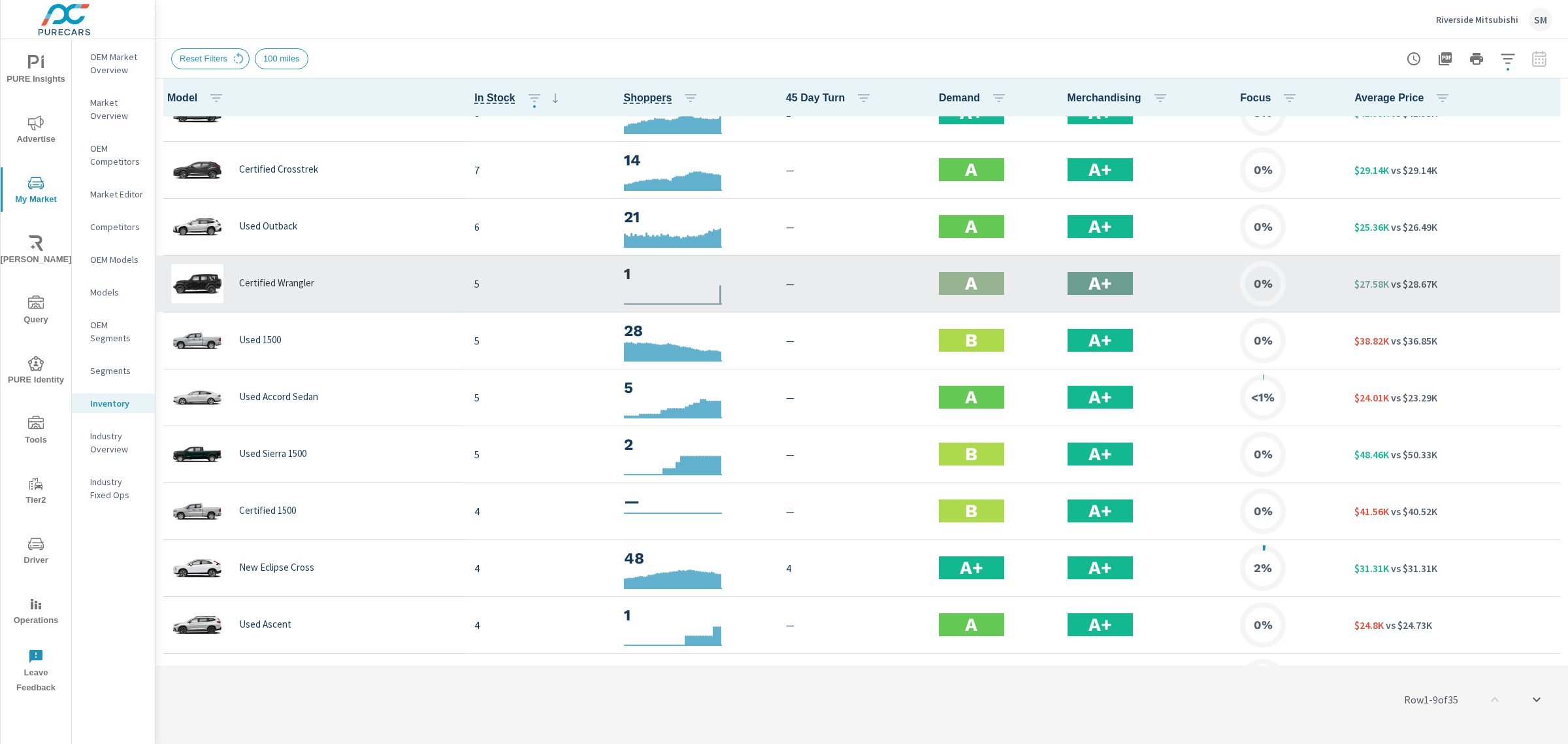
scroll to position [35, 0]
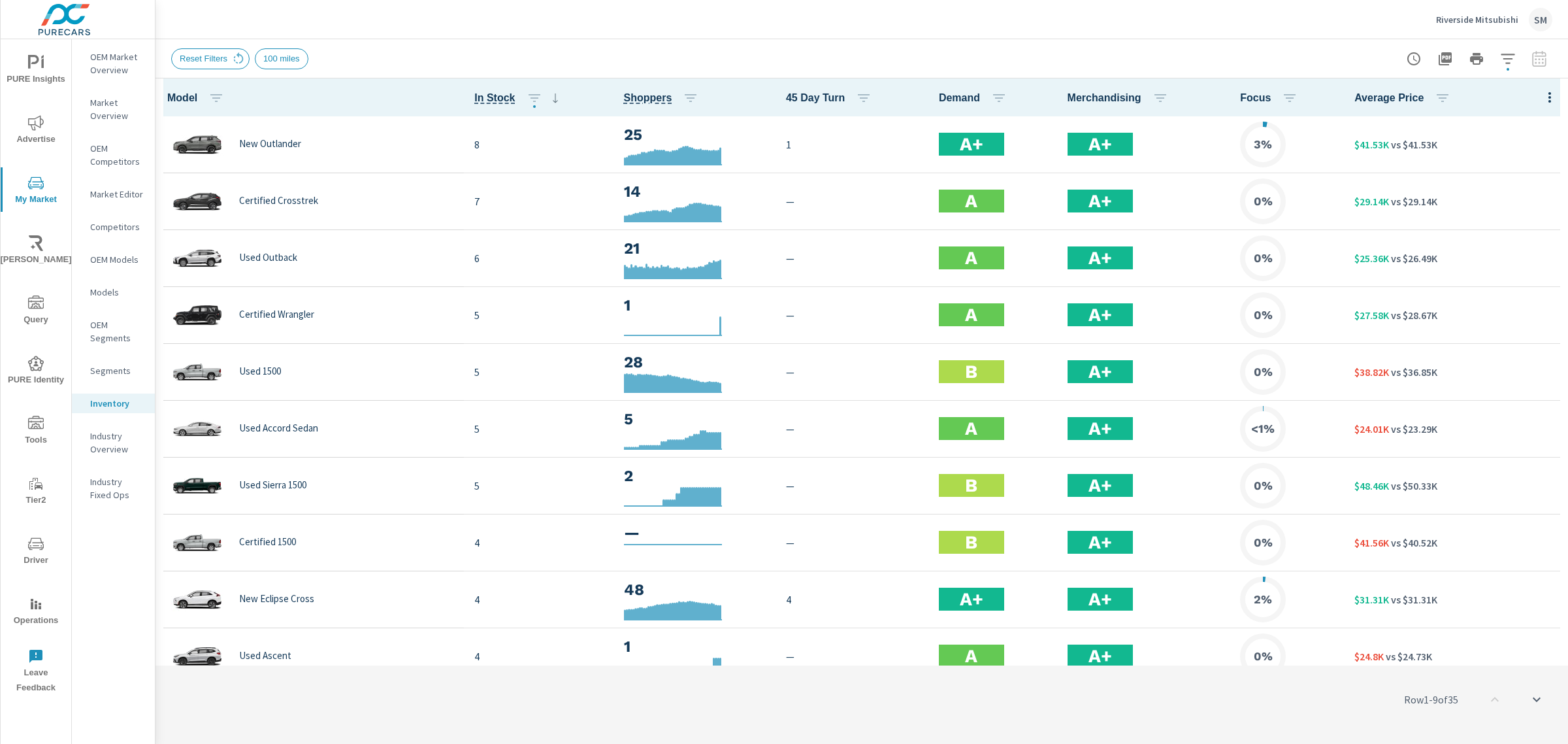
click at [1513, 51] on icon "button" at bounding box center [1508, 59] width 15 height 15
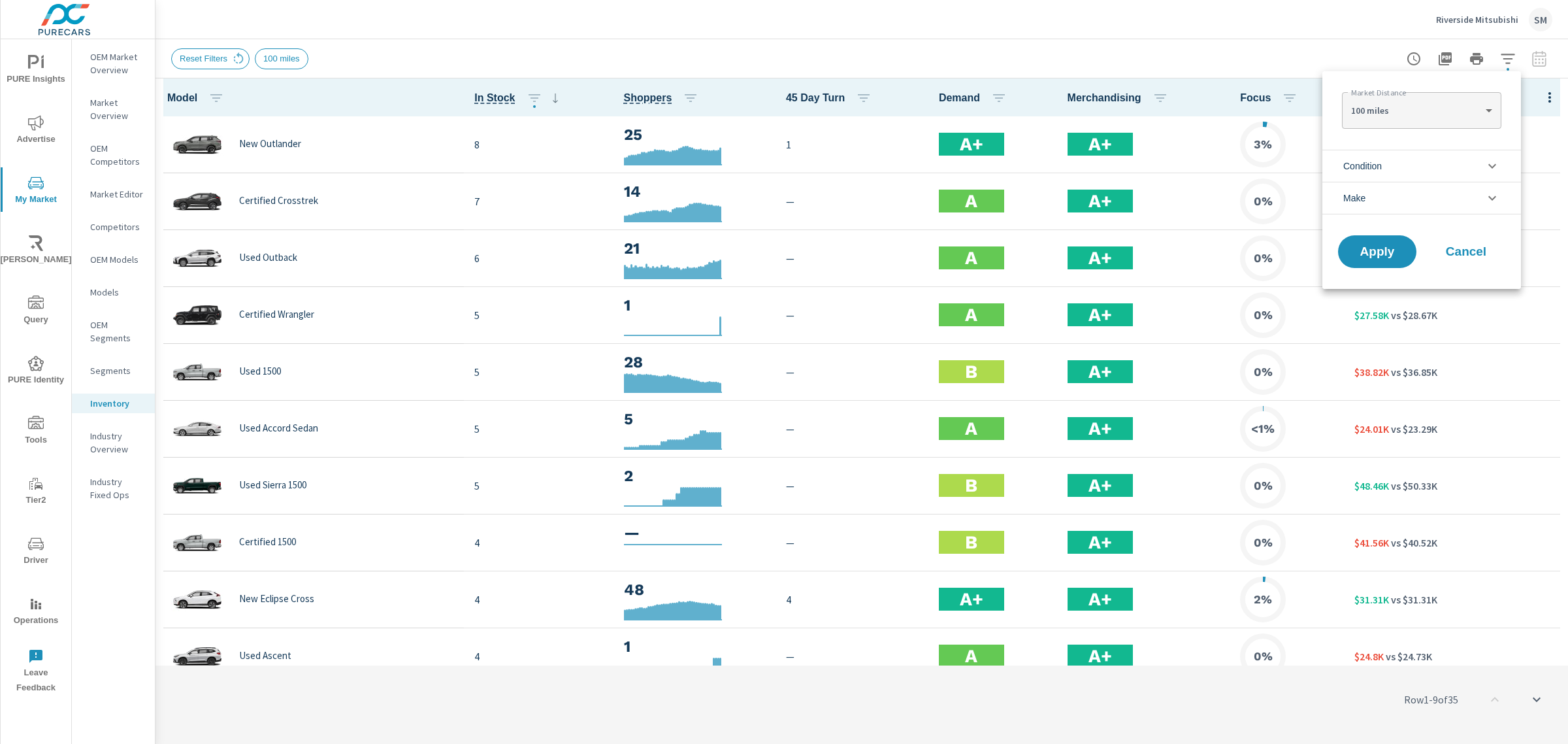
click at [1484, 15] on div at bounding box center [784, 372] width 1568 height 744
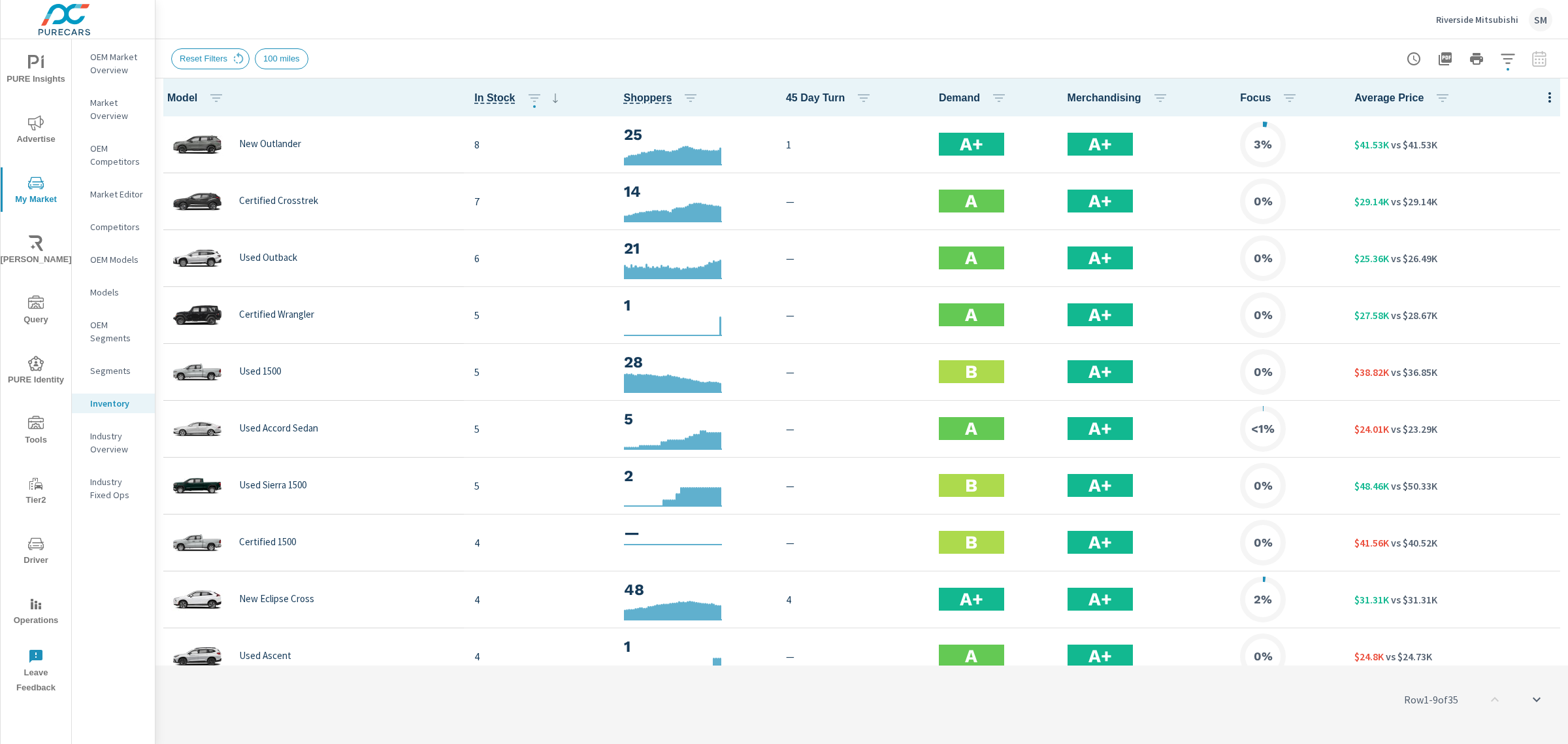
click at [1484, 15] on p "Riverside Mitsubishi" at bounding box center [1477, 19] width 82 height 12
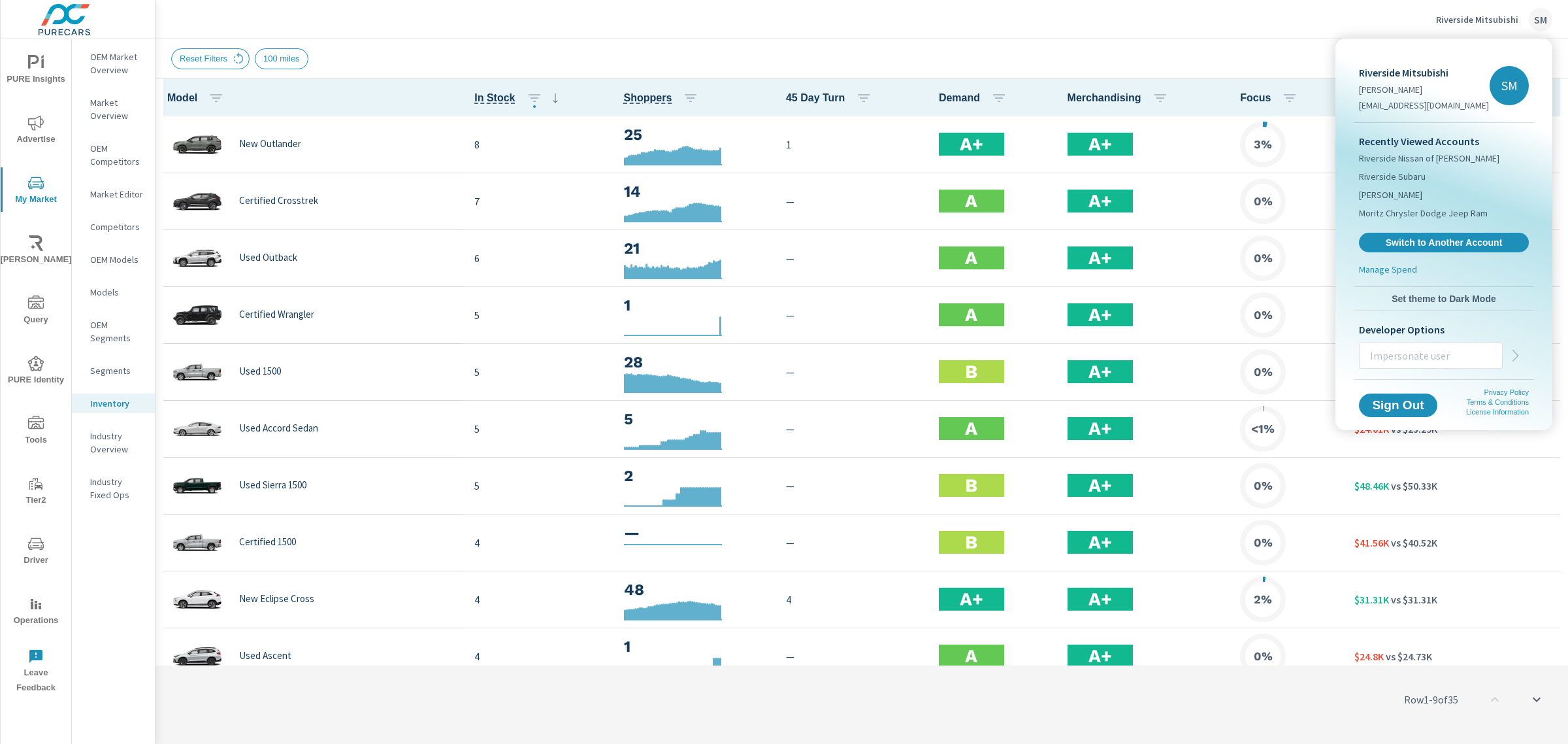
click at [1427, 227] on div "Recently Viewed Accounts Riverside Nissan of [PERSON_NAME] Riverside Subaru [PE…" at bounding box center [1444, 193] width 180 height 140
click at [1426, 242] on span "Switch to Another Account" at bounding box center [1443, 243] width 160 height 12
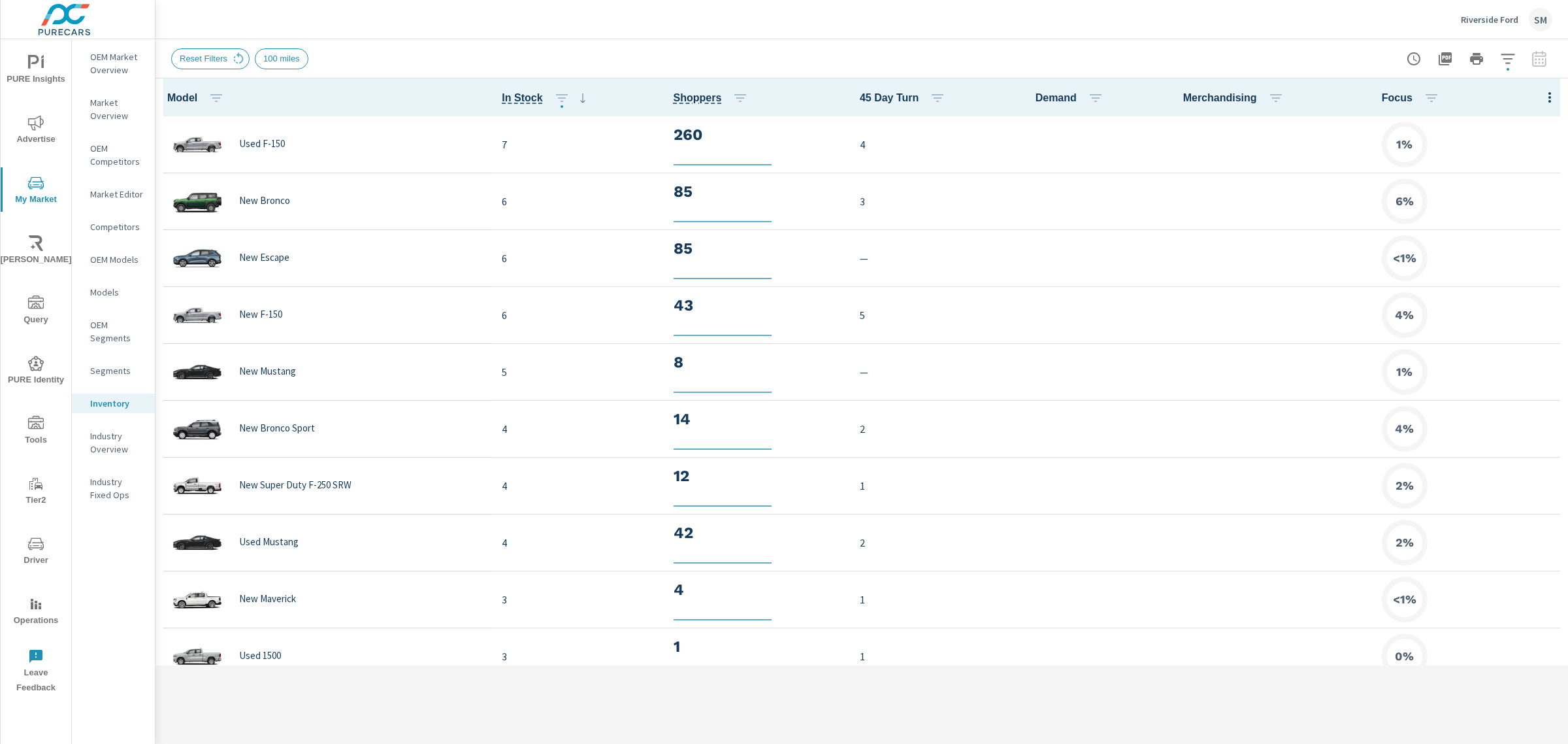
scroll to position [1, 0]
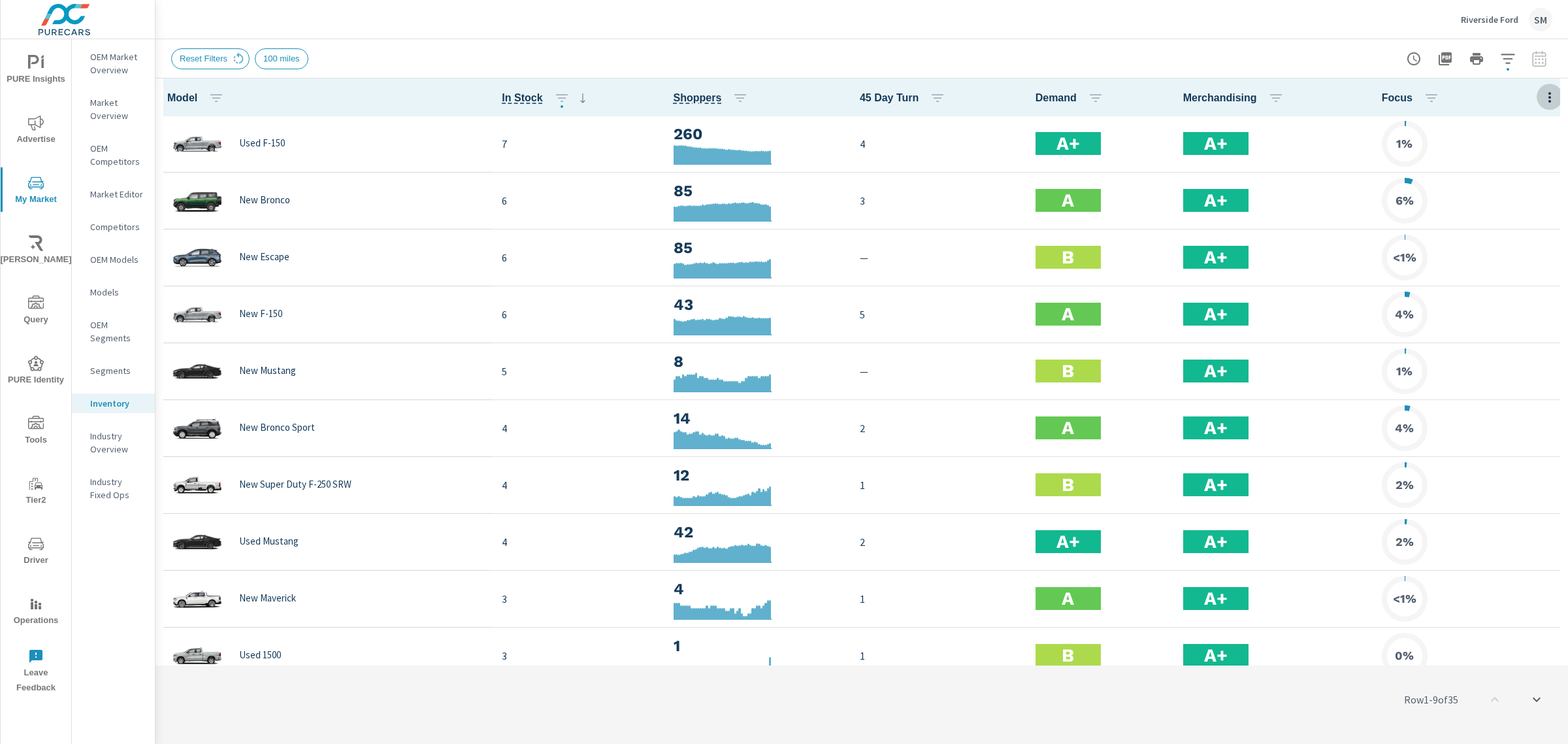
click at [1542, 98] on icon "button" at bounding box center [1549, 97] width 15 height 15
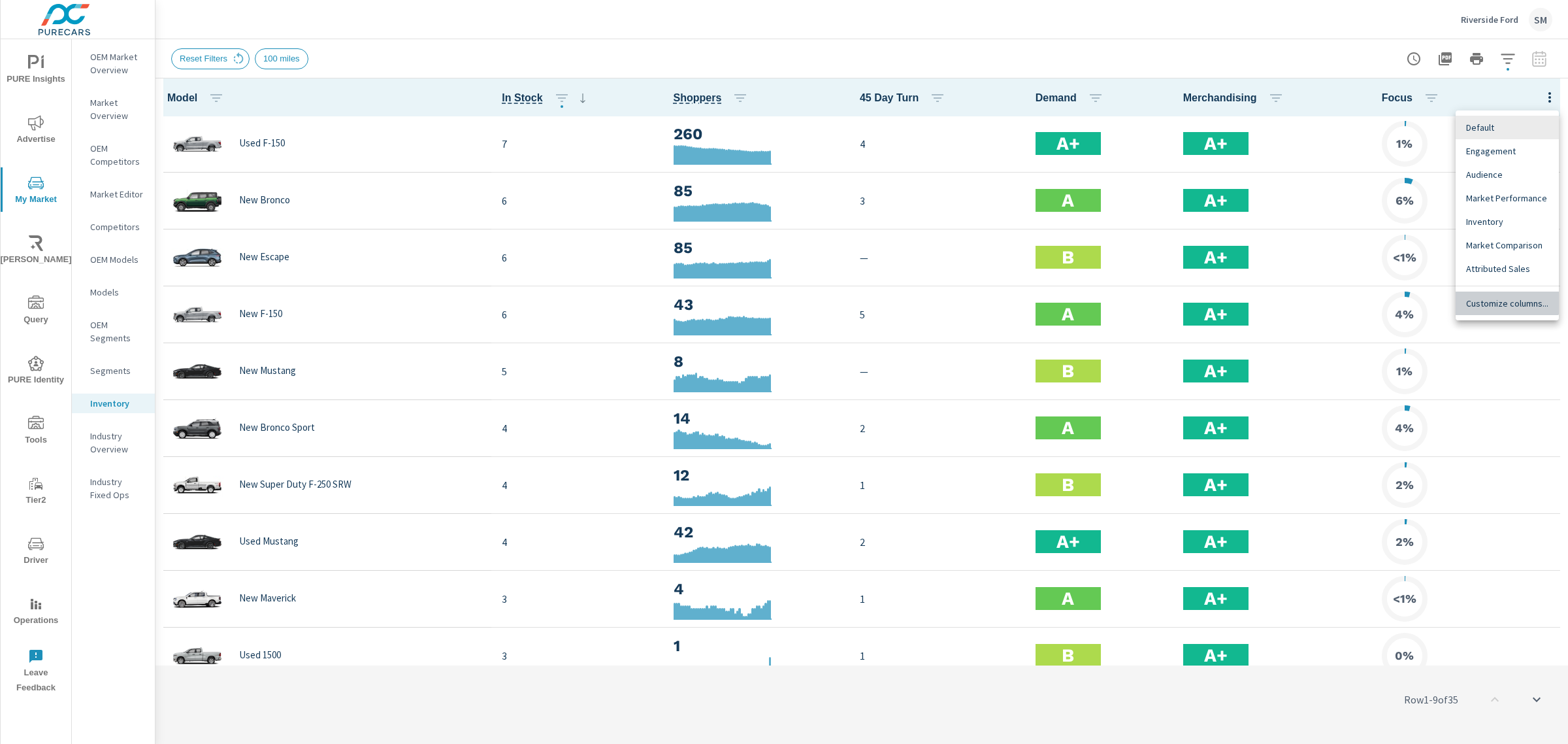
click at [1498, 298] on span "Customize columns..." at bounding box center [1507, 303] width 82 height 13
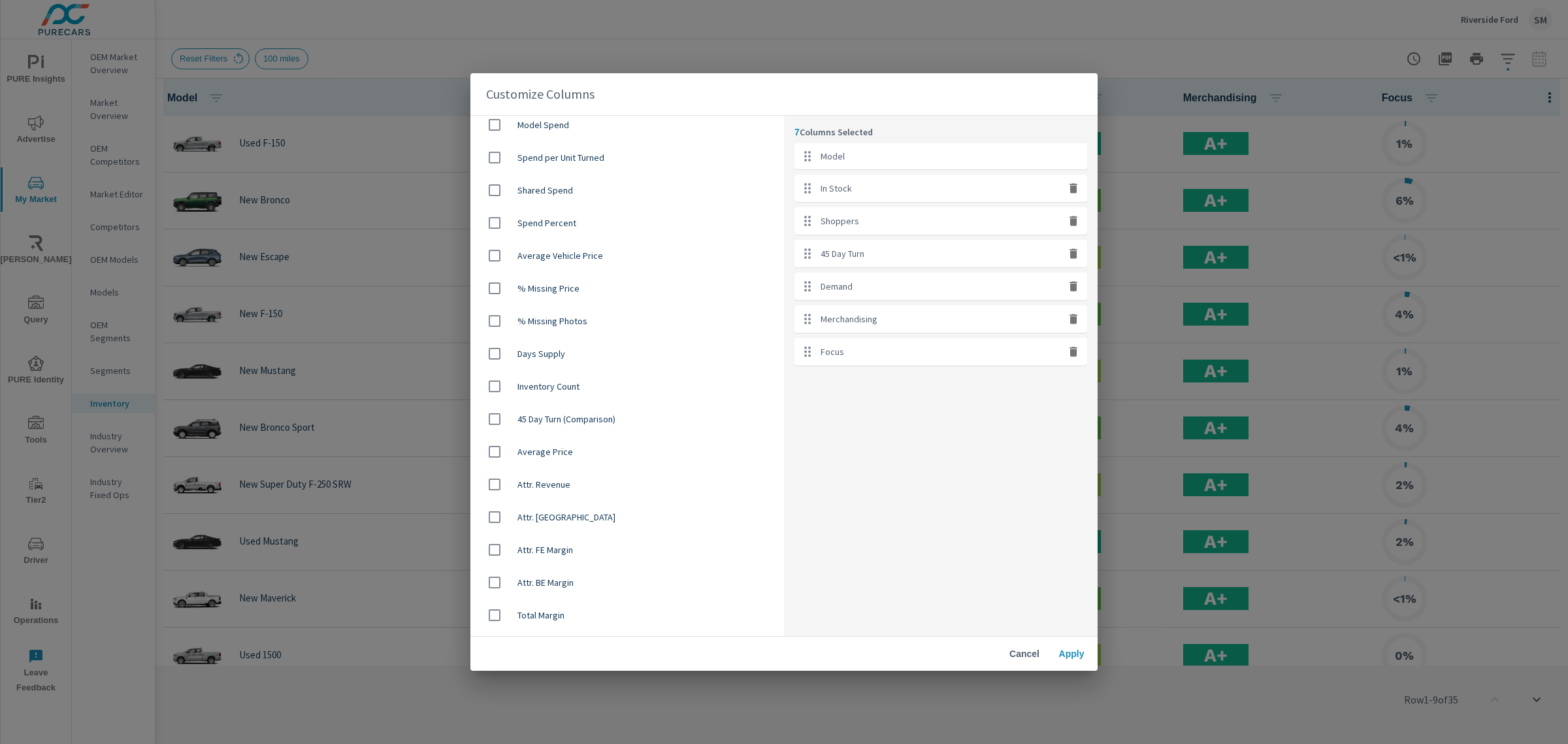
scroll to position [760, 0]
click at [546, 449] on span "Average Price" at bounding box center [645, 450] width 256 height 13
checkbox input "true"
click at [1073, 654] on span "Apply" at bounding box center [1071, 653] width 32 height 12
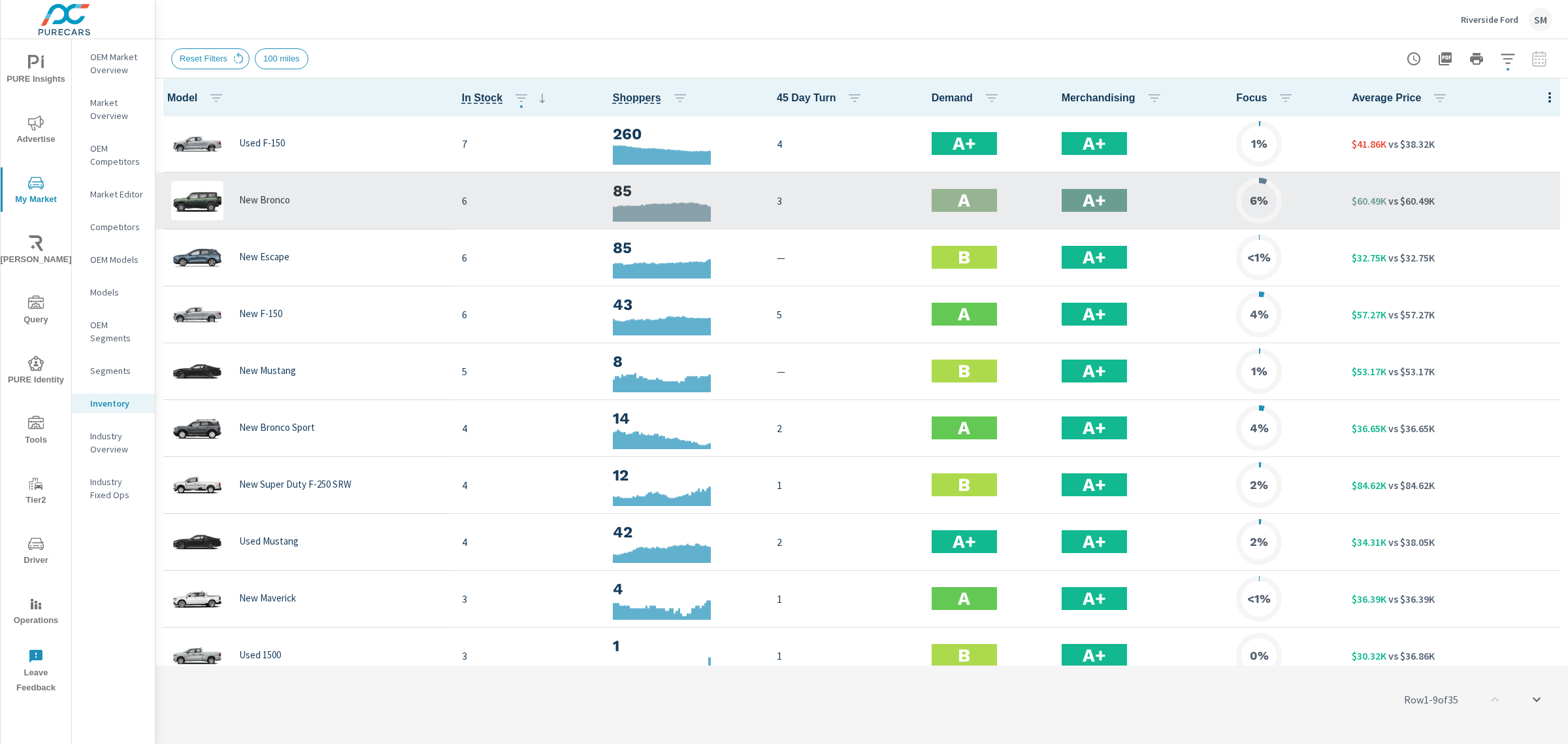
click at [1396, 204] on p "vs $60.49K" at bounding box center [1410, 200] width 49 height 15
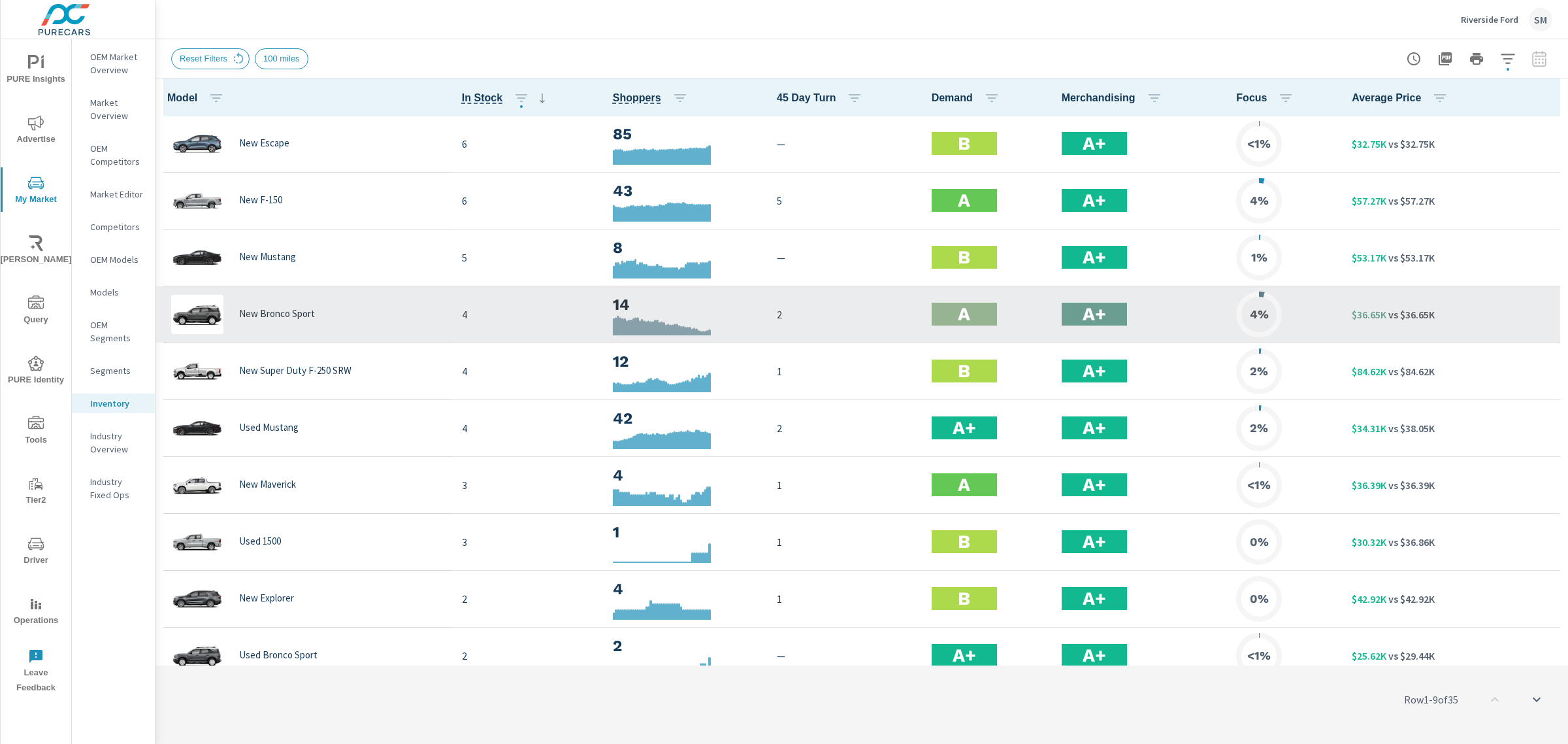
scroll to position [115, 0]
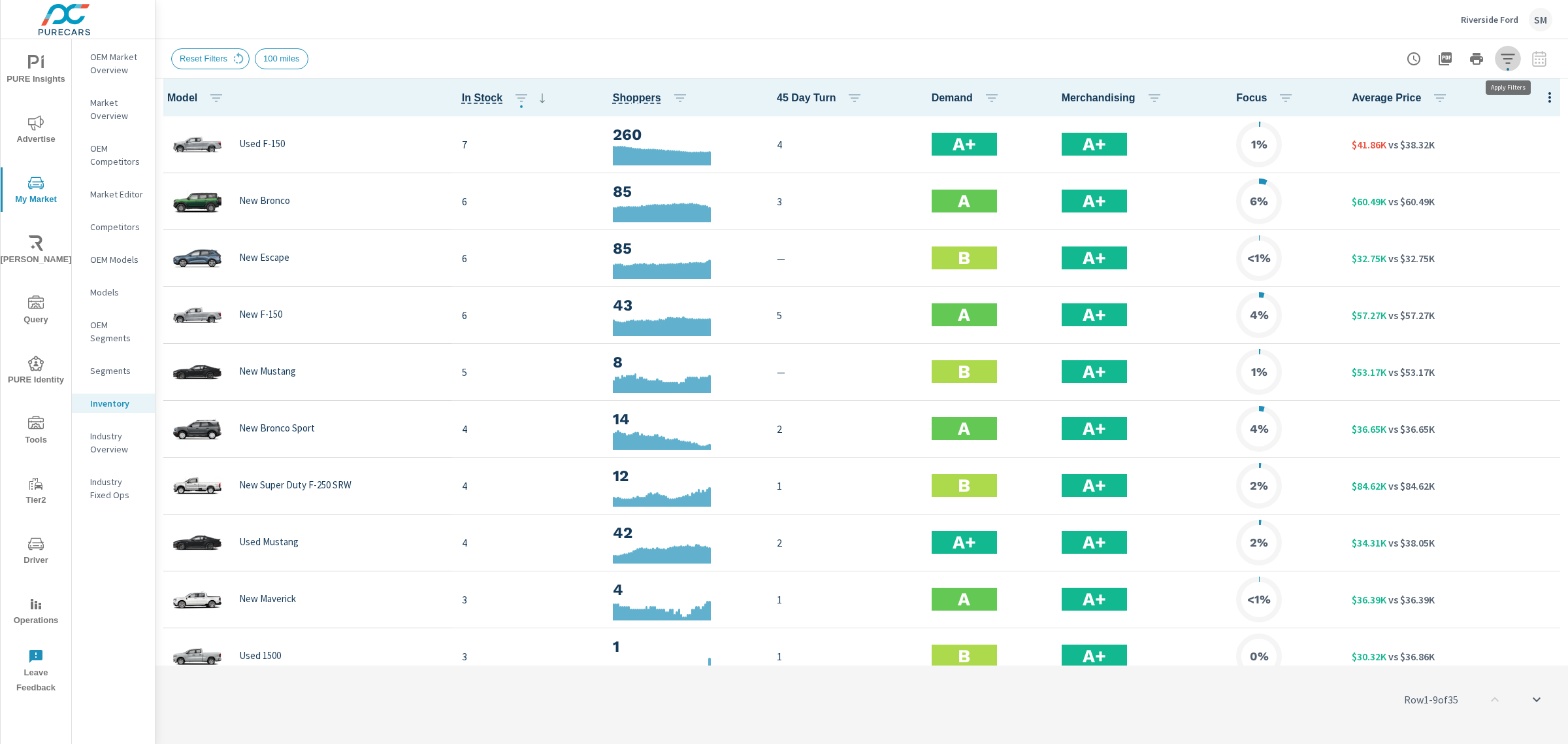
click at [1512, 65] on icon "button" at bounding box center [1508, 59] width 15 height 15
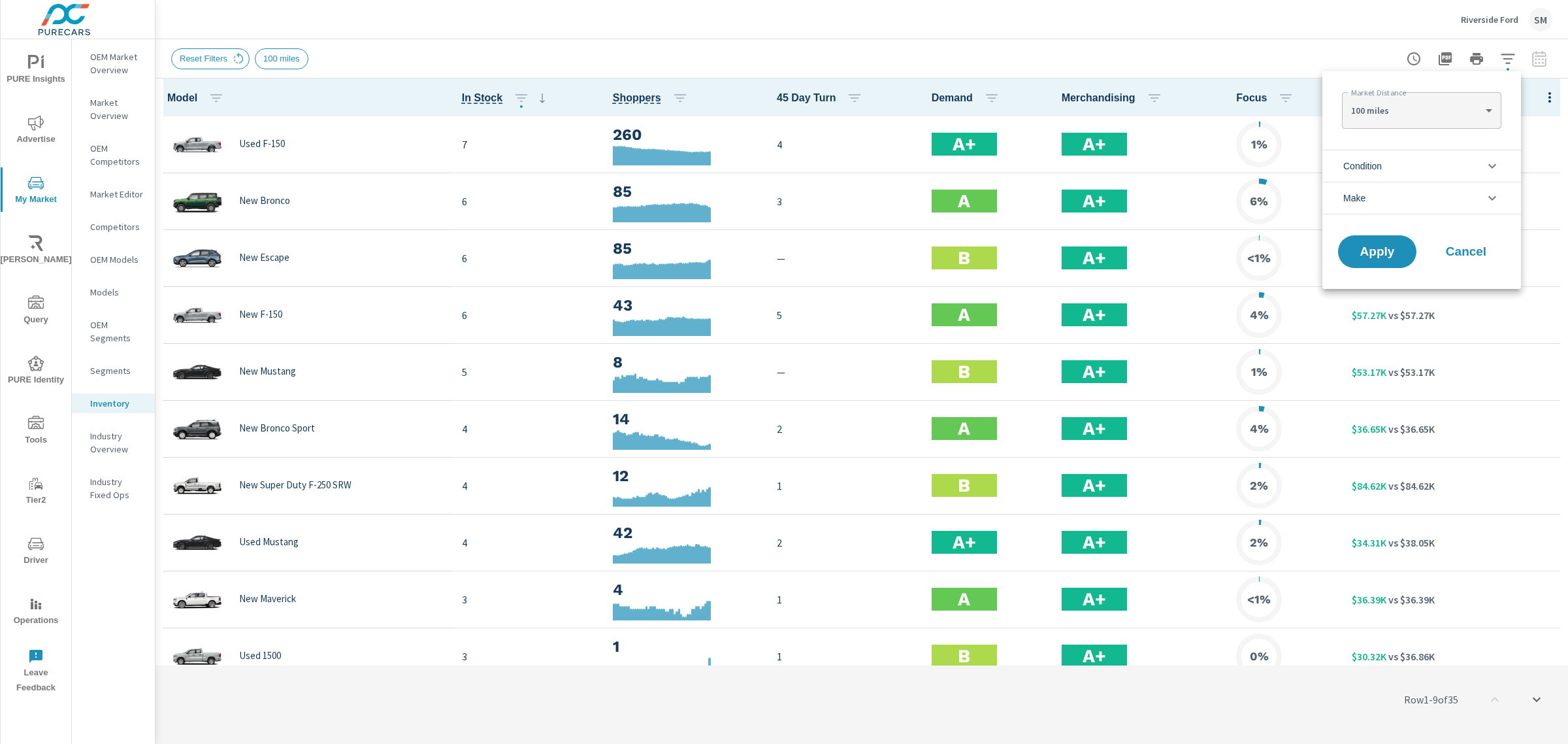
click at [1400, 116] on body "PURE Insights Advertise My Market Riley AI Query PURE Identity Tools Tier2 Driv…" at bounding box center [784, 372] width 1568 height 744
click at [1382, 57] on li "20 miles" at bounding box center [1420, 67] width 159 height 21
type Distance "20"
click at [1380, 254] on span "Apply" at bounding box center [1376, 252] width 53 height 12
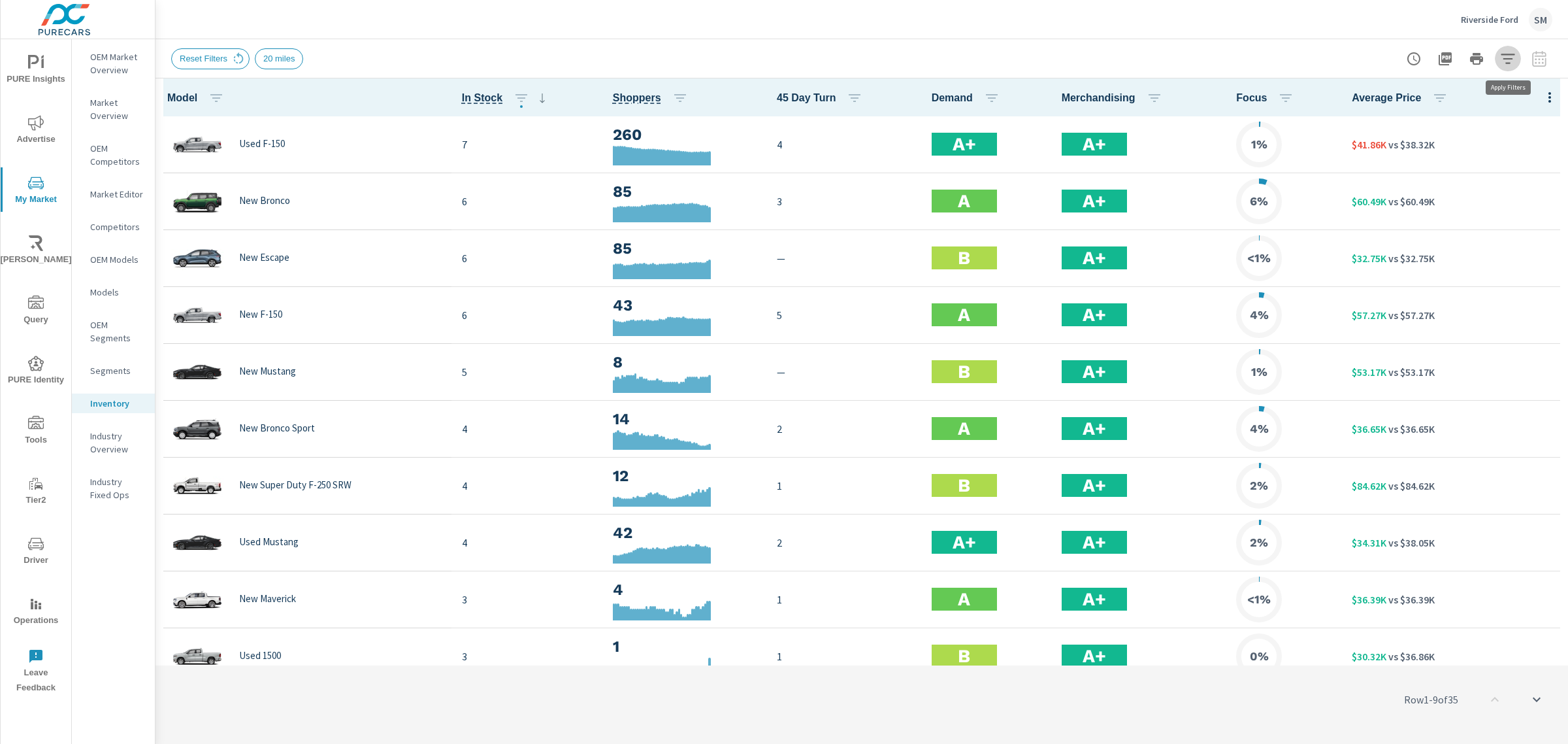
click at [1509, 61] on icon "button" at bounding box center [1508, 59] width 15 height 15
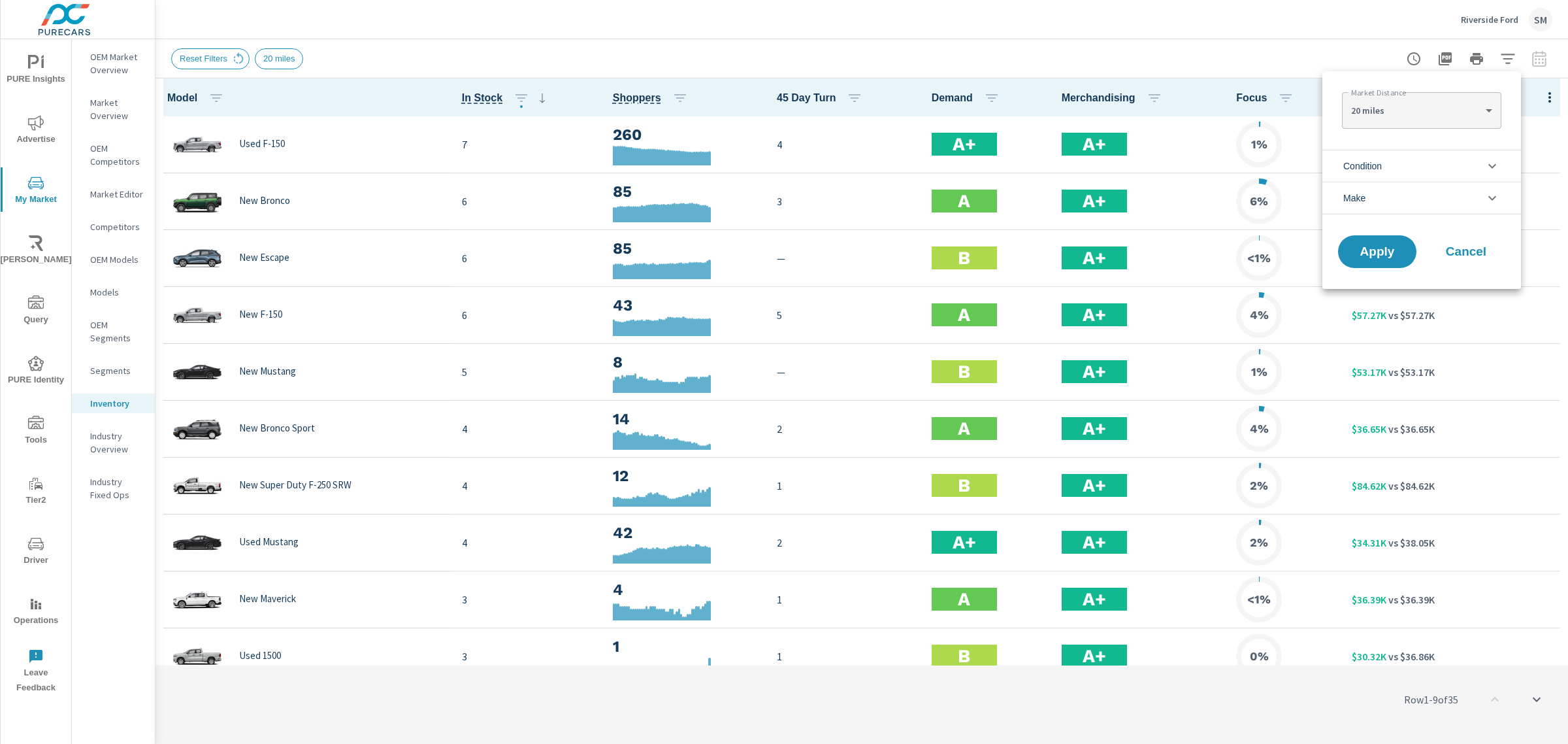
click at [1419, 167] on li "Condition" at bounding box center [1421, 165] width 199 height 32
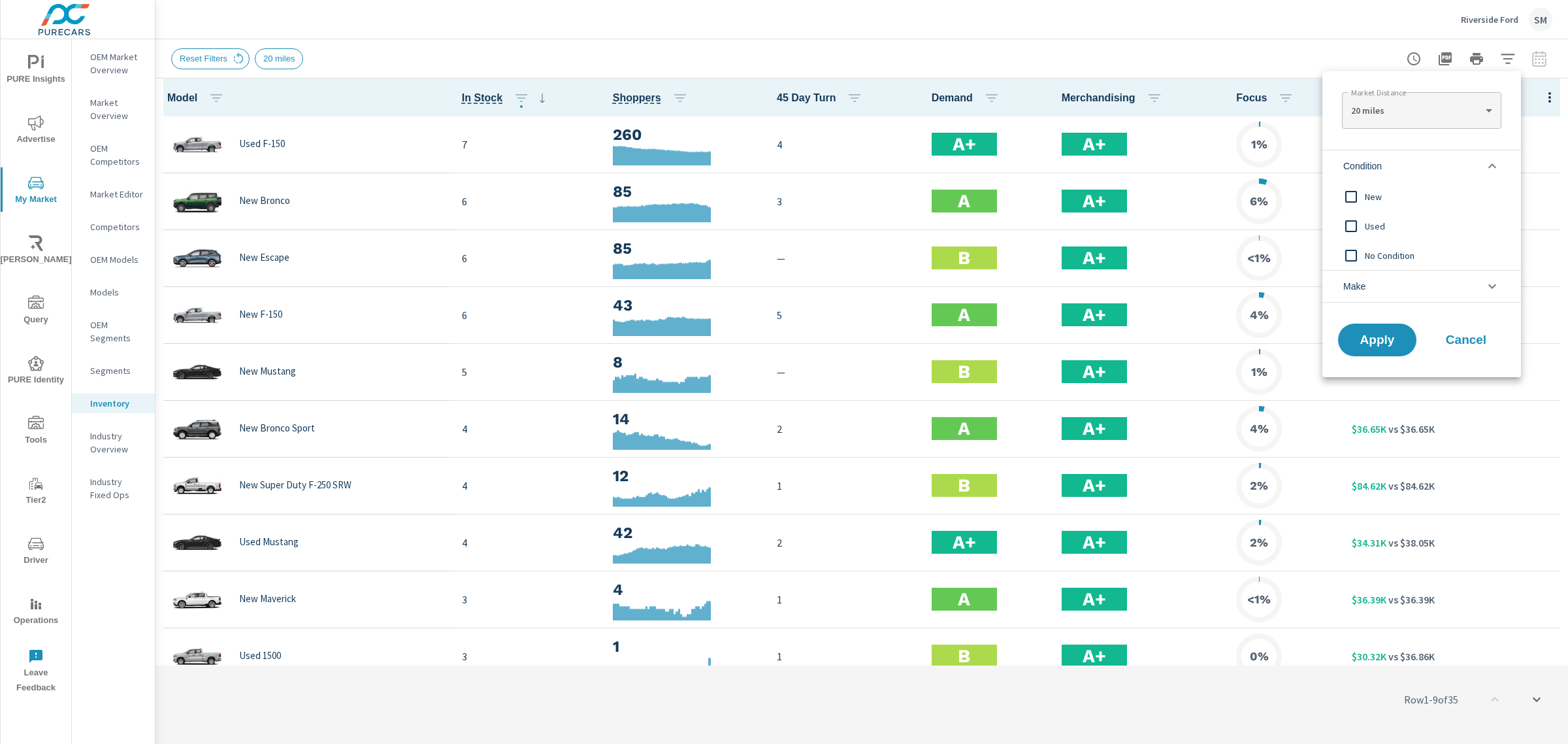
click at [1348, 195] on input "filter options" at bounding box center [1351, 196] width 27 height 27
click at [1367, 338] on span "Apply" at bounding box center [1376, 340] width 53 height 12
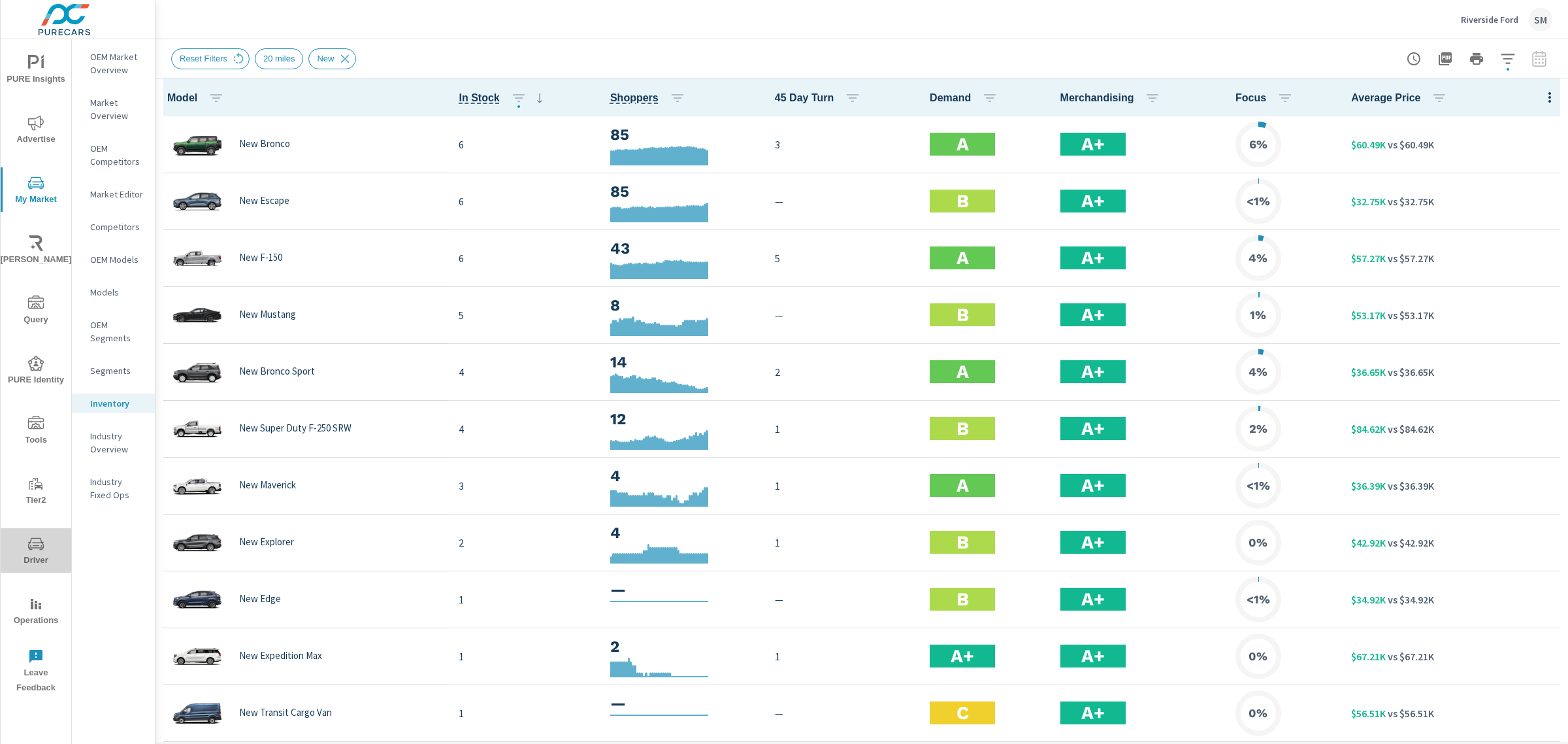
click at [44, 545] on span "Driver" at bounding box center [36, 551] width 63 height 32
